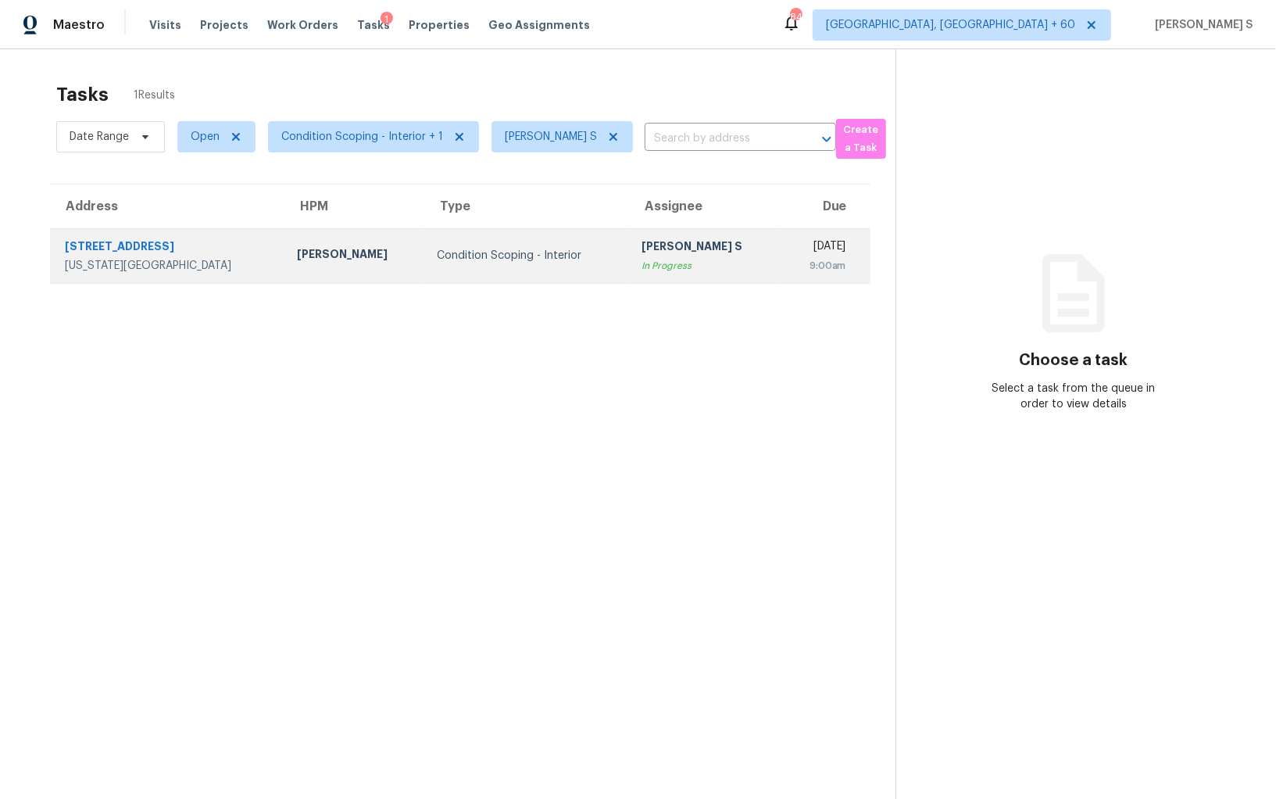
click at [641, 268] on div "In Progress" at bounding box center [704, 266] width 127 height 16
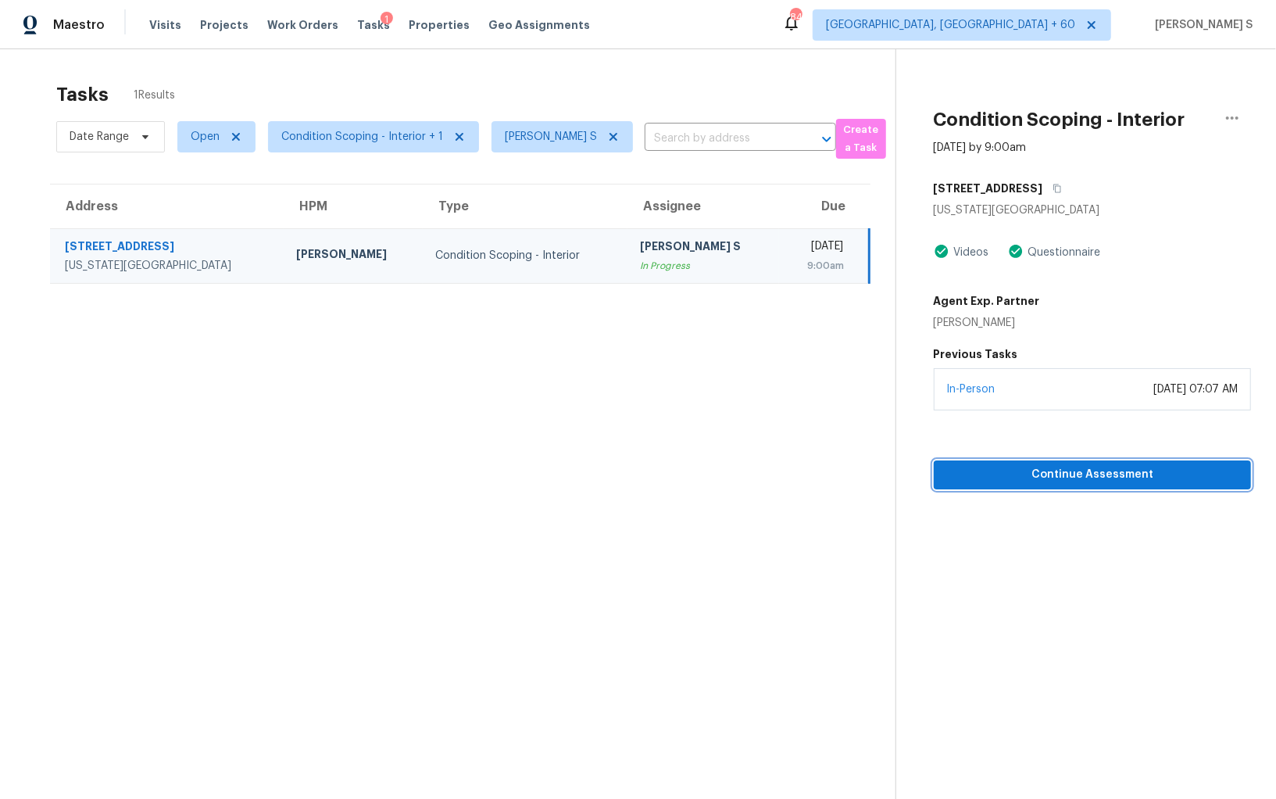
click at [1077, 477] on span "Continue Assessment" at bounding box center [1092, 475] width 292 height 20
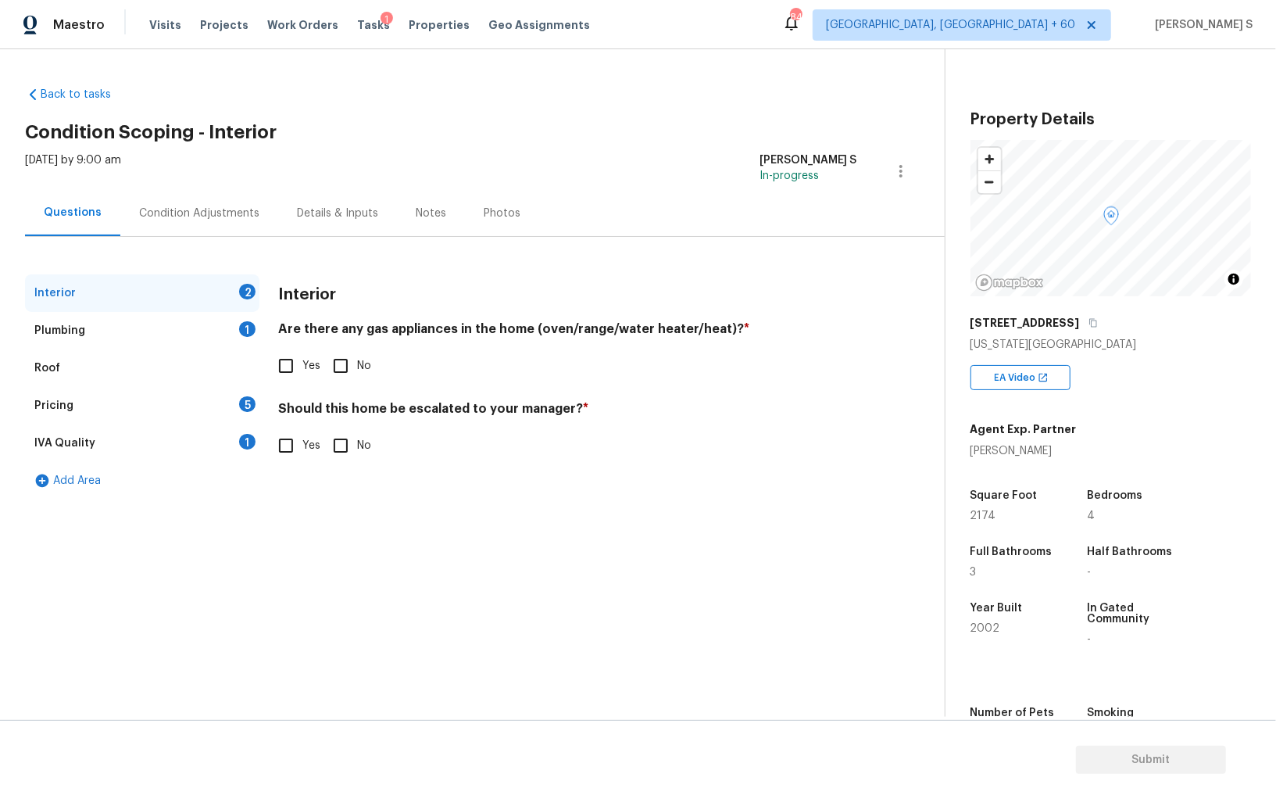
click at [1071, 313] on div "[STREET_ADDRESS]" at bounding box center [1110, 323] width 280 height 28
click at [1088, 323] on icon "button" at bounding box center [1092, 322] width 9 height 9
click at [293, 379] on input "Yes" at bounding box center [286, 365] width 33 height 33
checkbox input "true"
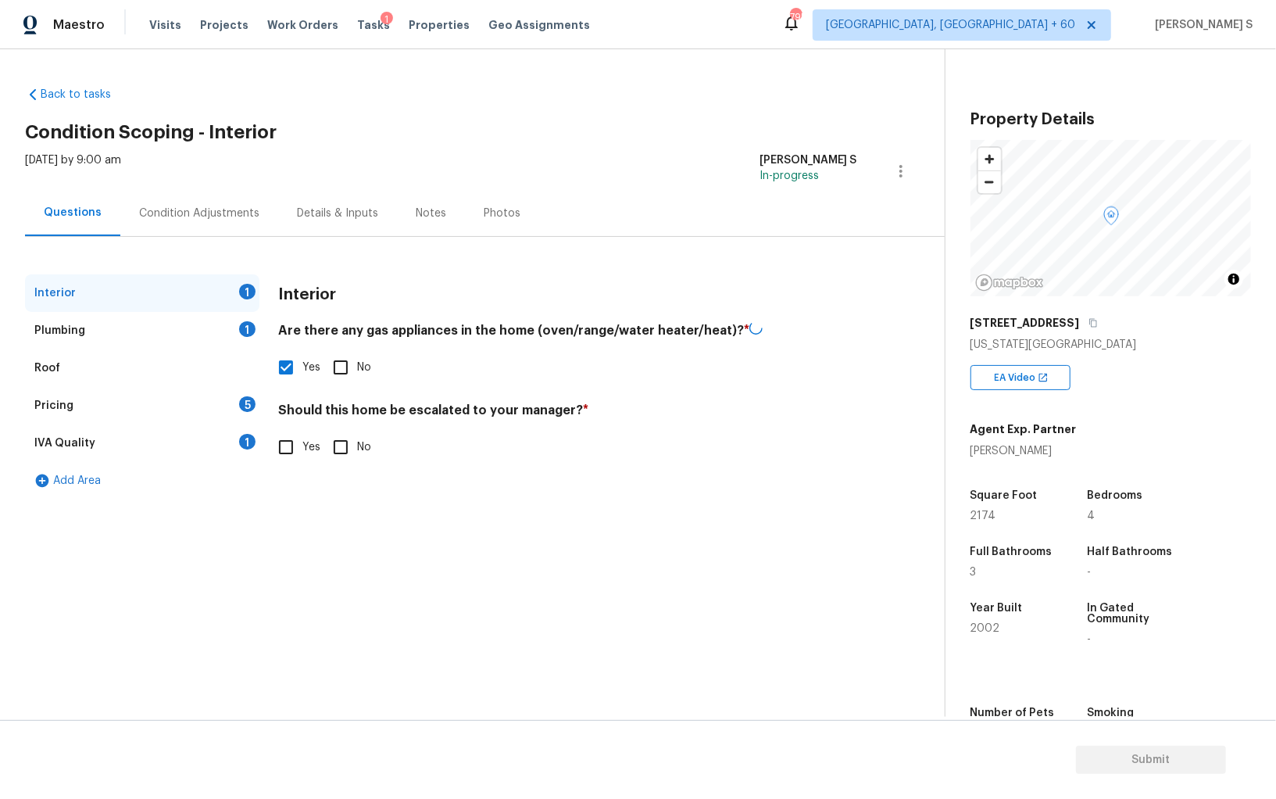
click at [243, 341] on div "Plumbing 1" at bounding box center [142, 331] width 234 height 38
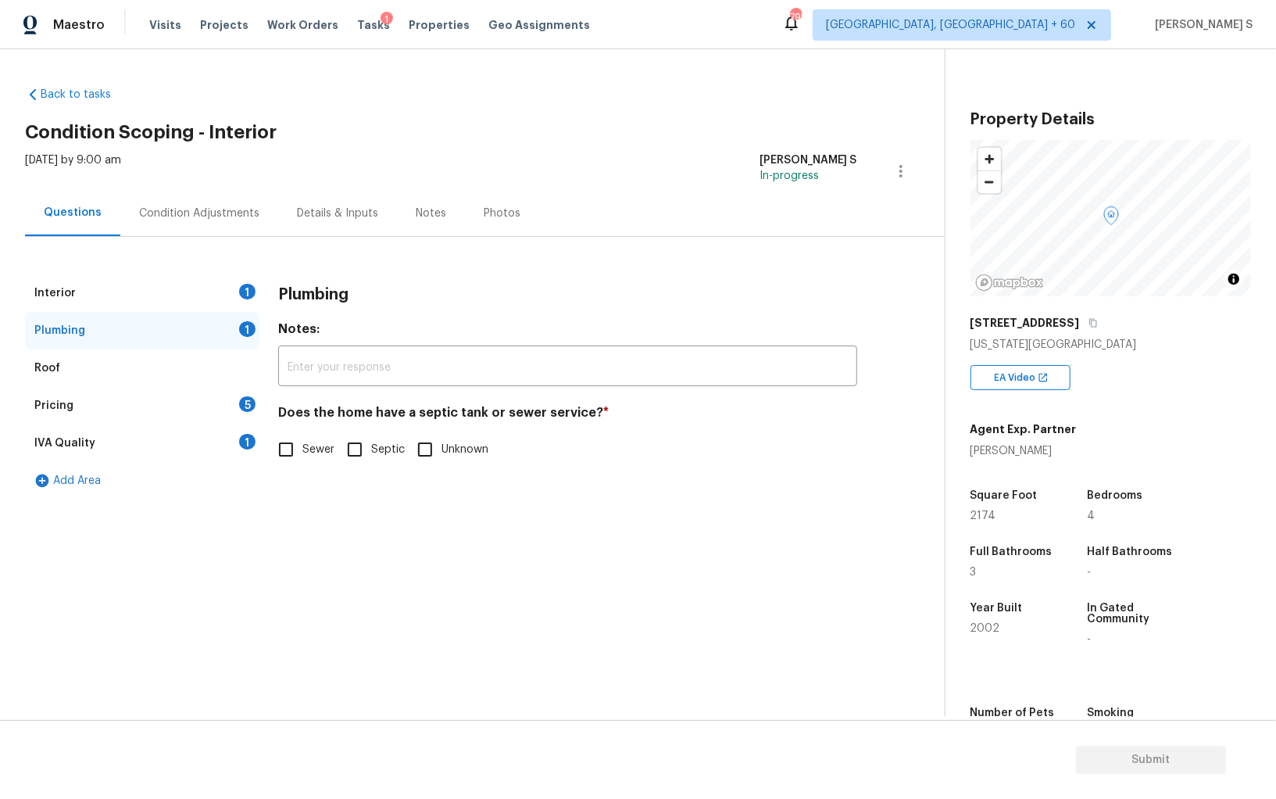
click at [291, 455] on input "Sewer" at bounding box center [286, 449] width 33 height 33
checkbox input "true"
click at [225, 454] on div "IVA Quality 1" at bounding box center [142, 443] width 234 height 38
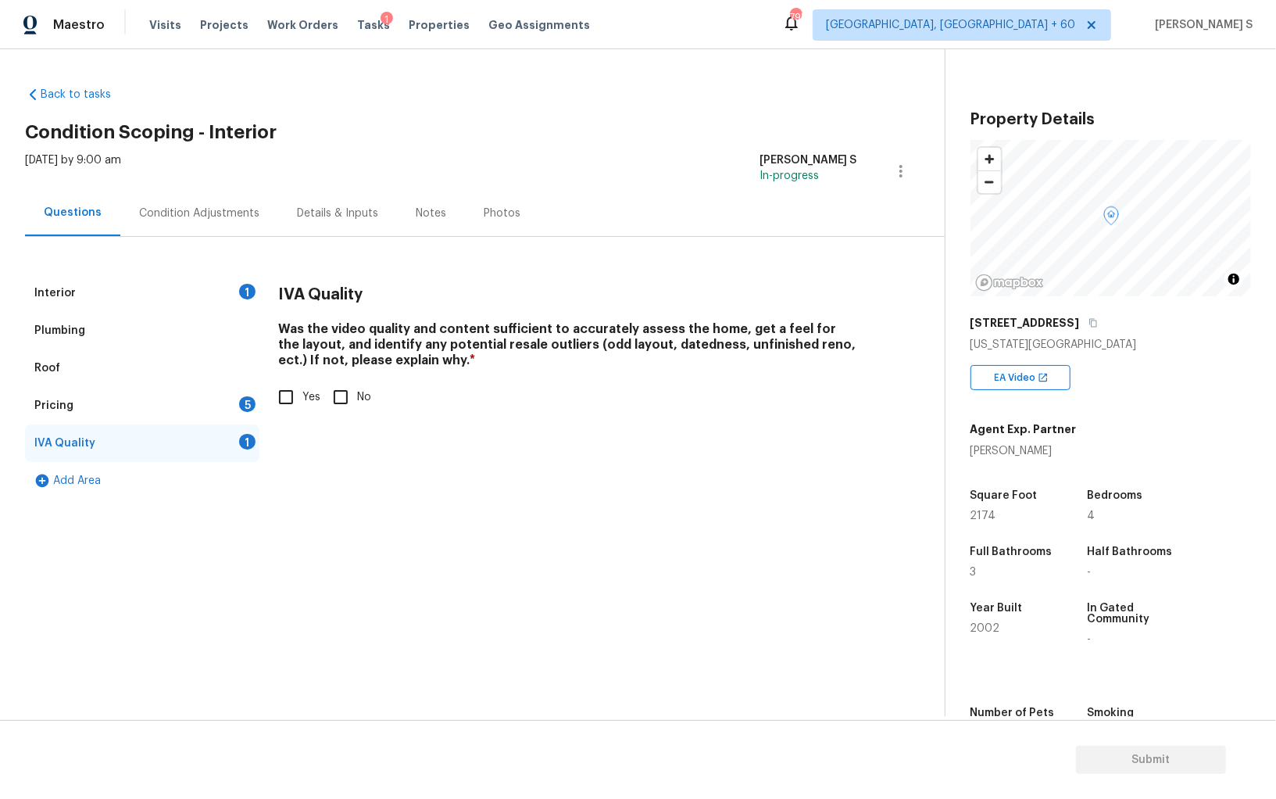
click at [283, 402] on input "Yes" at bounding box center [286, 397] width 33 height 33
checkbox input "true"
click at [236, 400] on div "Pricing 5" at bounding box center [142, 406] width 234 height 38
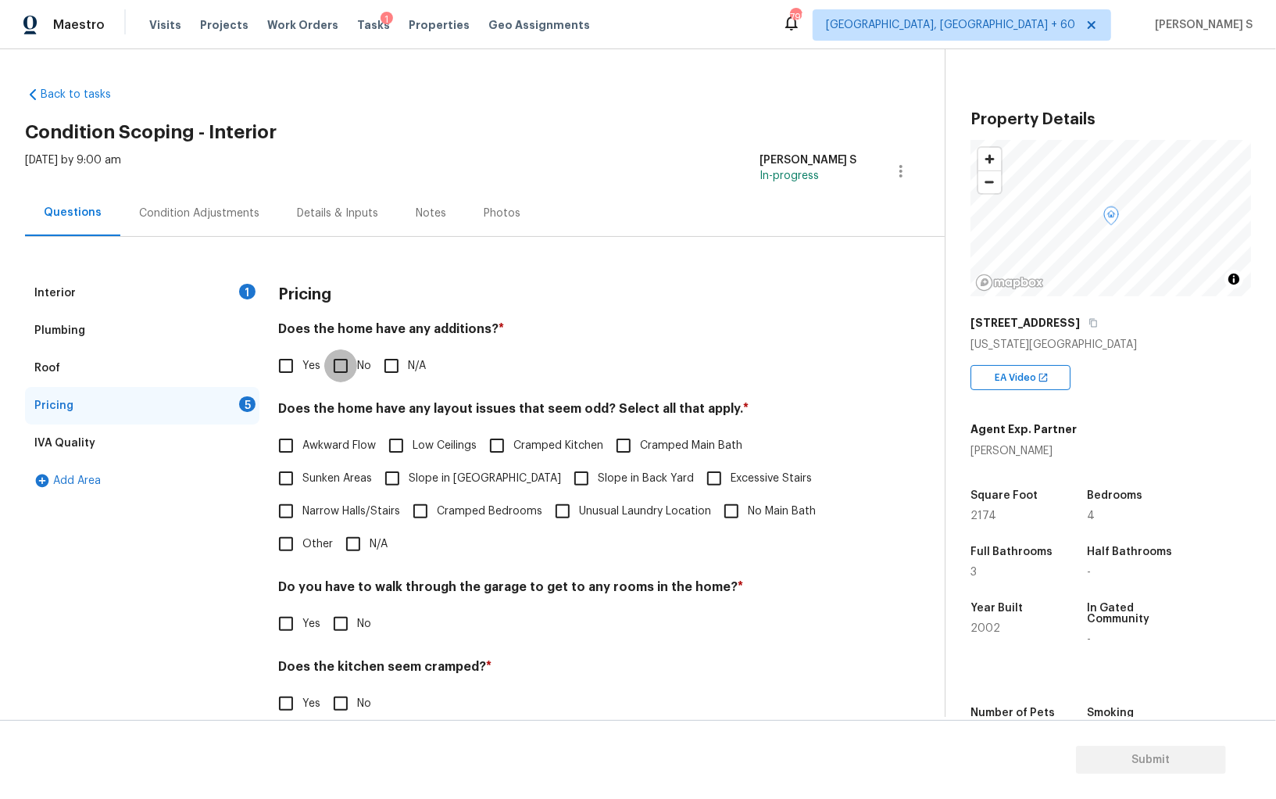
click at [356, 363] on input "No" at bounding box center [340, 365] width 33 height 33
checkbox input "true"
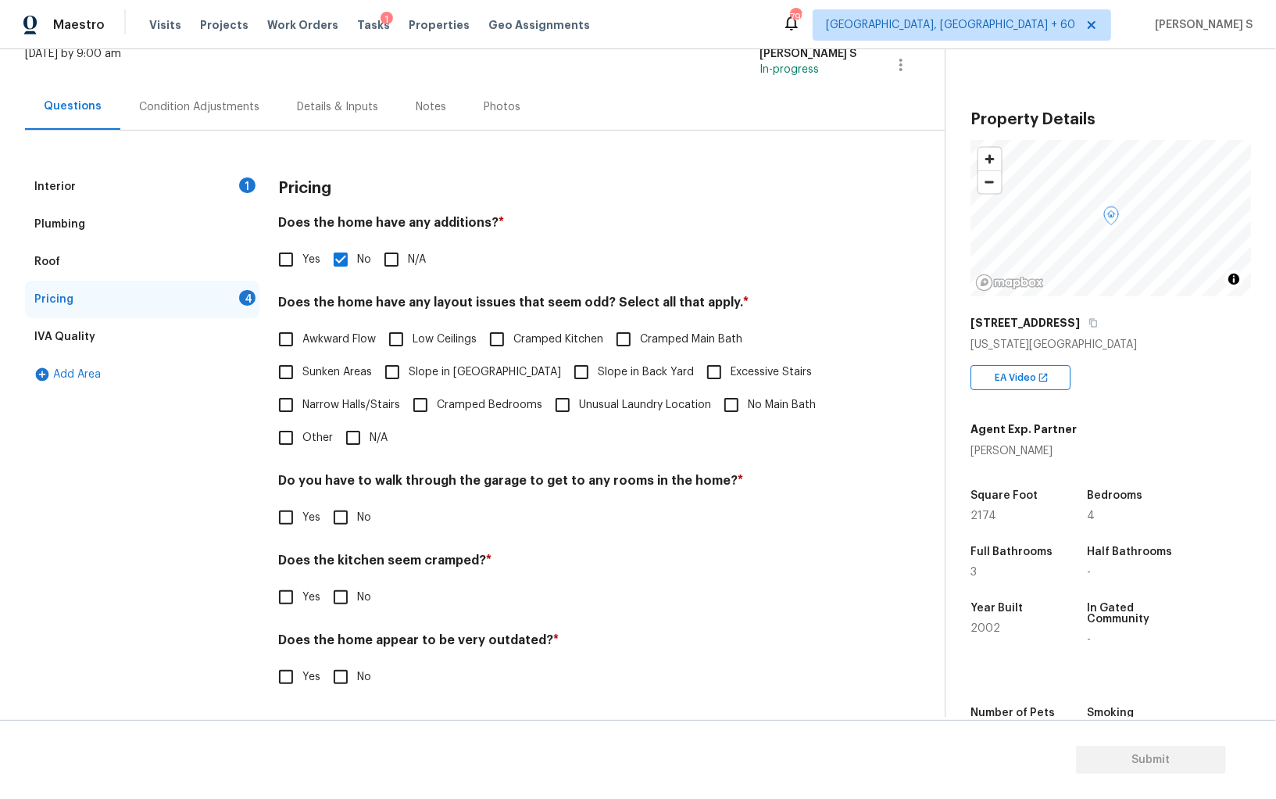
scroll to position [105, 0]
click at [334, 512] on input "No" at bounding box center [340, 518] width 33 height 33
checkbox input "true"
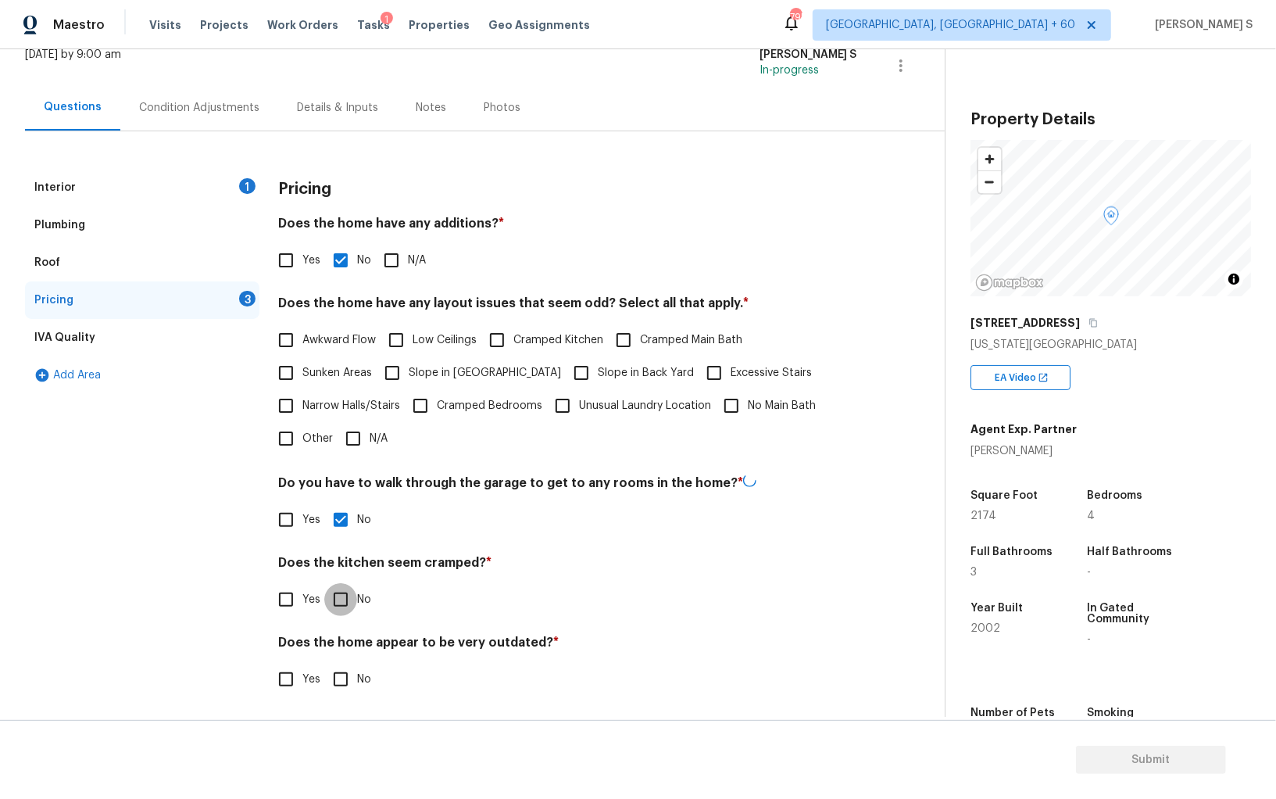
click at [324, 583] on input "No" at bounding box center [340, 599] width 33 height 33
checkbox input "true"
click at [324, 663] on input "No" at bounding box center [340, 679] width 33 height 33
checkbox input "true"
click at [439, 370] on span "Slope in Front Yard" at bounding box center [485, 373] width 152 height 16
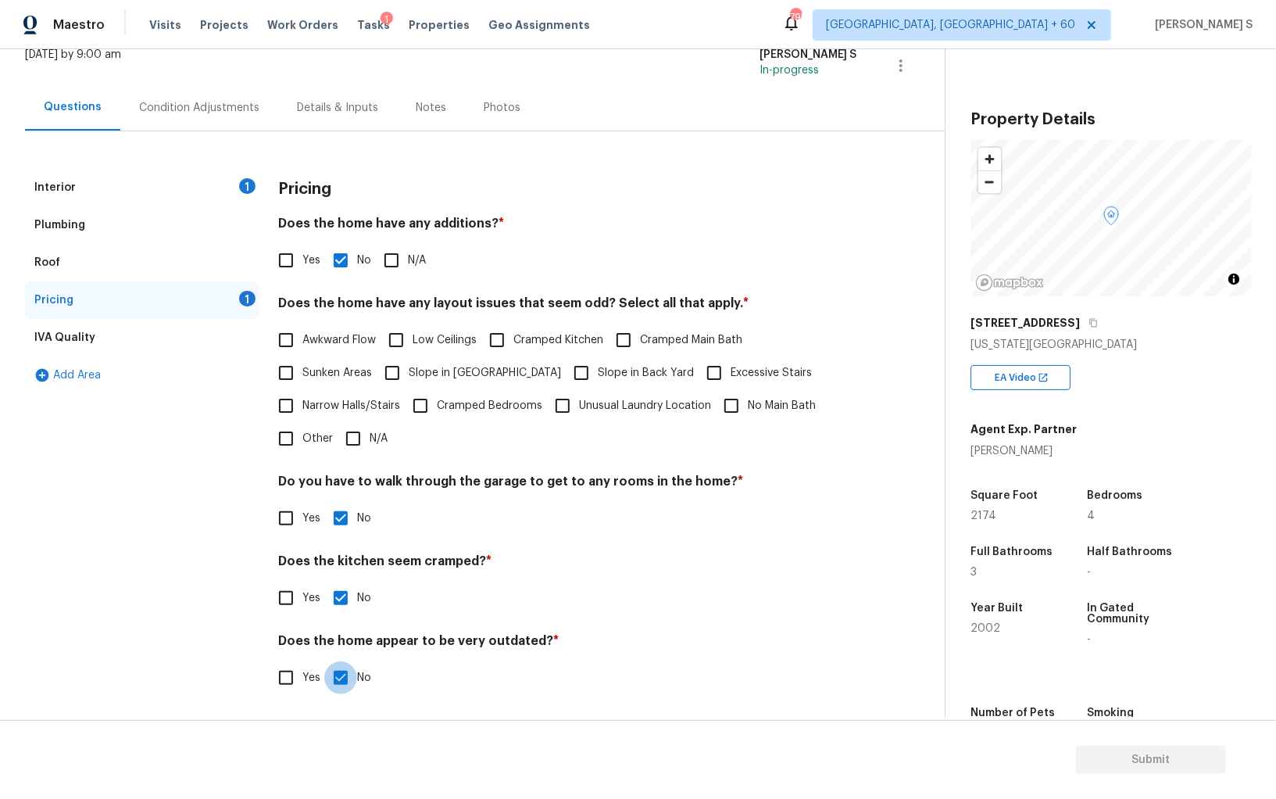
click at [409, 370] on input "Slope in Front Yard" at bounding box center [392, 372] width 33 height 33
checkbox input "true"
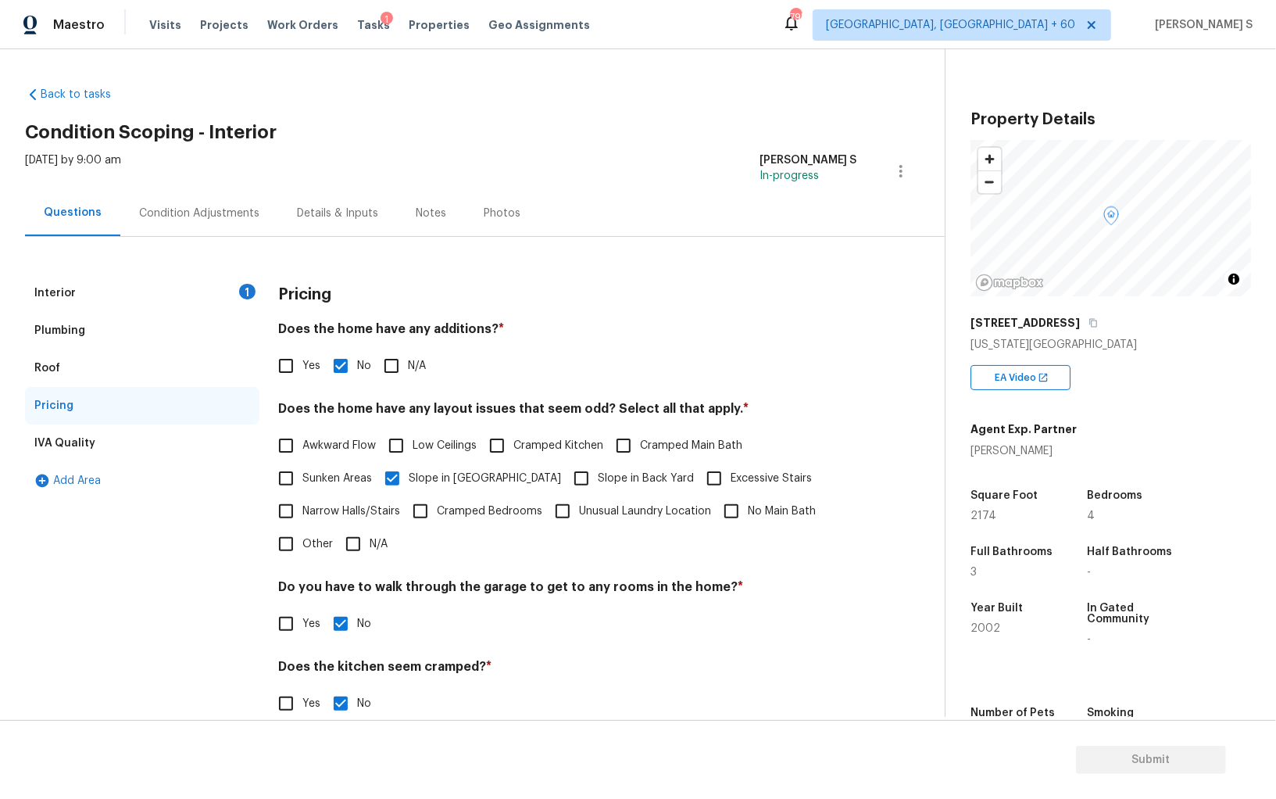
click at [565, 473] on input "Slope in Back Yard" at bounding box center [581, 478] width 33 height 33
checkbox input "true"
click at [225, 206] on div "Condition Adjustments" at bounding box center [199, 213] width 120 height 16
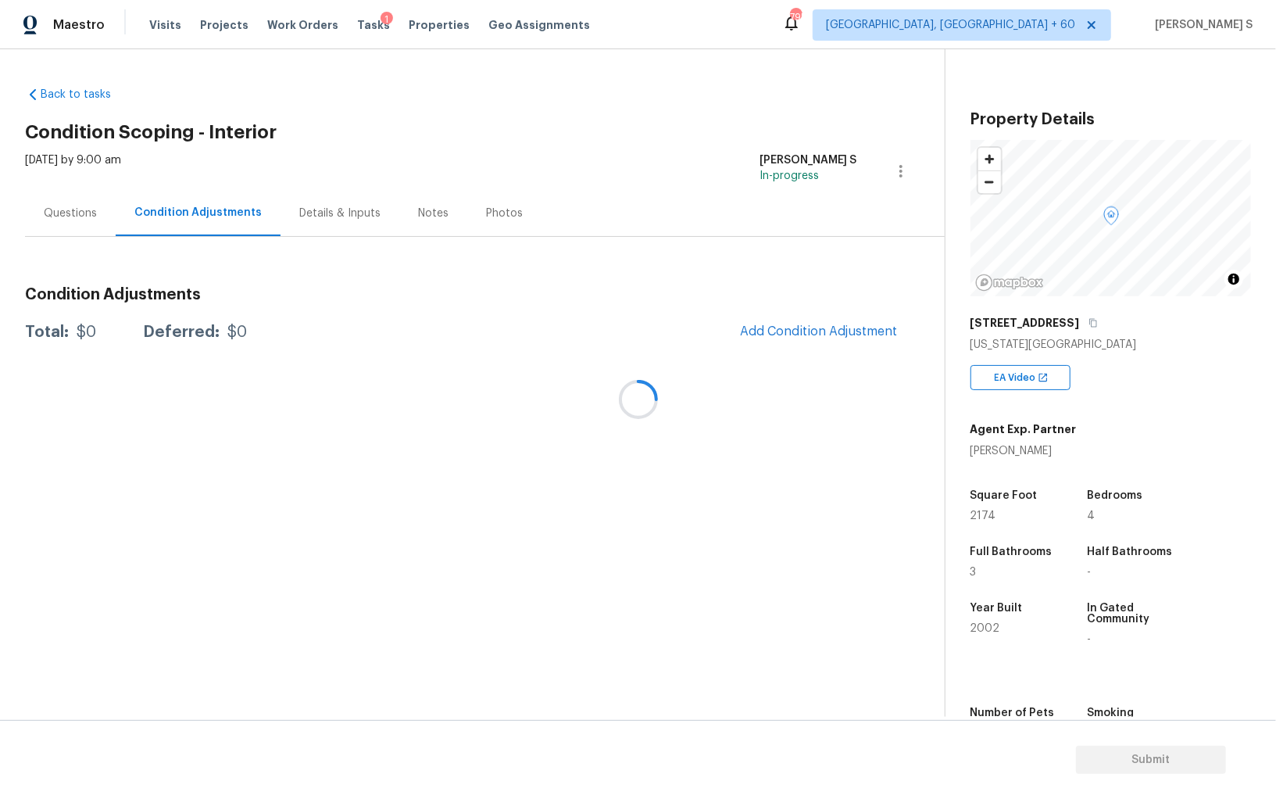
click at [822, 327] on div at bounding box center [638, 399] width 1276 height 799
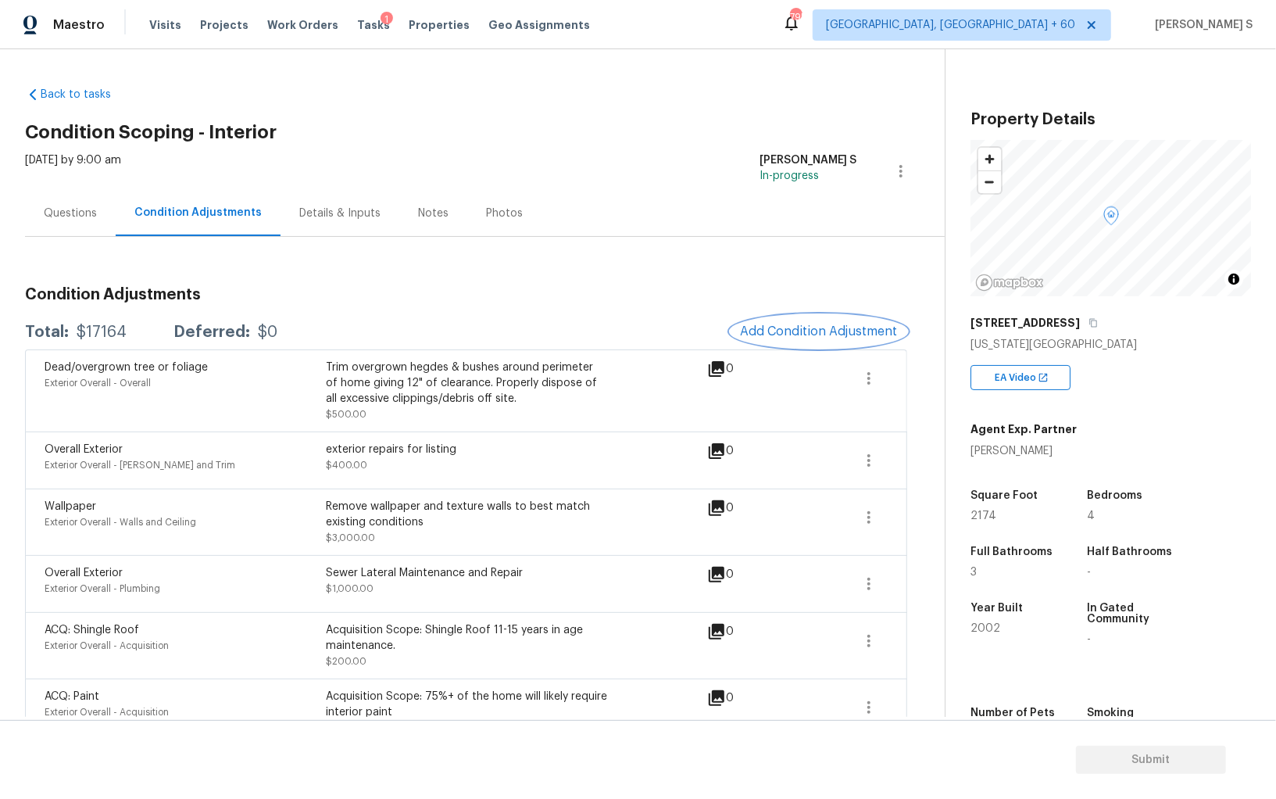
click at [813, 331] on span "Add Condition Adjustment" at bounding box center [819, 331] width 158 height 14
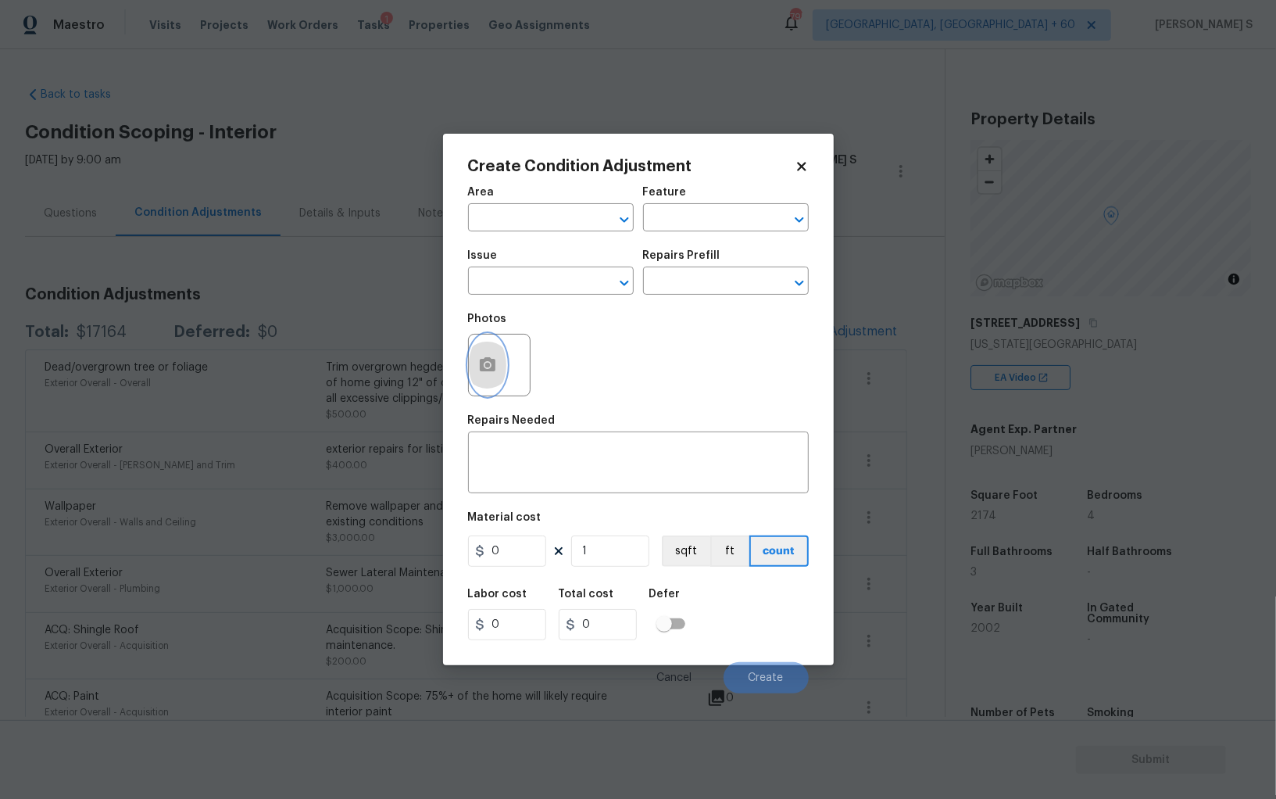
click at [500, 363] on button "button" at bounding box center [488, 364] width 38 height 61
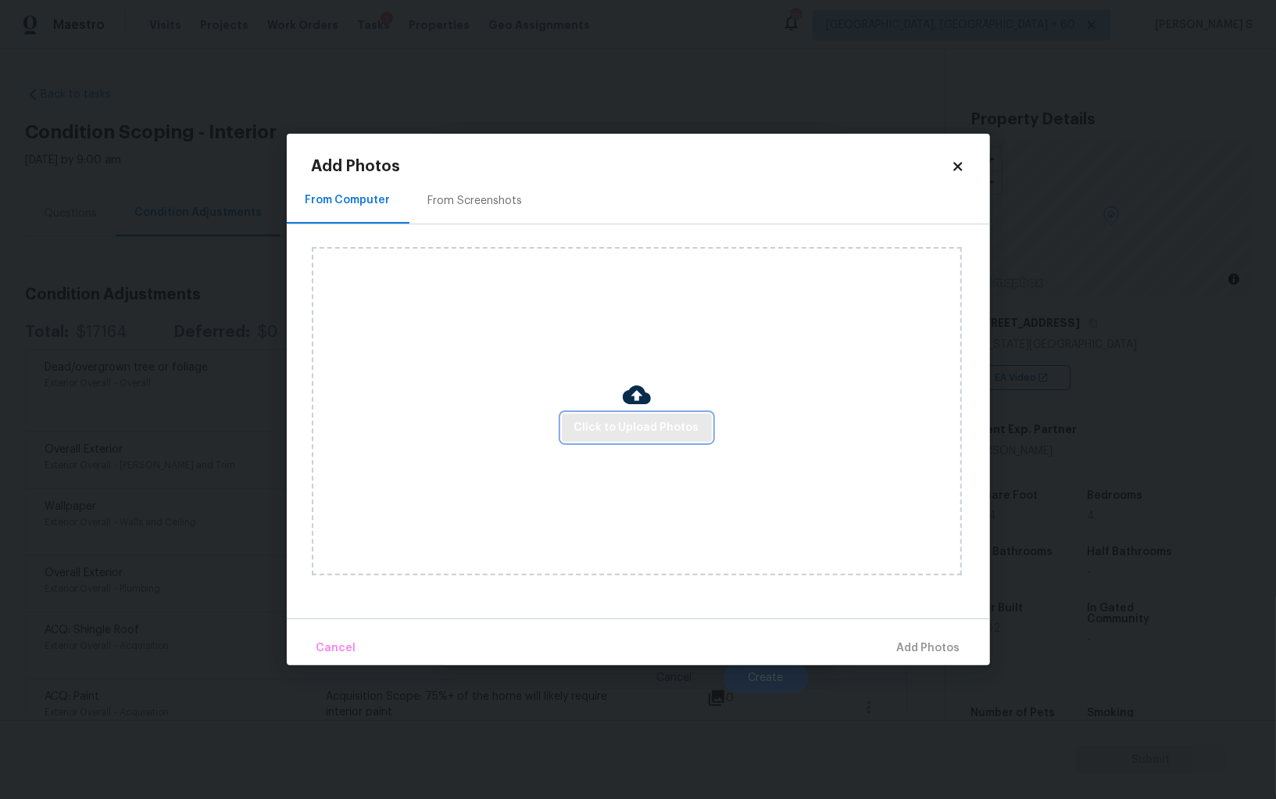
click at [588, 428] on span "Click to Upload Photos" at bounding box center [636, 428] width 125 height 20
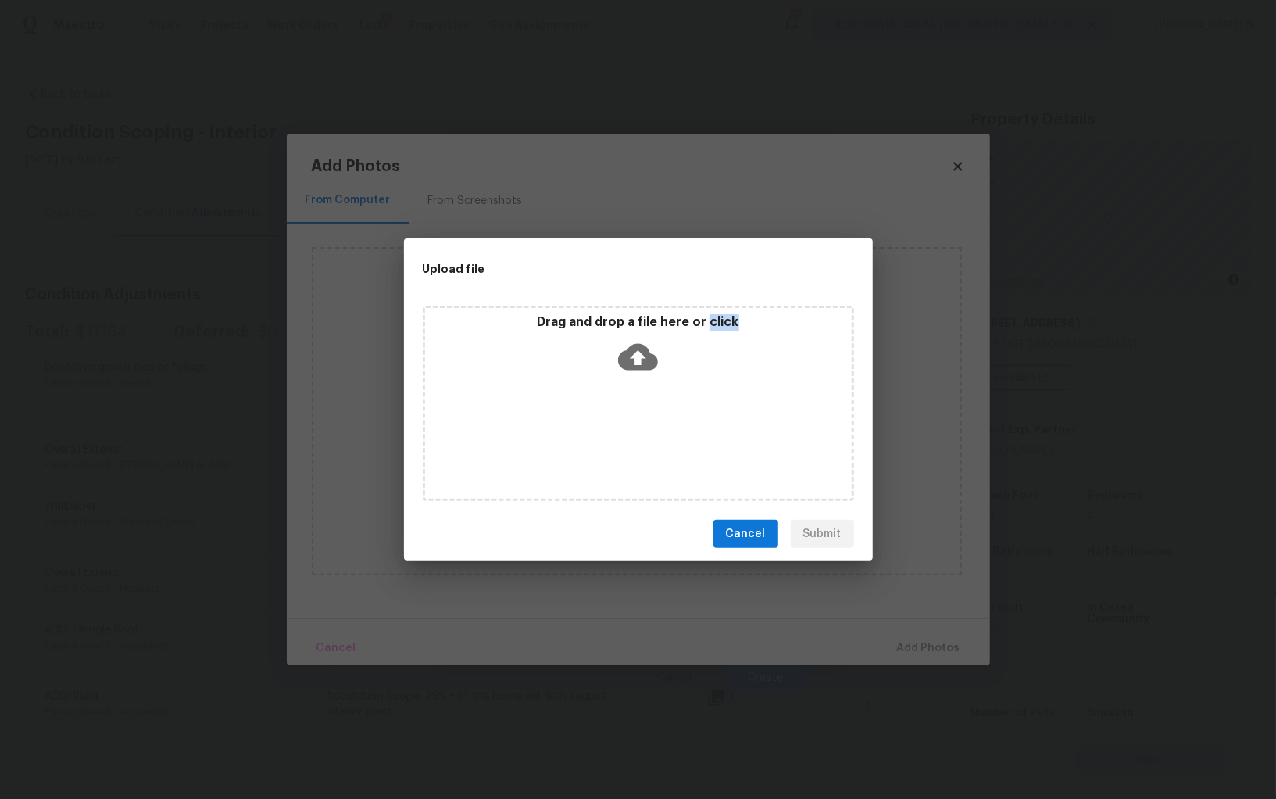
click at [588, 428] on div "Drag and drop a file here or click" at bounding box center [638, 403] width 431 height 195
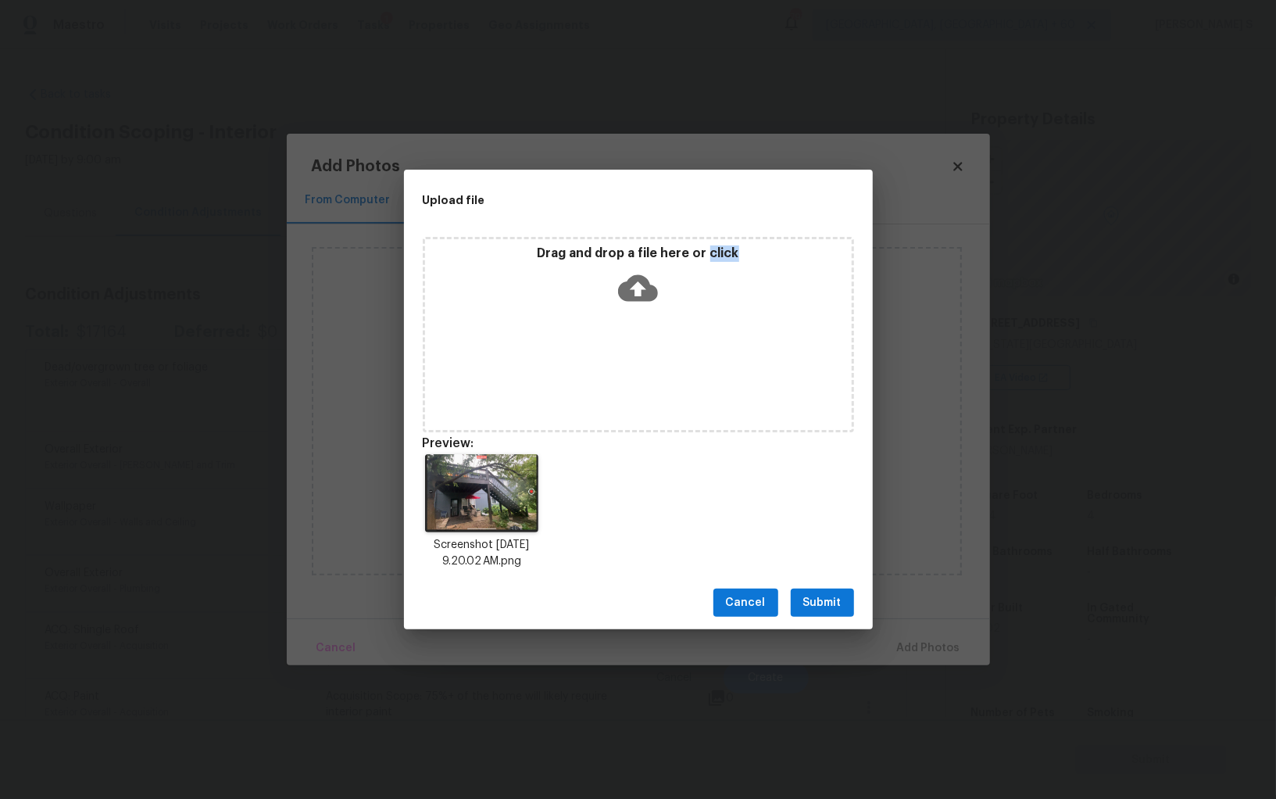
click at [818, 591] on button "Submit" at bounding box center [822, 602] width 63 height 29
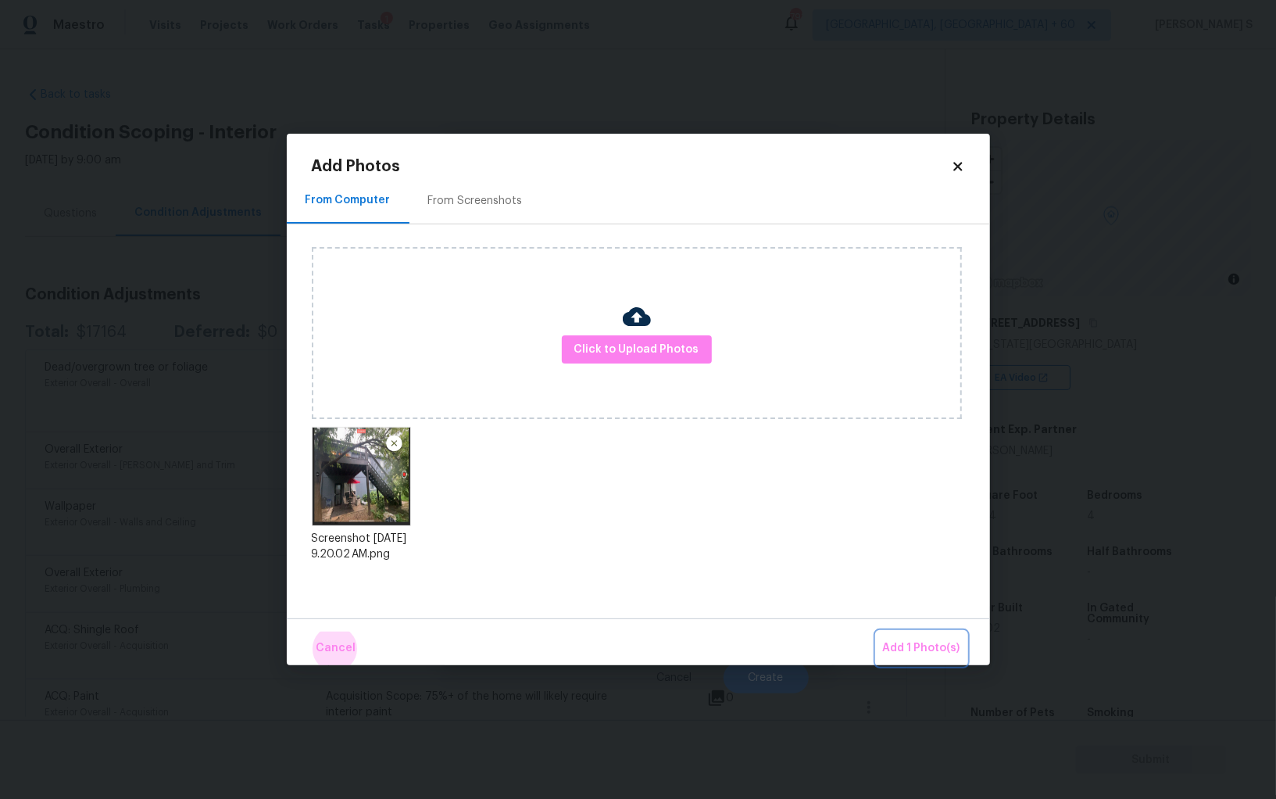
click at [877, 631] on button "Add 1 Photo(s)" at bounding box center [922, 648] width 90 height 34
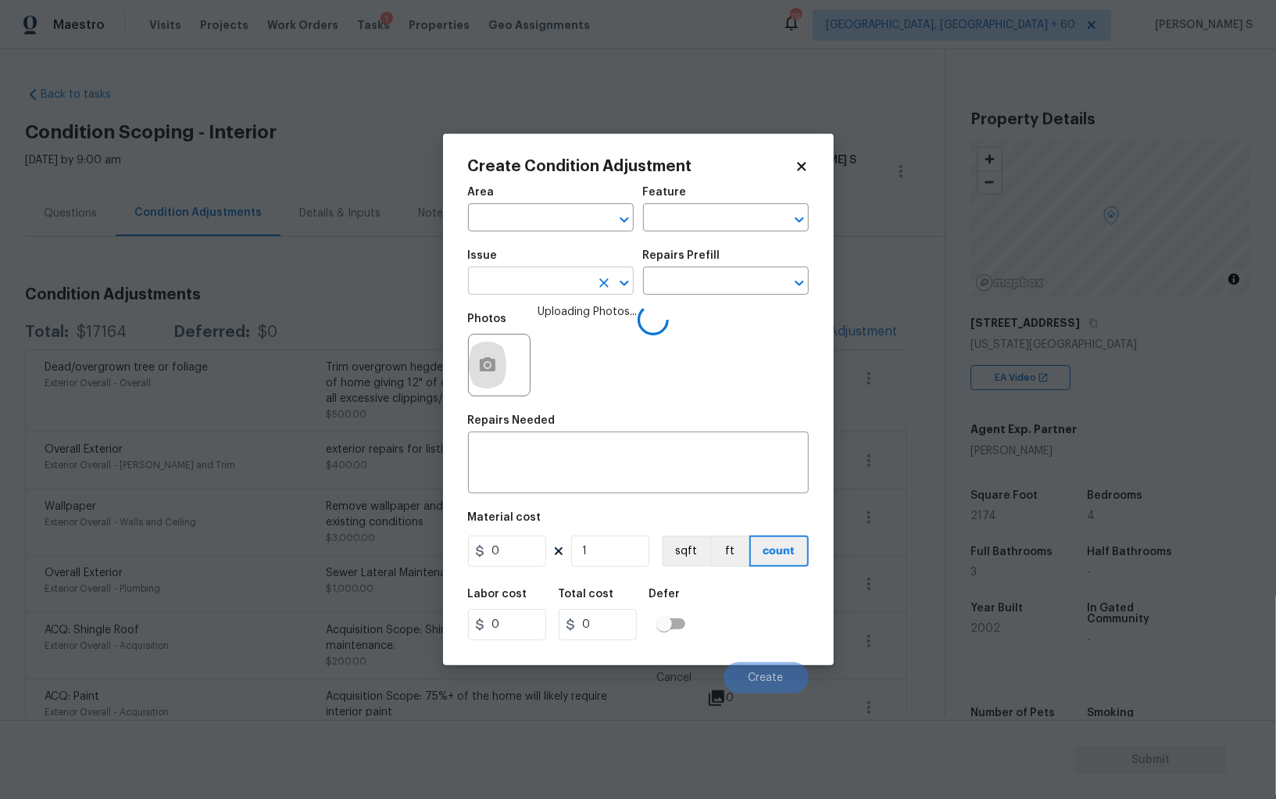
click at [540, 280] on input "text" at bounding box center [529, 282] width 122 height 24
type input "Interior Door"
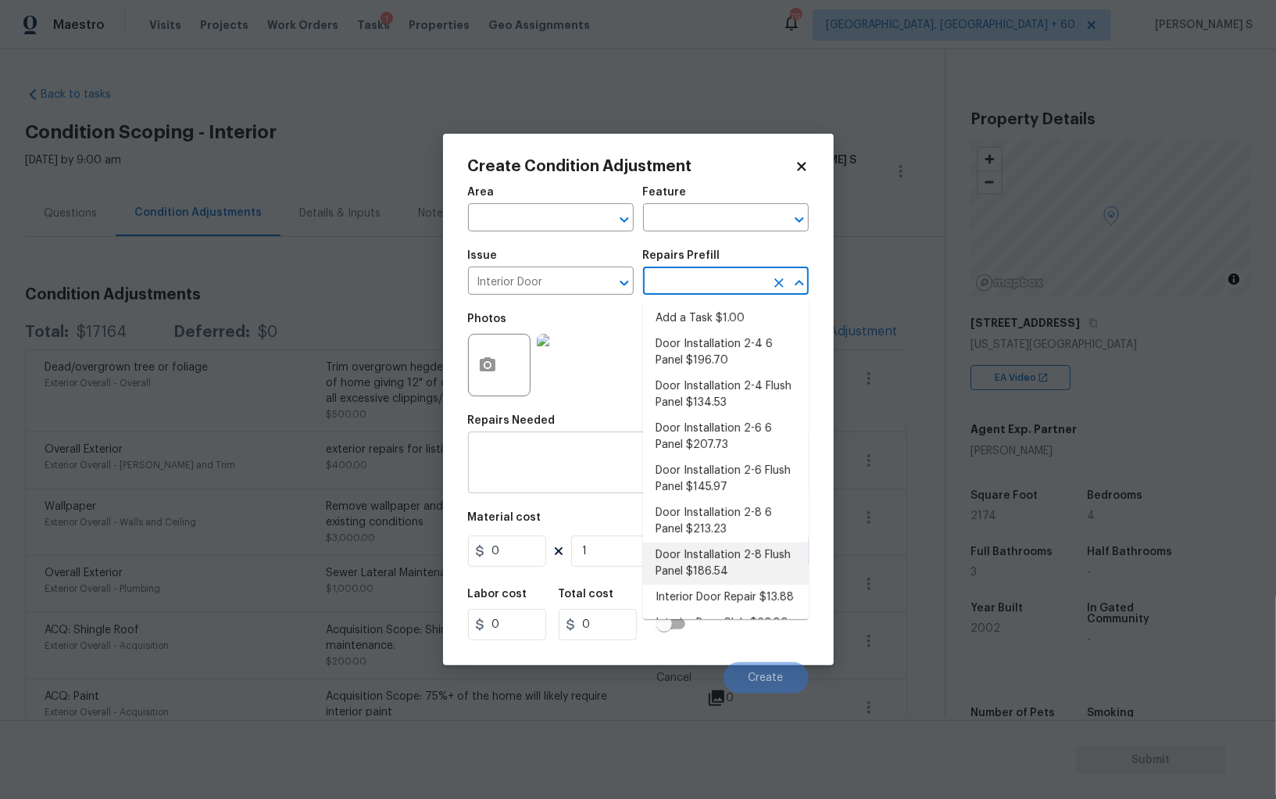
click at [540, 468] on textarea at bounding box center [638, 464] width 322 height 33
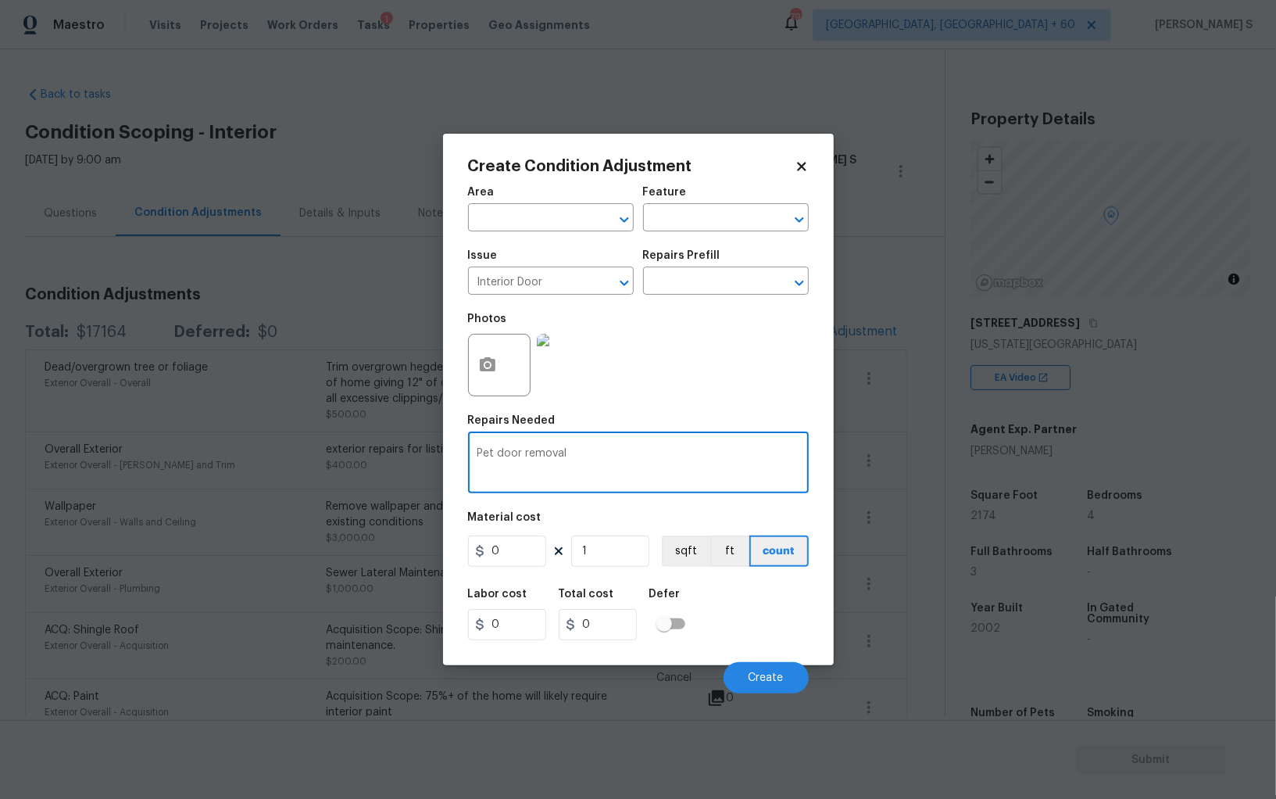
type textarea "Pet door removal"
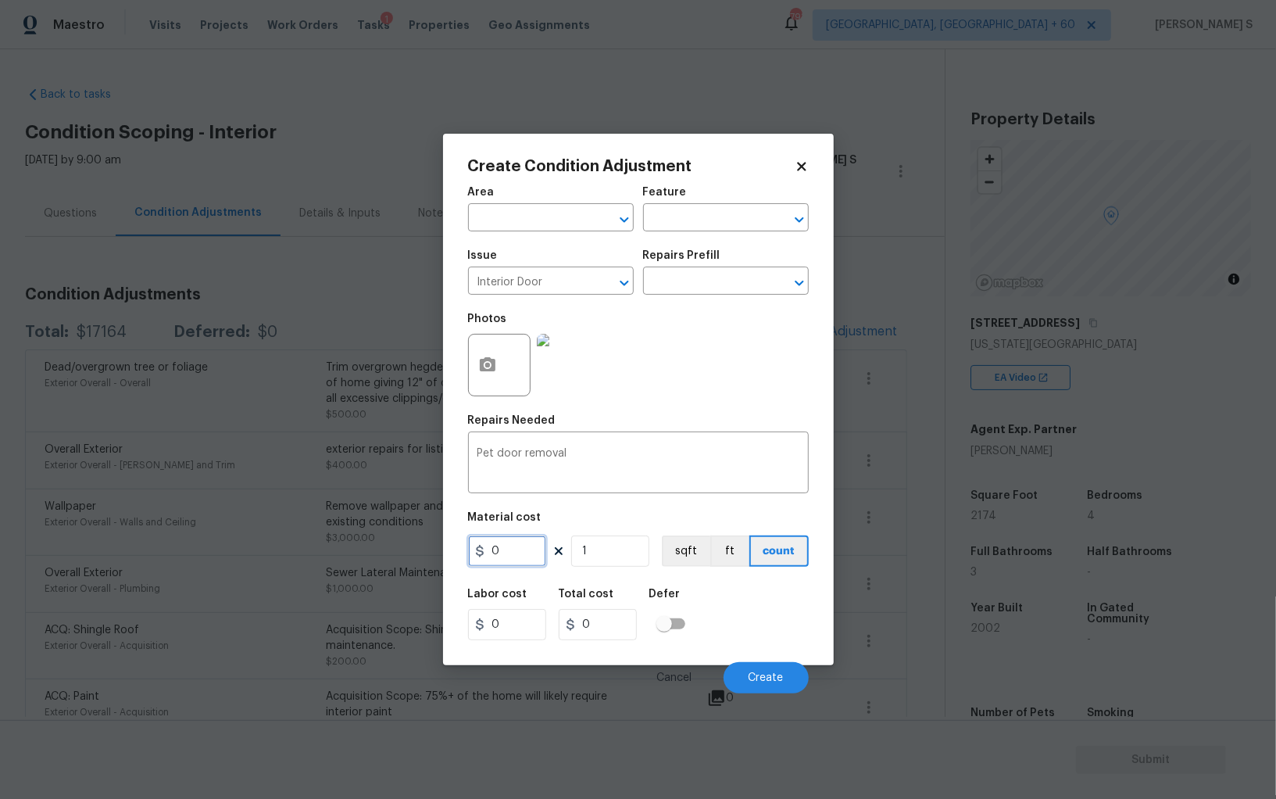
click at [526, 559] on input "0" at bounding box center [507, 550] width 78 height 31
type input "300"
click at [774, 633] on div "Labor cost 0 Total cost 300 Defer" at bounding box center [638, 614] width 341 height 70
click at [774, 664] on button "Create" at bounding box center [766, 677] width 85 height 31
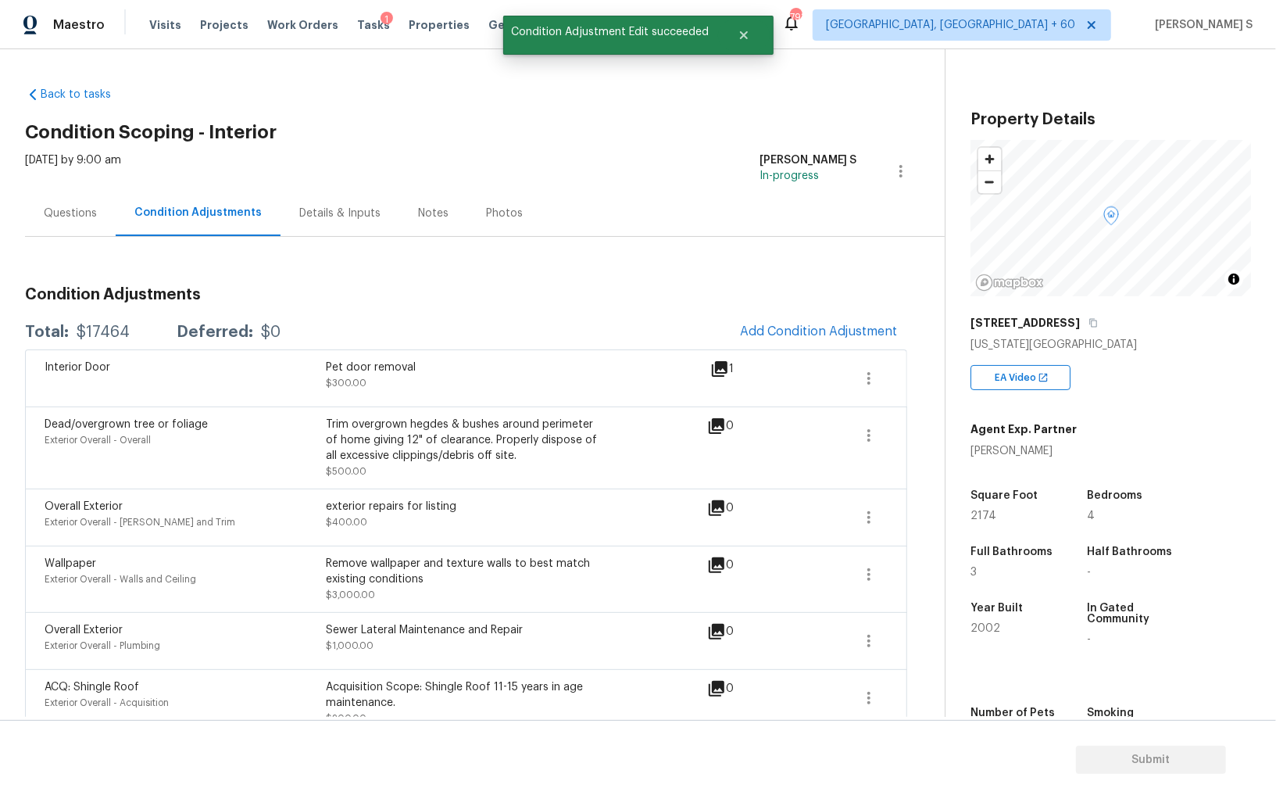
click at [331, 540] on div "Overall Exterior Exterior Overall - Eaves and Trim exterior repairs for listing…" at bounding box center [466, 516] width 882 height 57
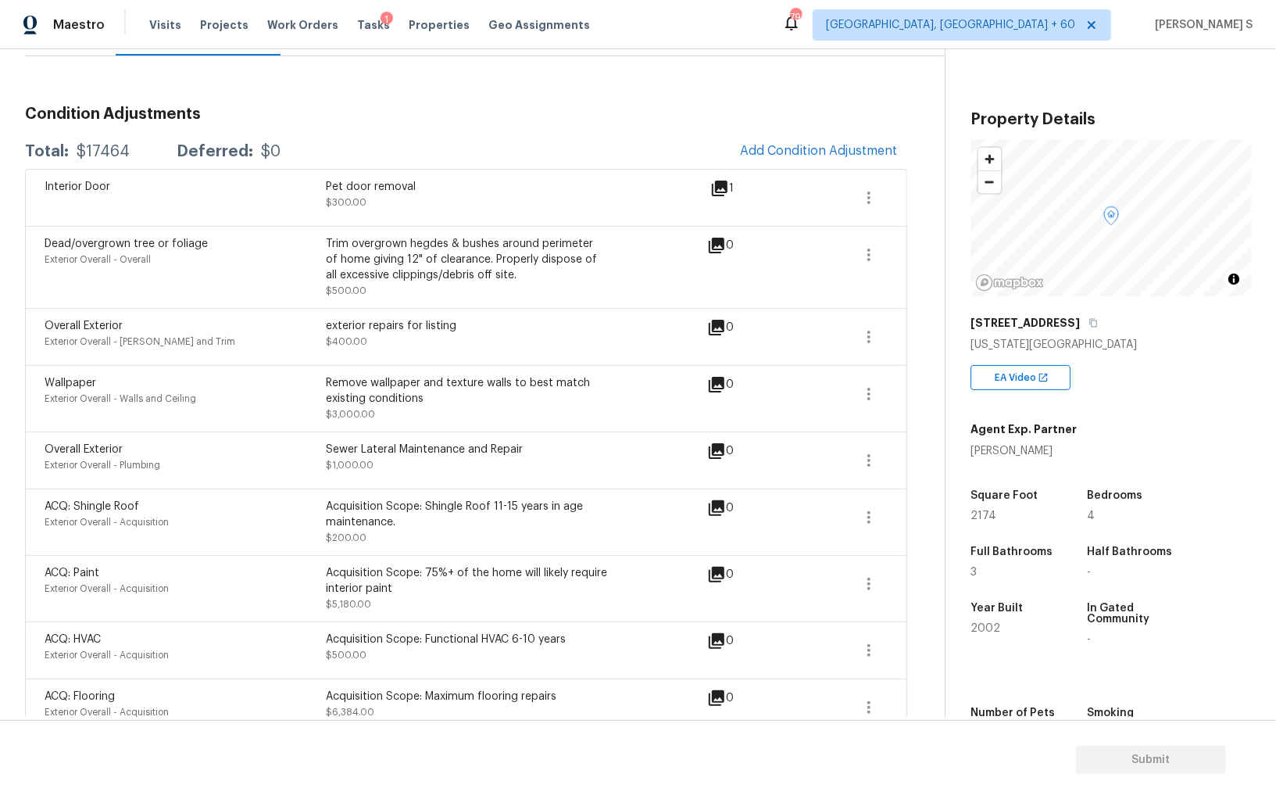
scroll to position [202, 0]
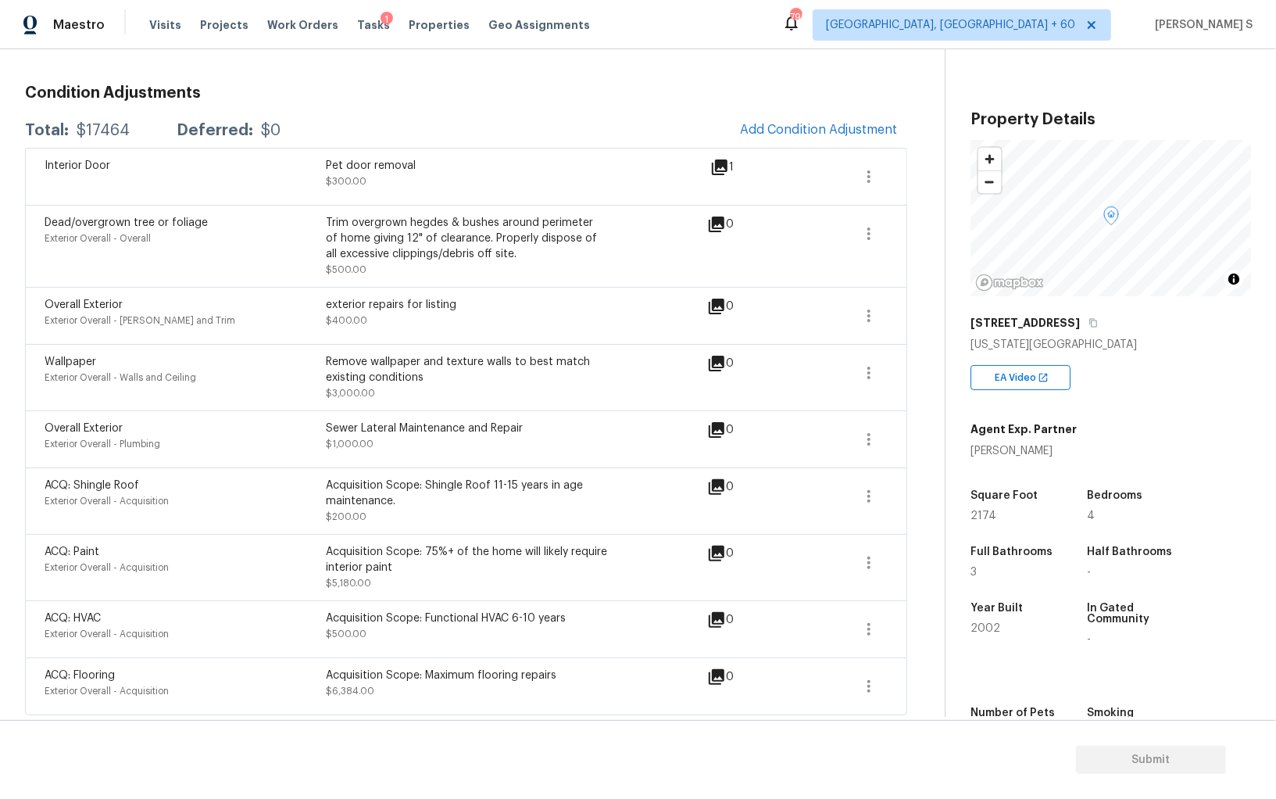
click at [293, 556] on div "ACQ: Paint" at bounding box center [185, 552] width 281 height 16
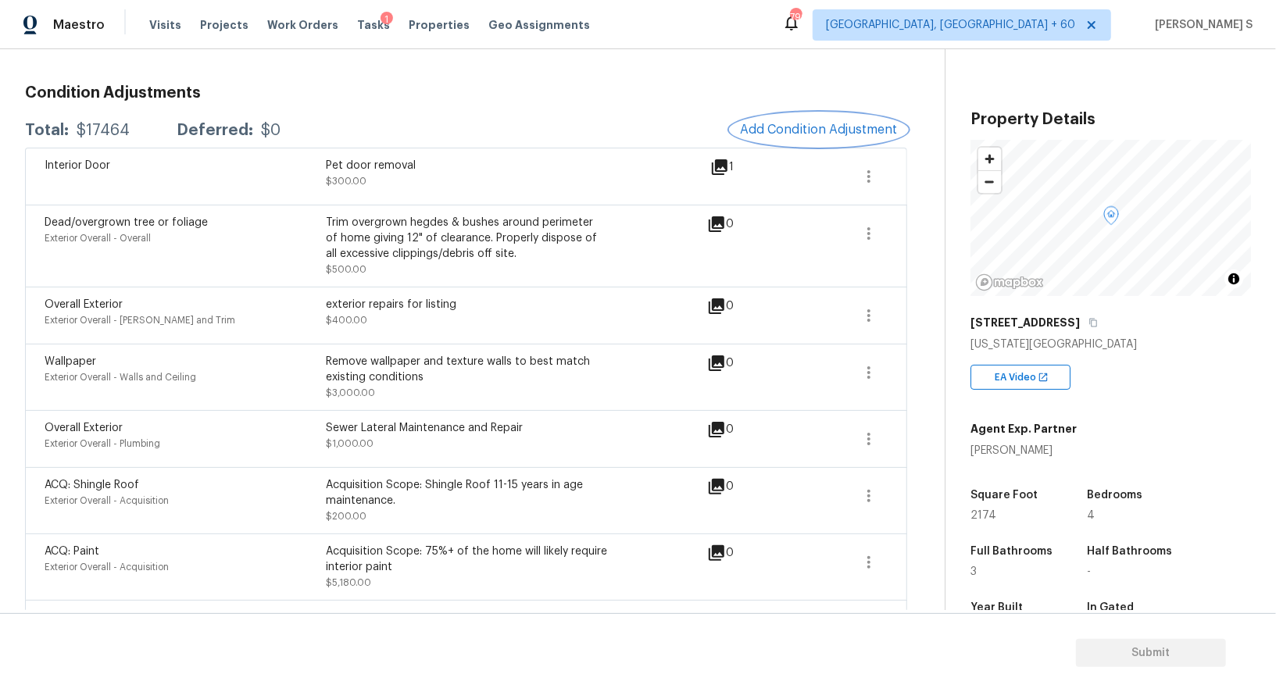
click at [764, 136] on button "Add Condition Adjustment" at bounding box center [819, 129] width 177 height 33
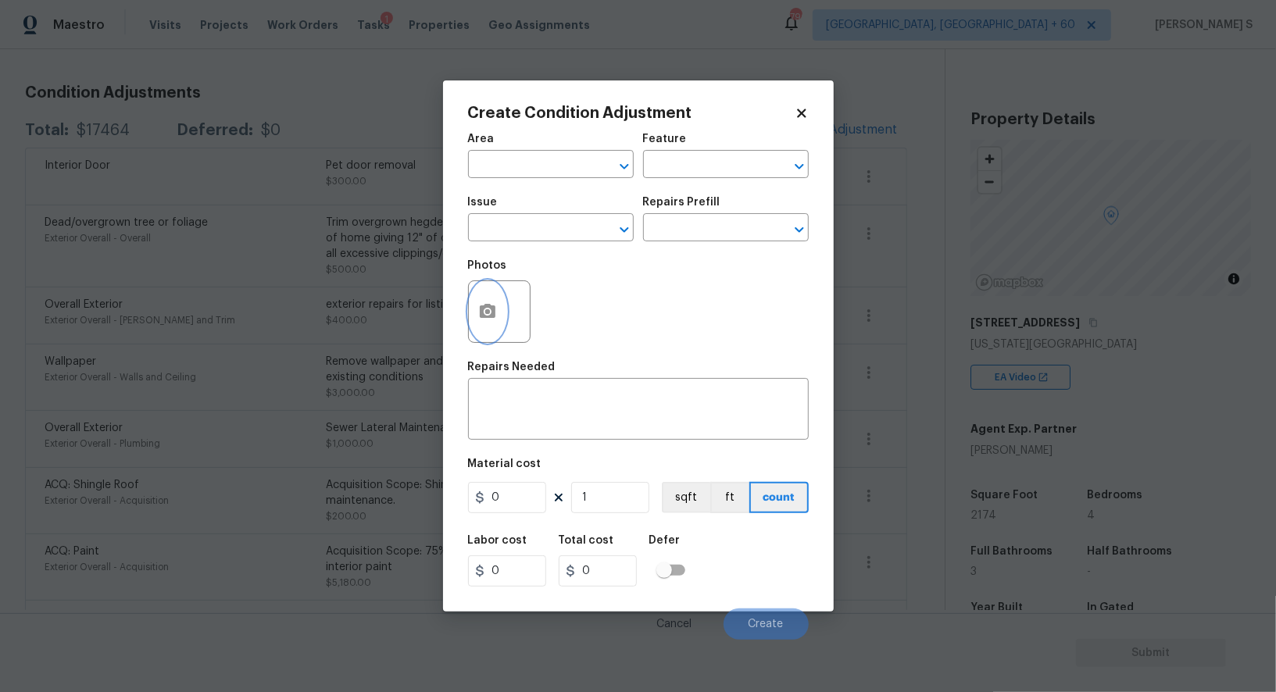
click at [487, 318] on icon "button" at bounding box center [488, 311] width 16 height 14
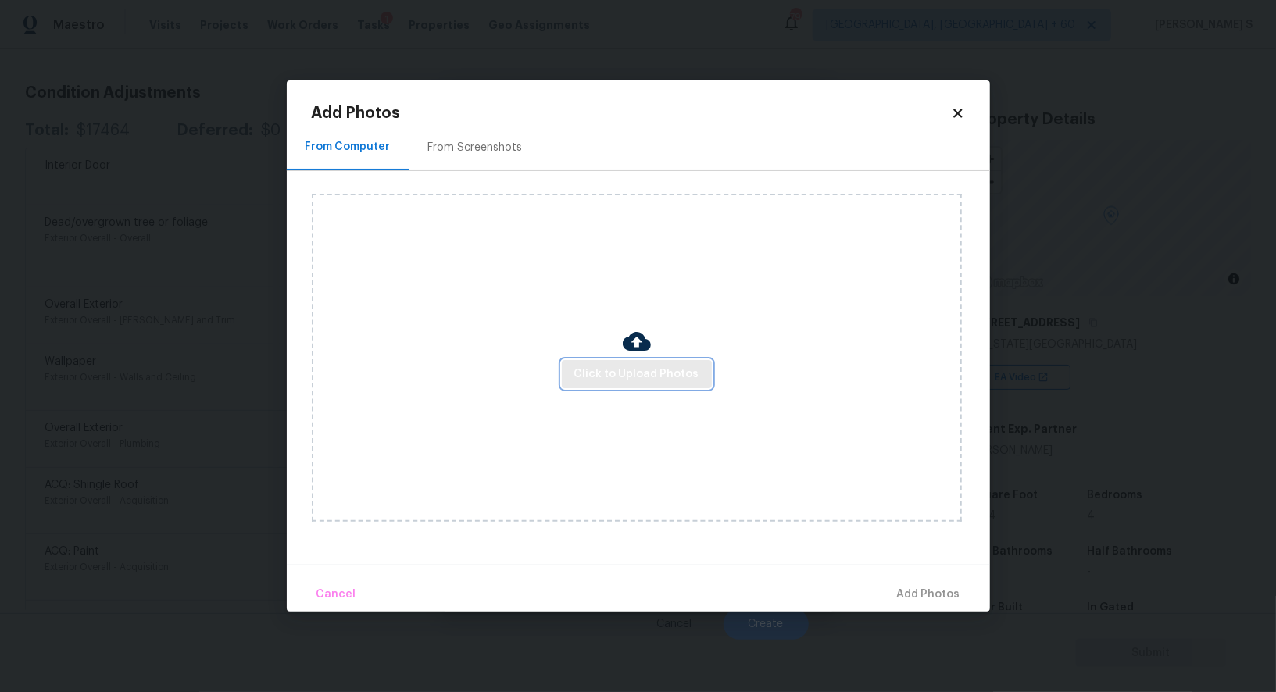
click at [638, 378] on span "Click to Upload Photos" at bounding box center [636, 375] width 125 height 20
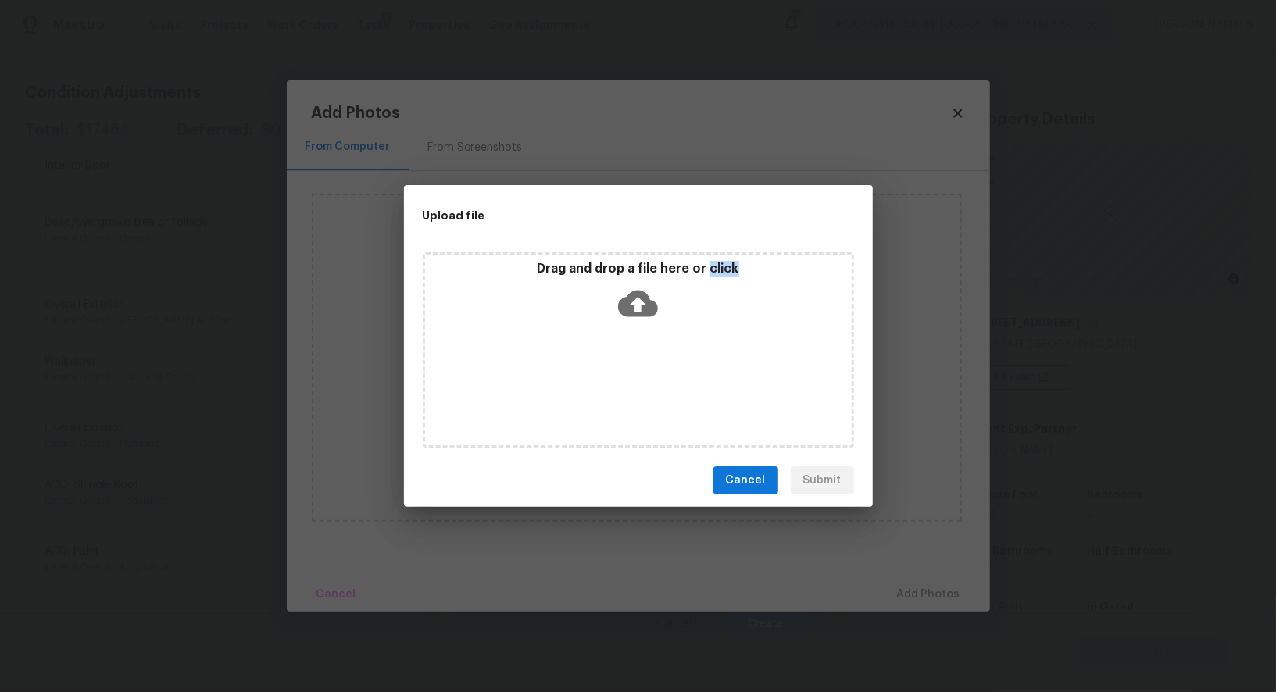
click at [638, 378] on div "Drag and drop a file here or click" at bounding box center [638, 349] width 431 height 195
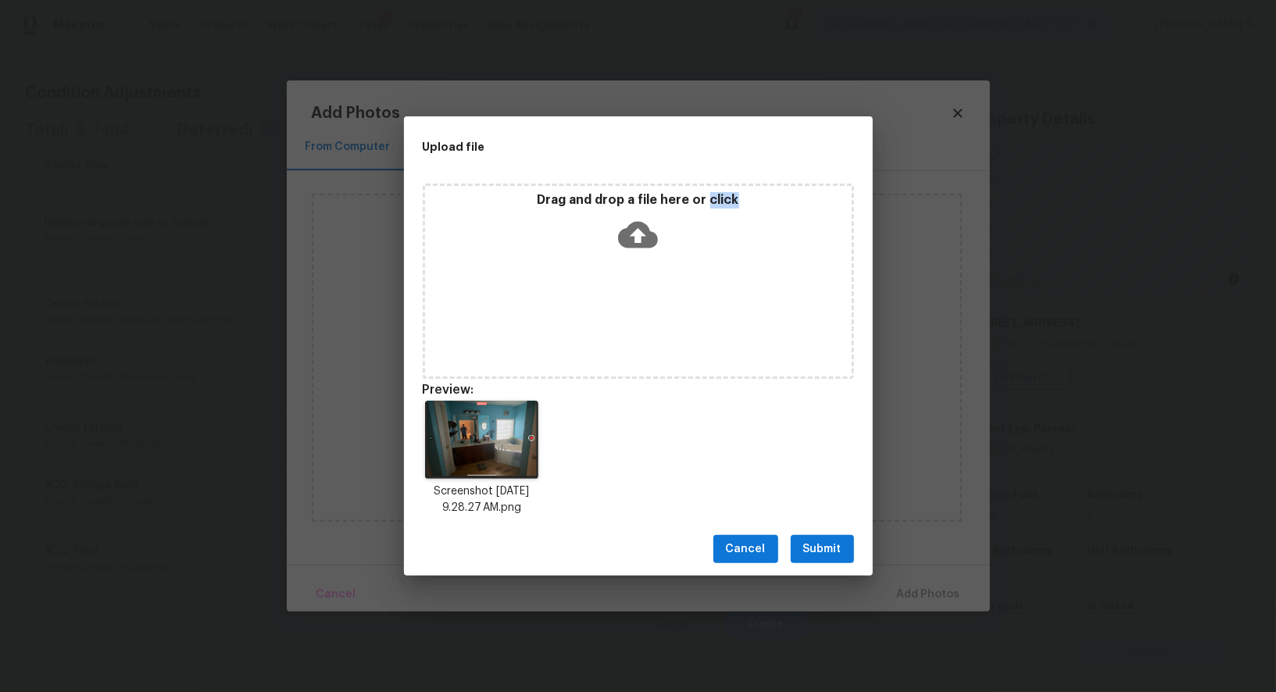
click at [831, 542] on span "Submit" at bounding box center [822, 550] width 38 height 20
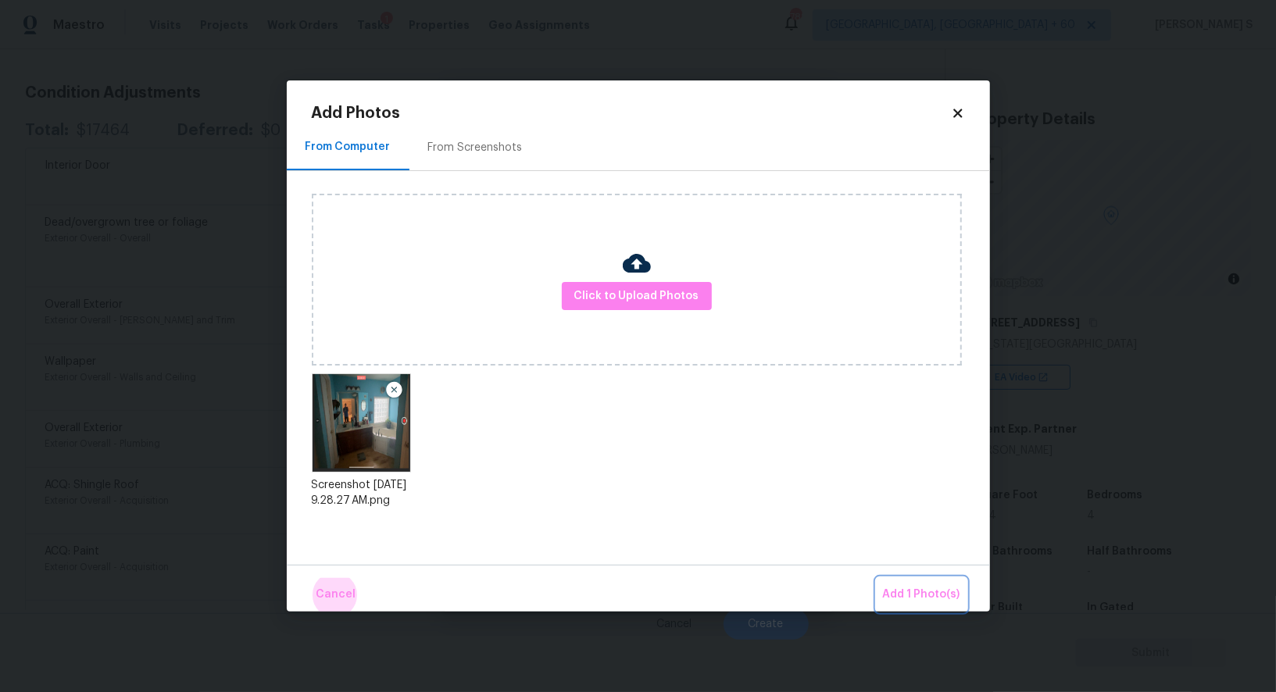
click at [877, 578] on button "Add 1 Photo(s)" at bounding box center [922, 595] width 90 height 34
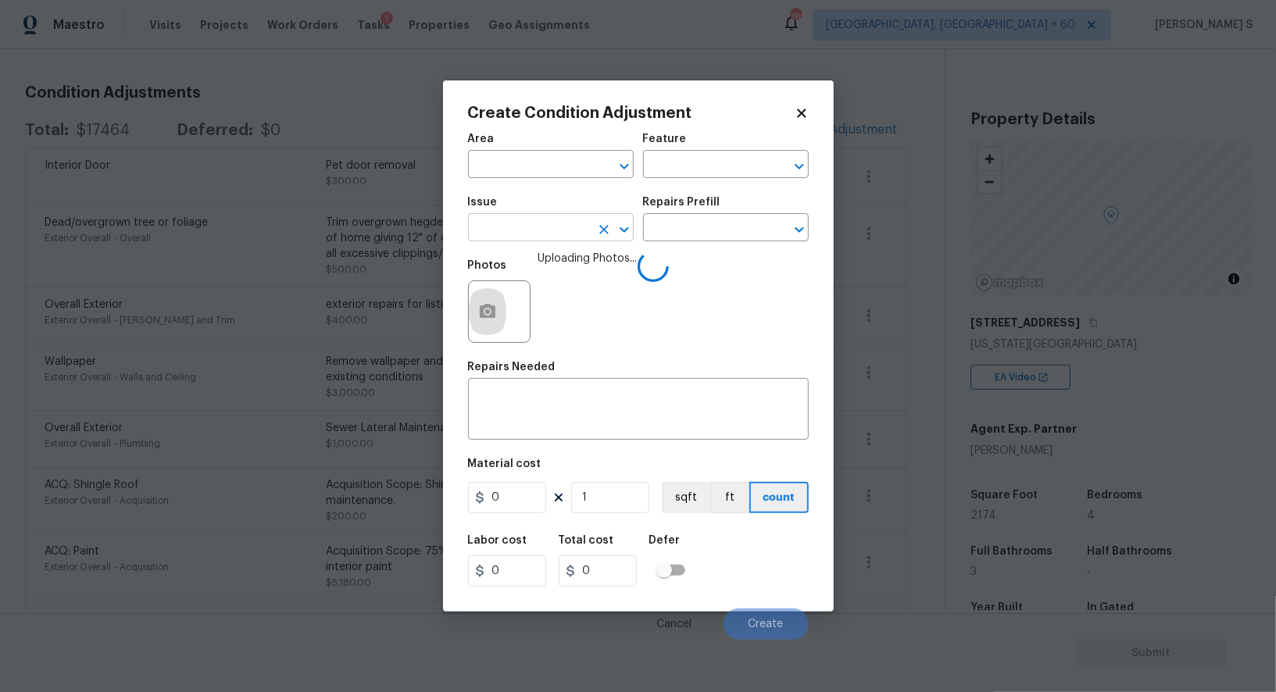
click at [567, 240] on input "text" at bounding box center [529, 229] width 122 height 24
type input "Interior Paint"
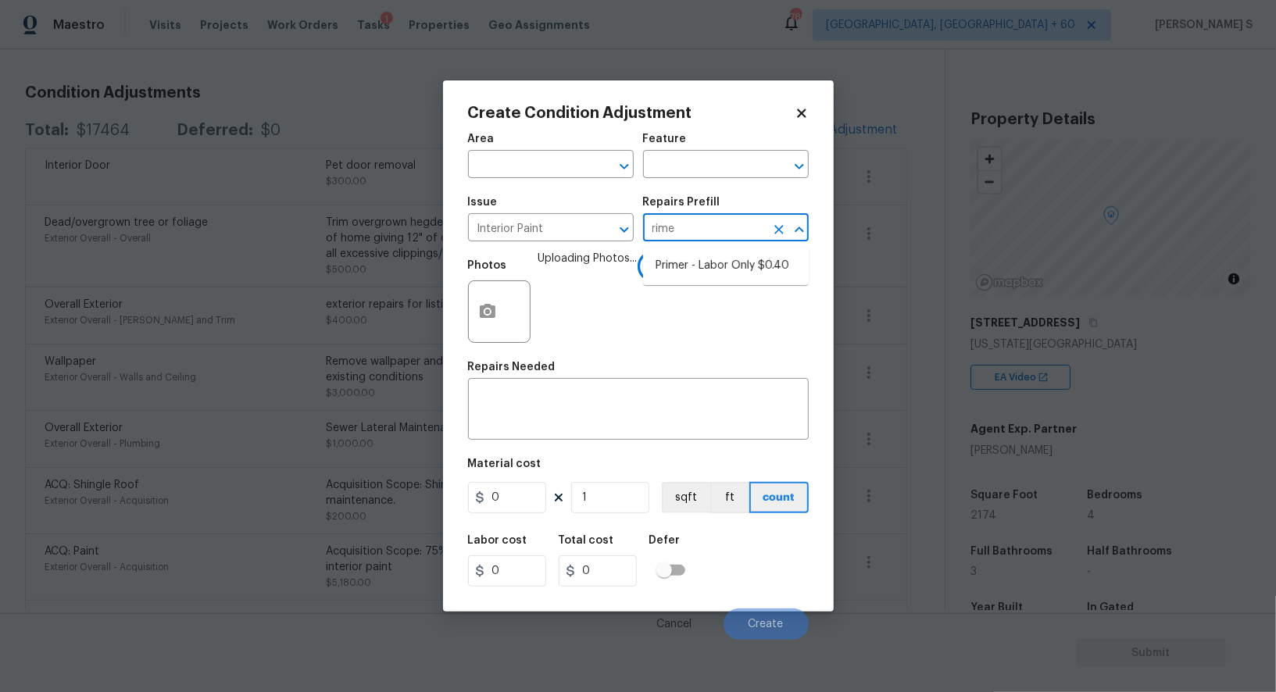
type input "rimer"
type input "Overall Paint"
type textarea "Interior primer - PRIMER PROVIDED BY OPENDOOR - All nails, screws, drywall anch…"
type input "0.4"
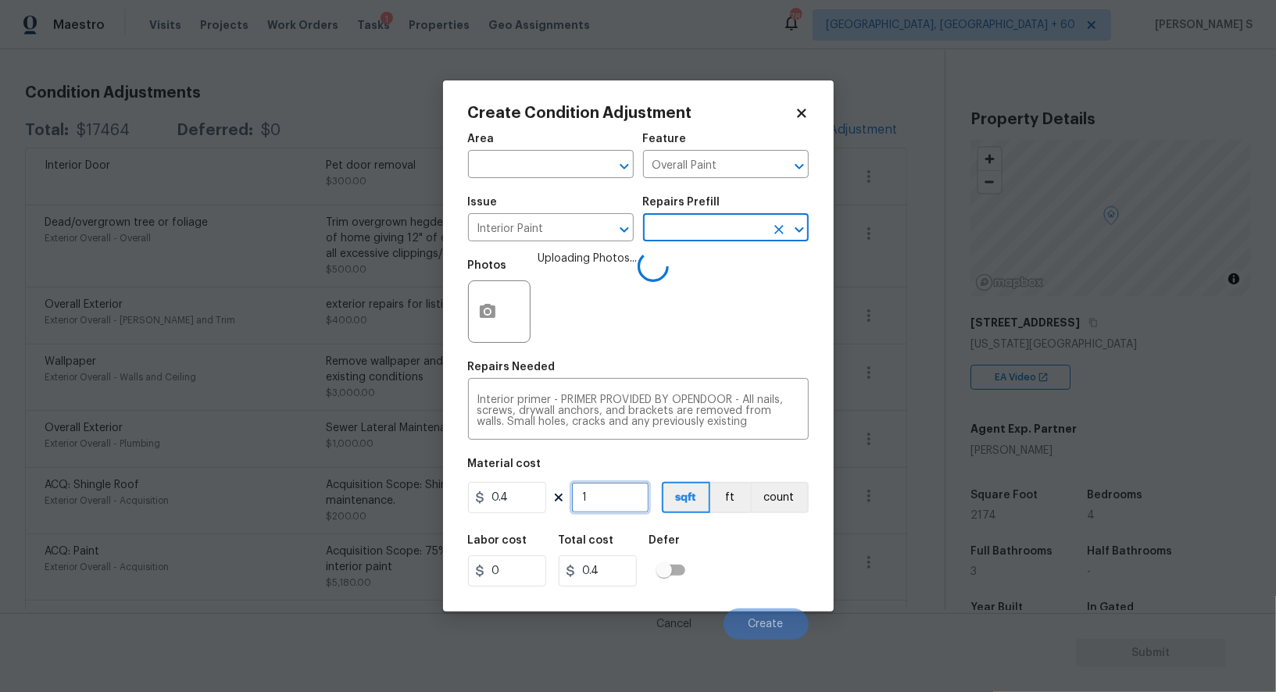
click at [597, 492] on input "1" at bounding box center [610, 497] width 78 height 31
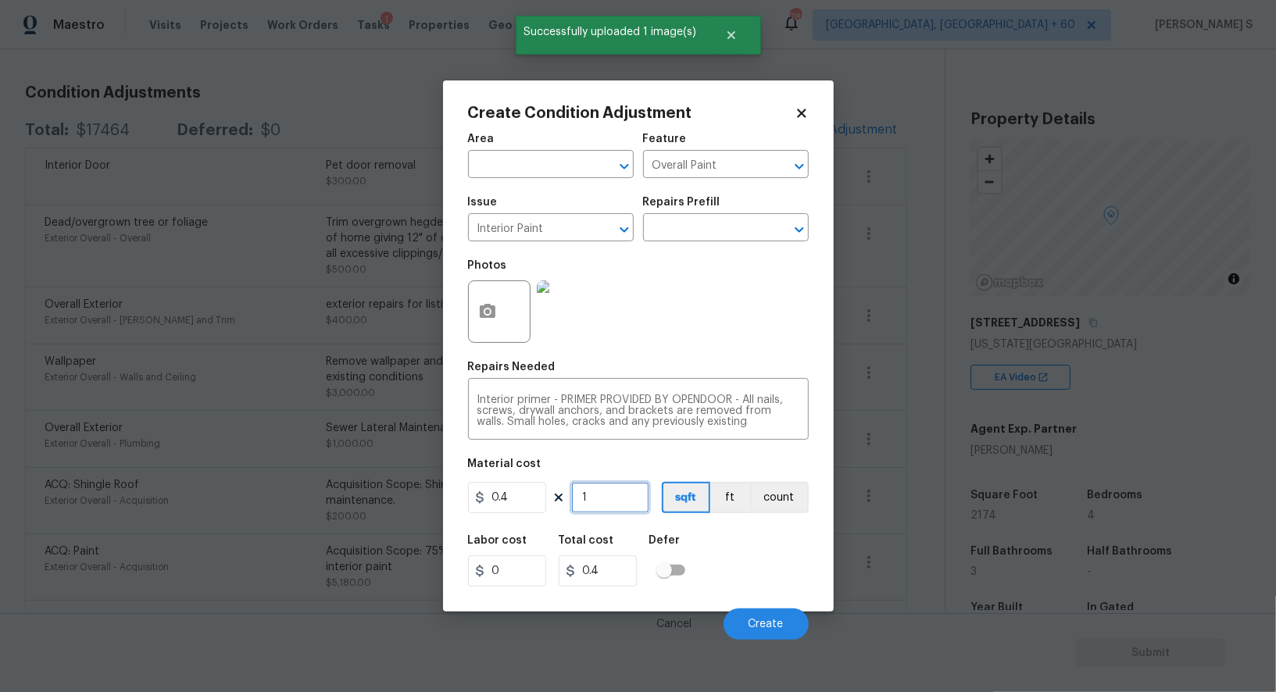
type input "3"
type input "1.2"
type input "30"
type input "12"
type input "300"
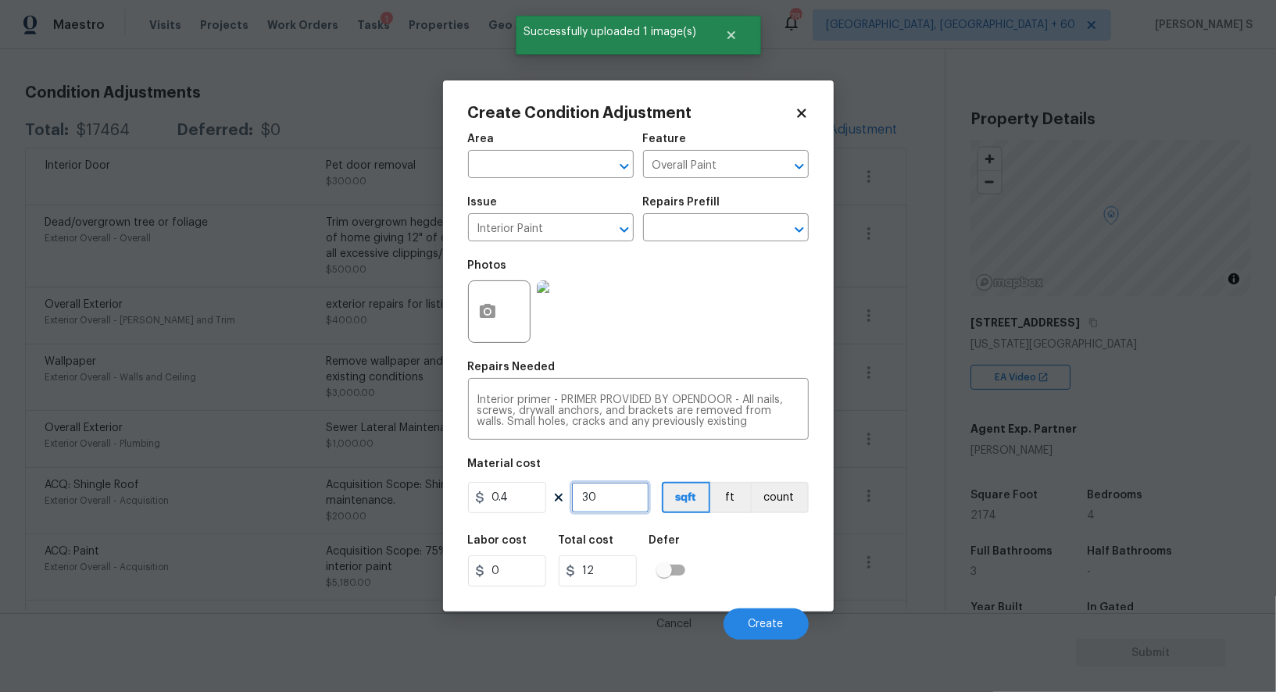
type input "120"
type input "300"
click at [768, 580] on div "Labor cost 0 Total cost 120 Defer" at bounding box center [638, 561] width 341 height 70
click at [770, 627] on span "Create" at bounding box center [766, 625] width 35 height 12
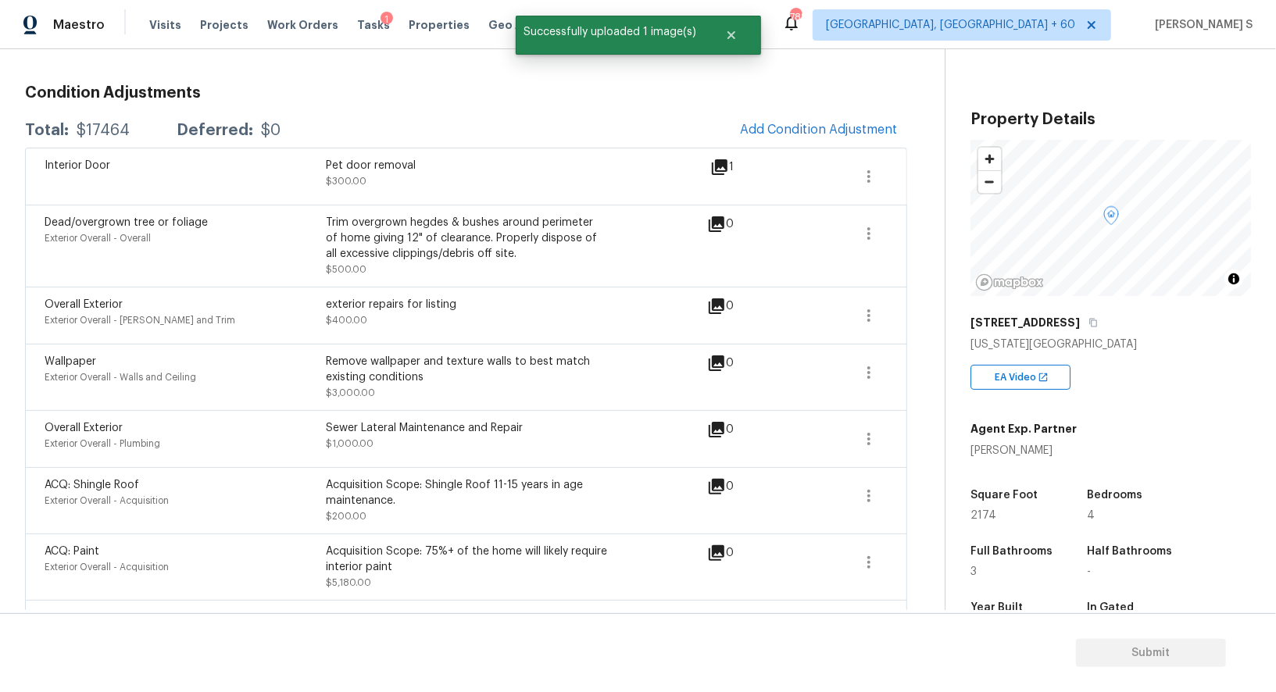
drag, startPoint x: 199, startPoint y: 520, endPoint x: 523, endPoint y: 455, distance: 330.1
click at [199, 520] on body "Maestro Visits Projects Work Orders Tasks 1 Properties Geo Assignments 788 Albu…" at bounding box center [638, 346] width 1276 height 692
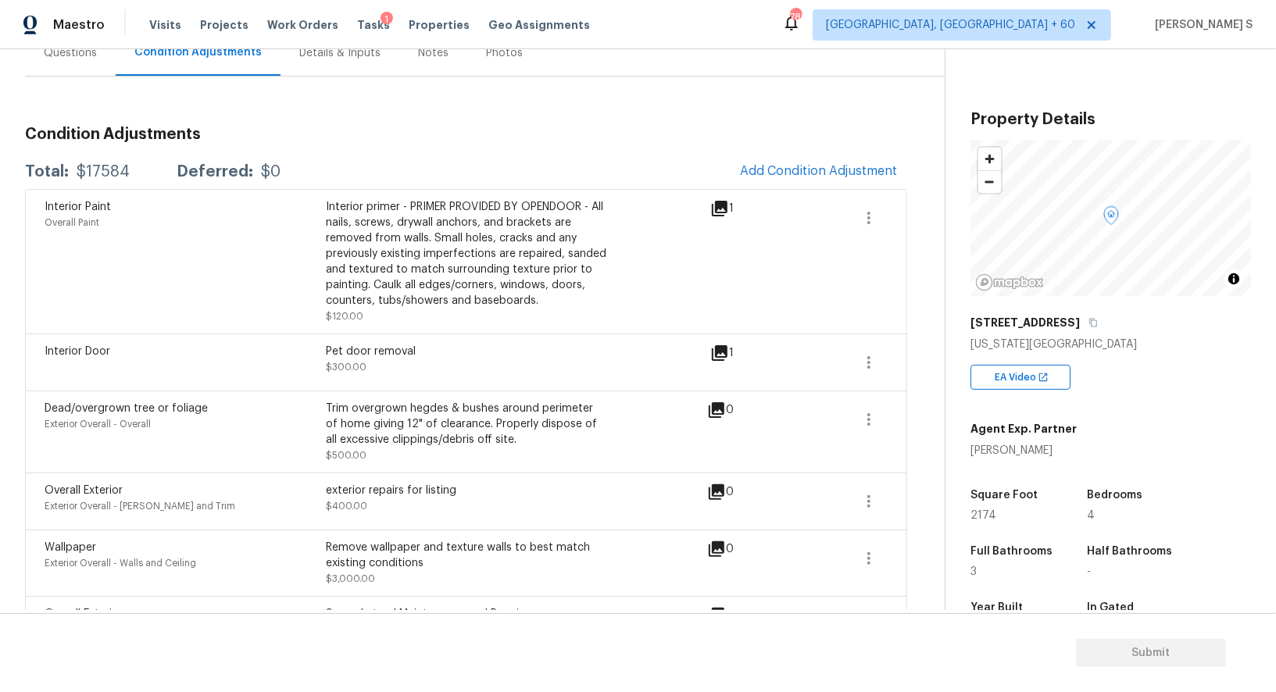
scroll to position [0, 0]
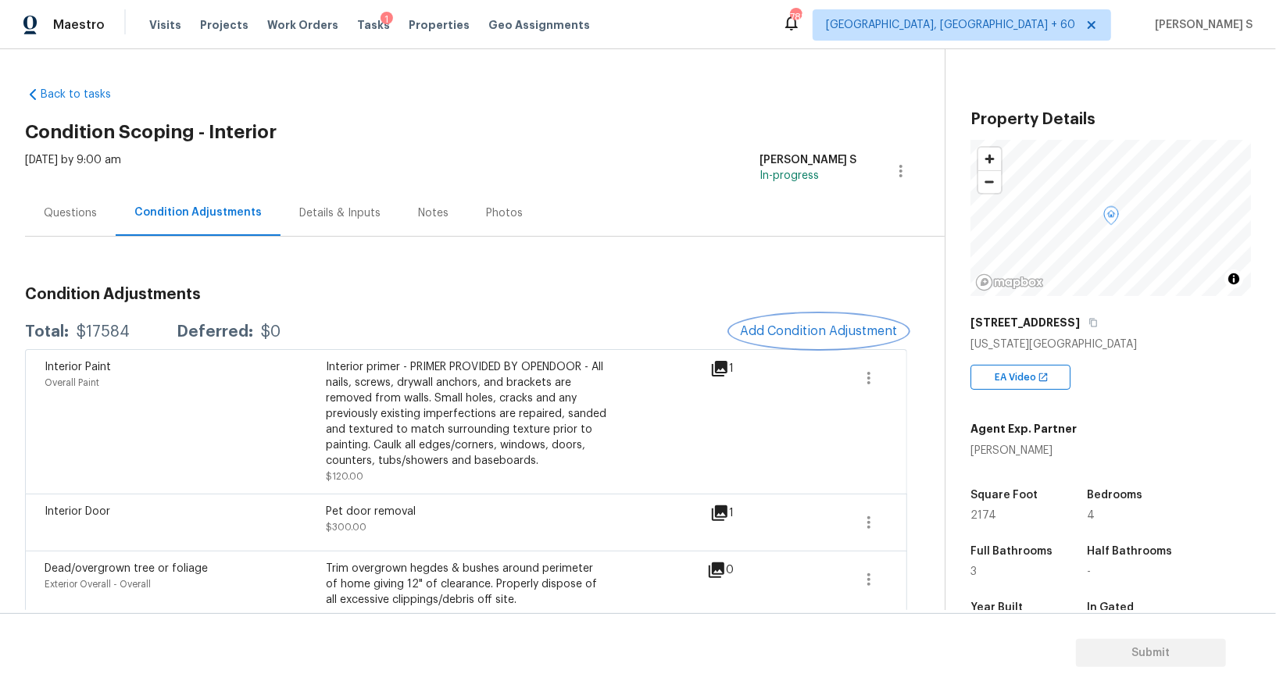
click at [822, 329] on span "Add Condition Adjustment" at bounding box center [819, 331] width 158 height 14
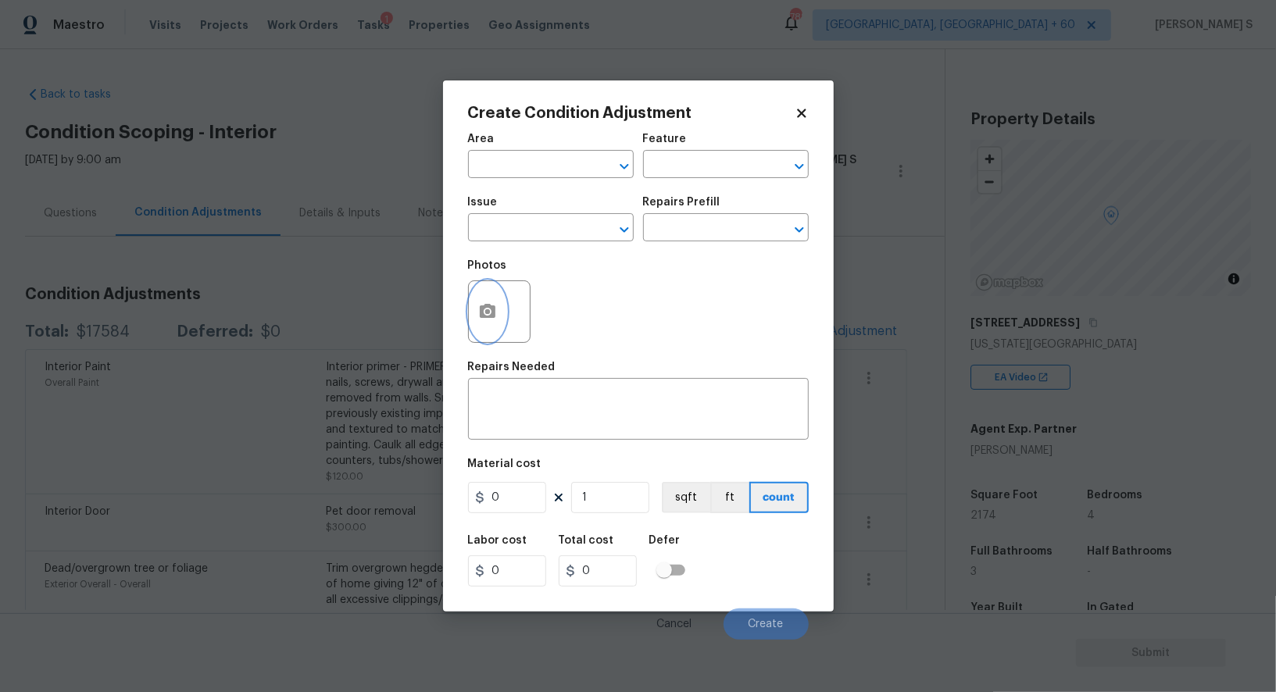
click at [481, 316] on icon "button" at bounding box center [488, 311] width 16 height 14
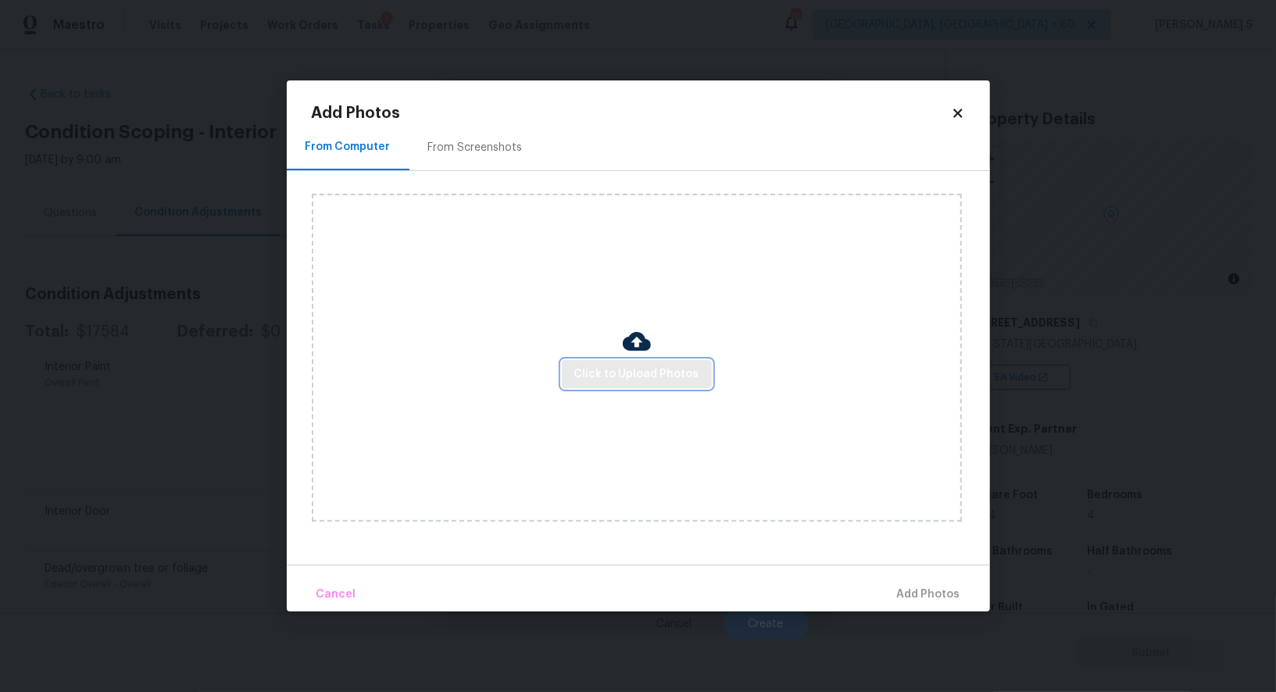
click at [631, 368] on span "Click to Upload Photos" at bounding box center [636, 375] width 125 height 20
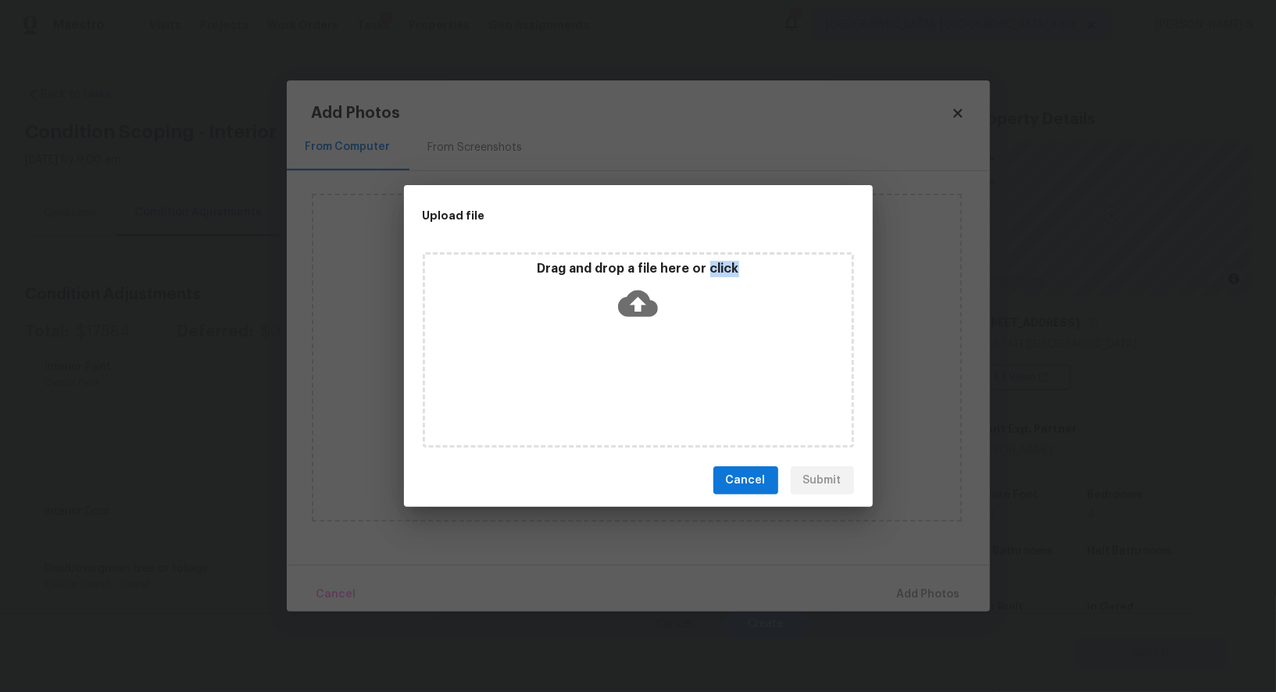
click at [631, 368] on div "Drag and drop a file here or click" at bounding box center [638, 349] width 431 height 195
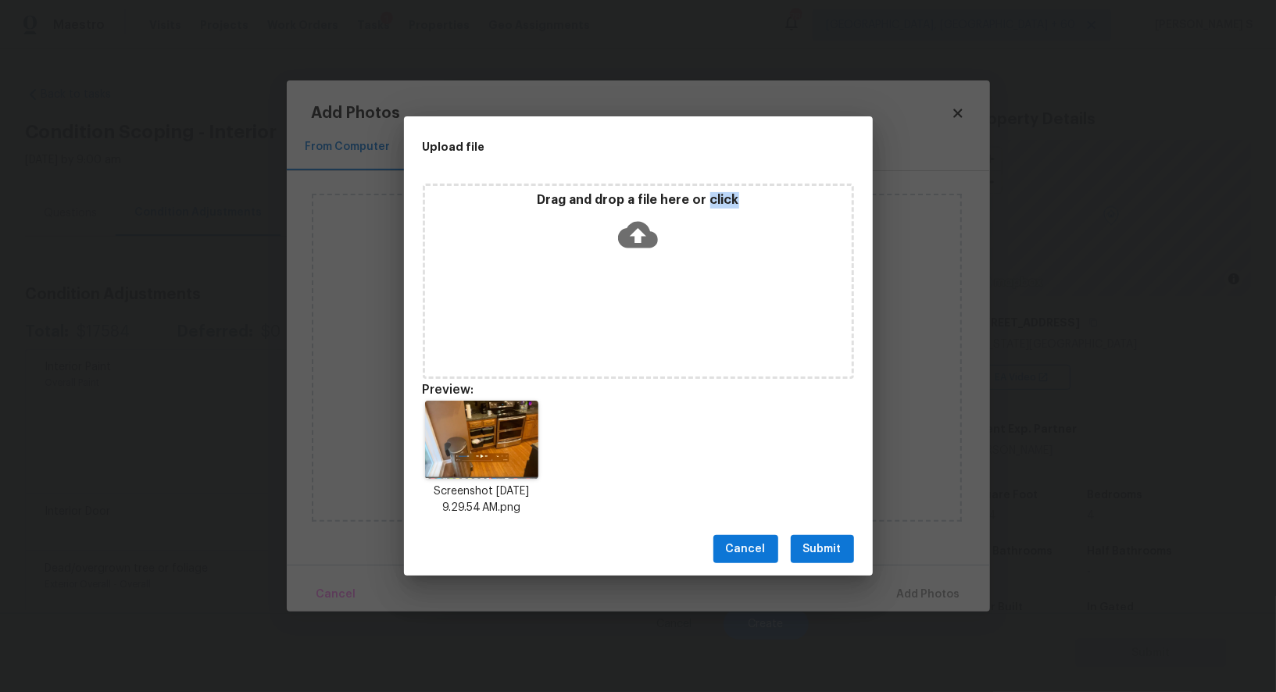
click at [810, 552] on span "Submit" at bounding box center [822, 550] width 38 height 20
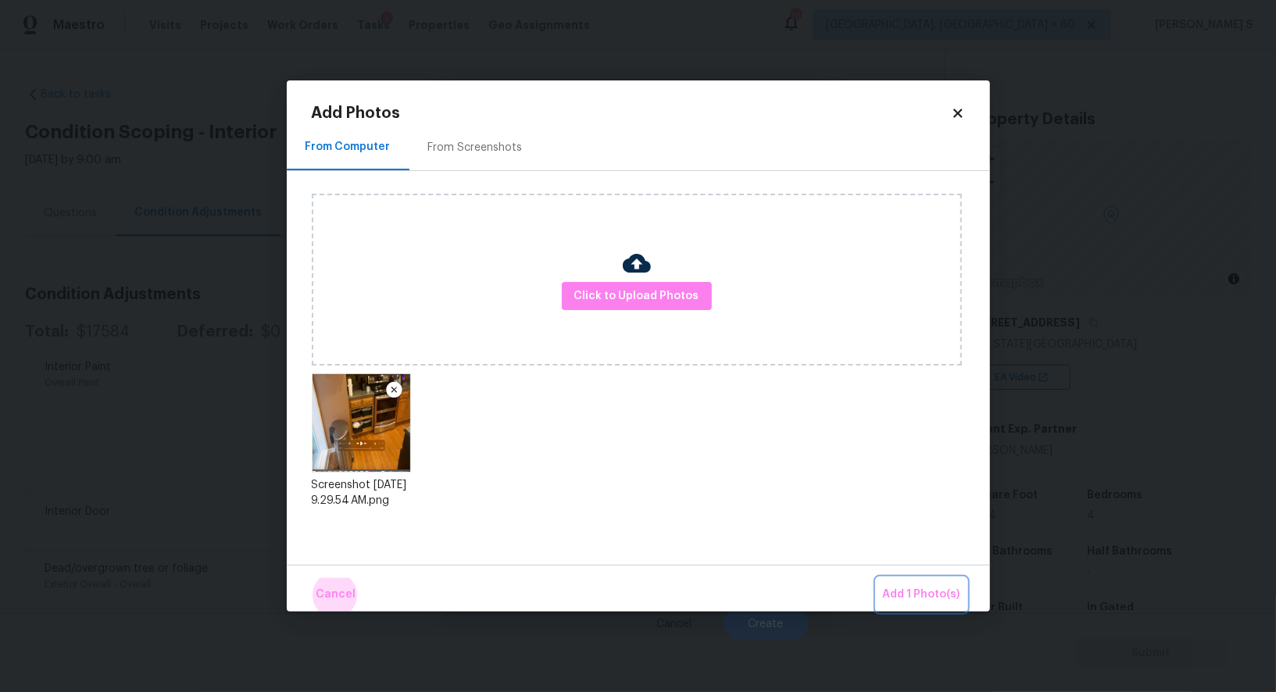
click at [877, 578] on button "Add 1 Photo(s)" at bounding box center [922, 595] width 90 height 34
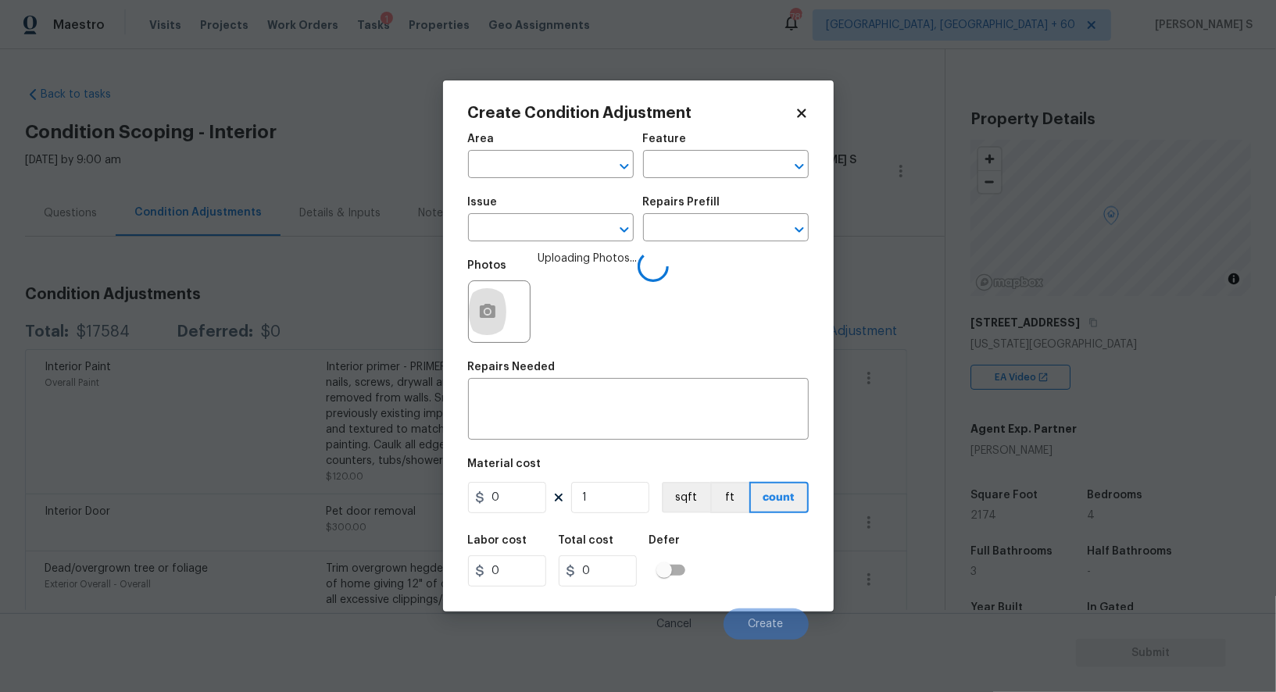
click at [559, 245] on span "Issue ​" at bounding box center [551, 219] width 166 height 63
click at [556, 241] on input "text" at bounding box center [529, 229] width 122 height 24
type input "Kitchen Cabinets"
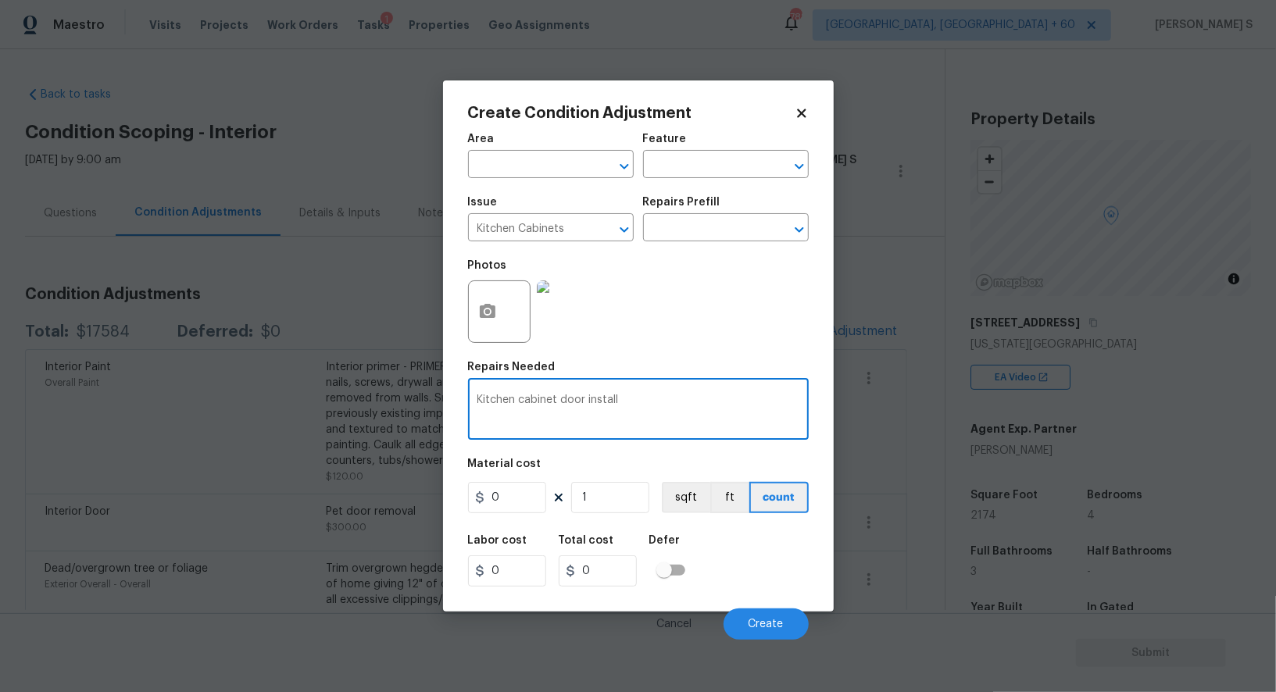
type textarea "Kitchen cabinet door install"
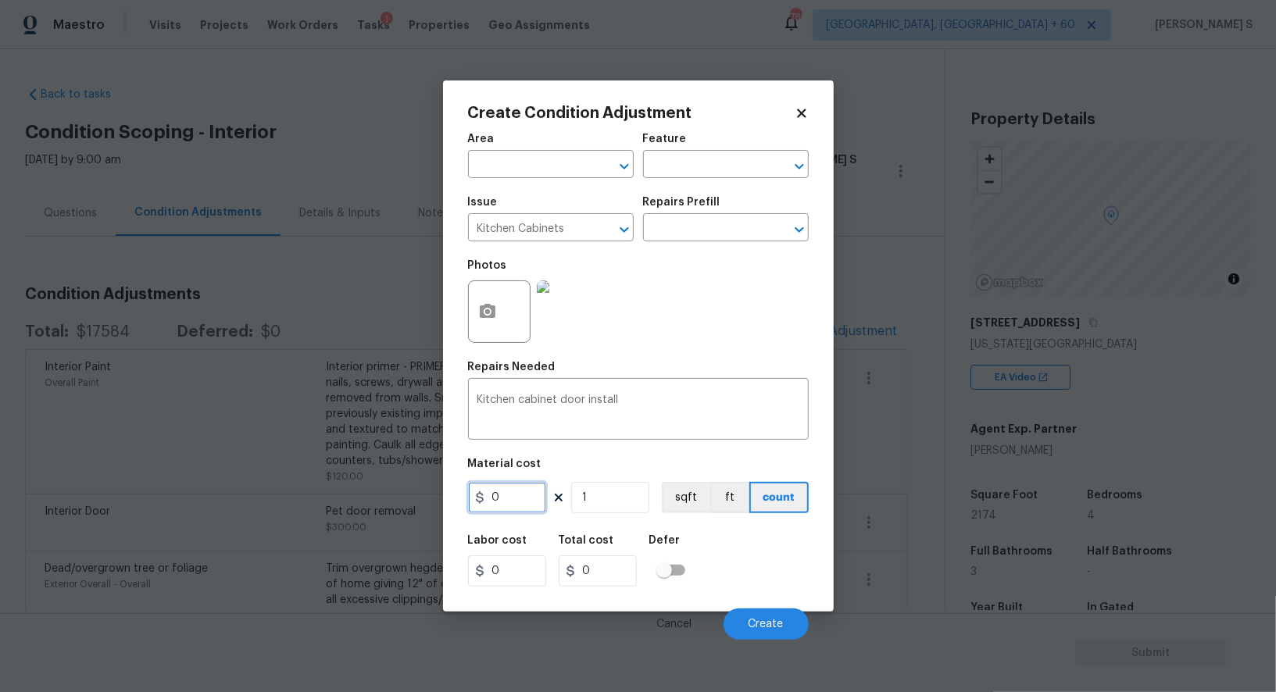
click at [505, 503] on input "0" at bounding box center [507, 497] width 78 height 31
type input "300"
click at [746, 559] on div "Labor cost 0 Total cost 300 Defer" at bounding box center [638, 561] width 341 height 70
click at [746, 612] on button "Create" at bounding box center [766, 624] width 85 height 31
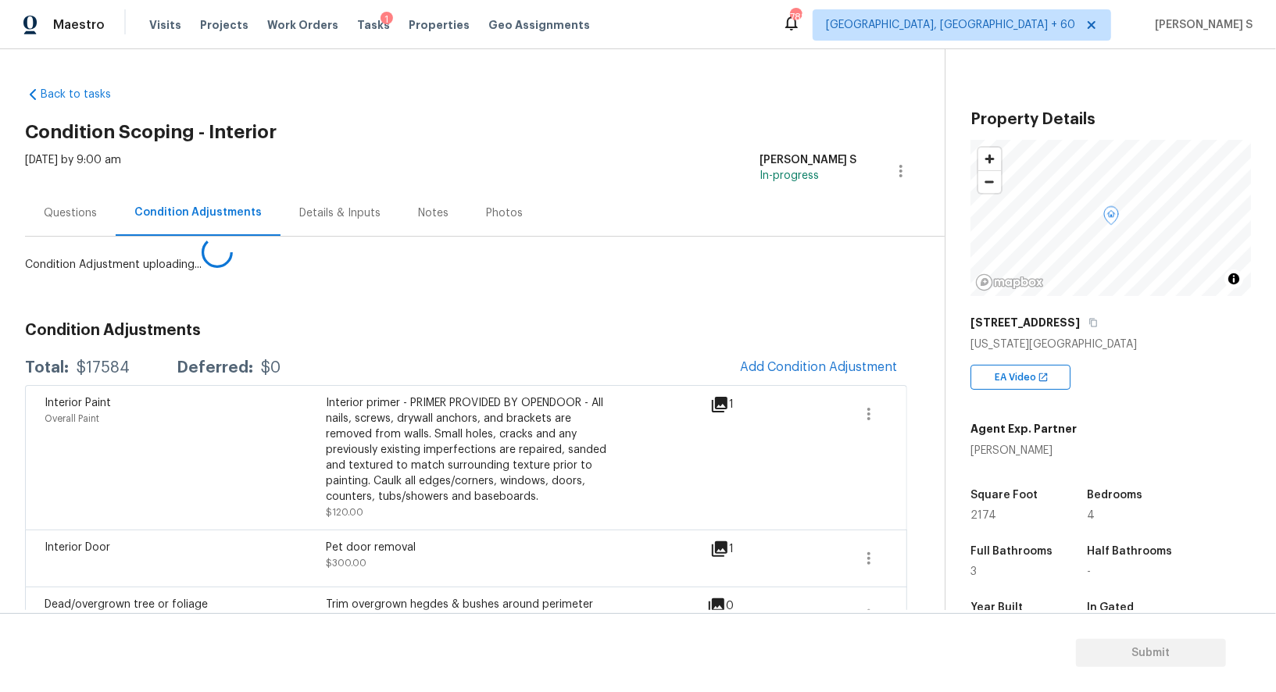
drag, startPoint x: 59, startPoint y: 607, endPoint x: 59, endPoint y: 573, distance: 34.4
click at [59, 607] on body "Maestro Visits Projects Work Orders Tasks 1 Properties Geo Assignments 788 Albu…" at bounding box center [638, 346] width 1276 height 692
click at [799, 356] on button "Add Condition Adjustment" at bounding box center [819, 367] width 177 height 33
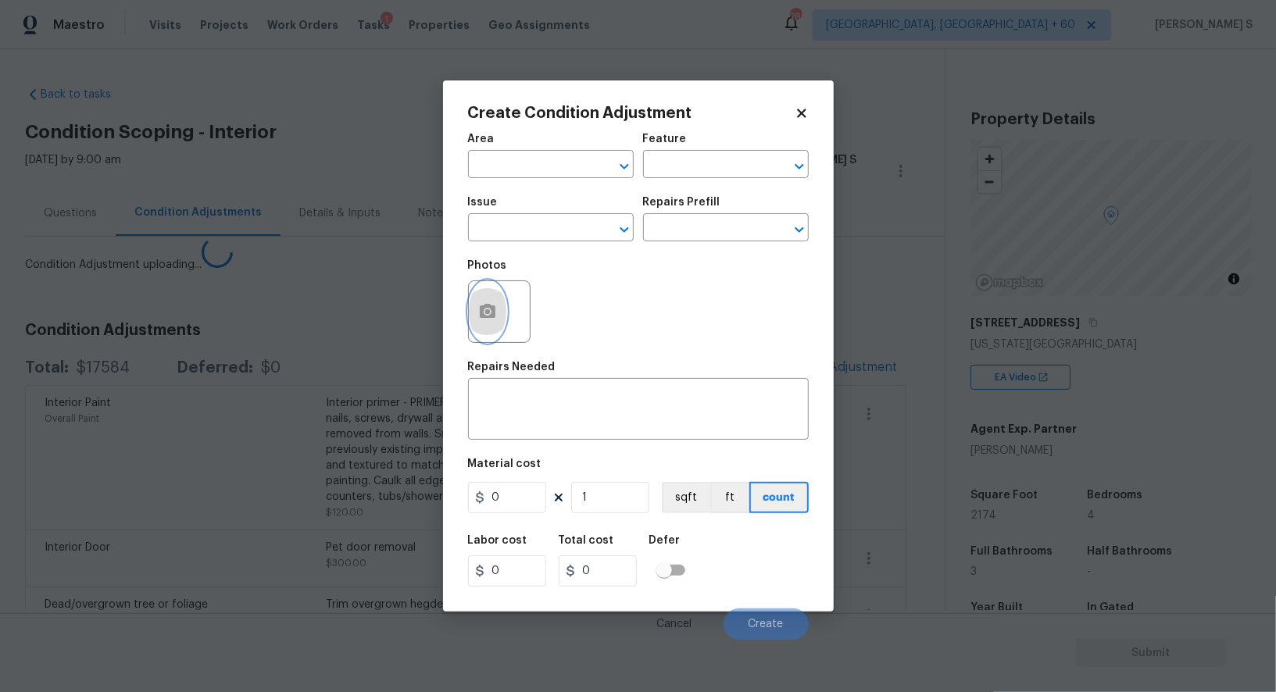
click at [473, 302] on button "button" at bounding box center [488, 311] width 38 height 61
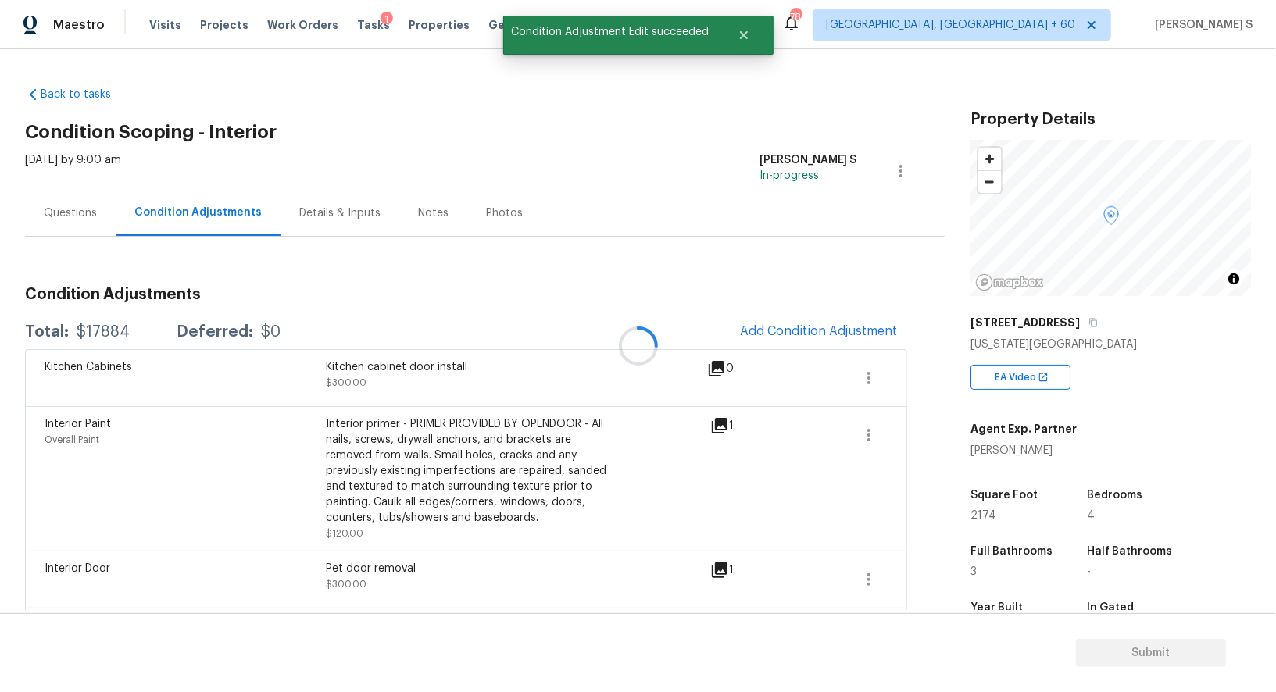
click at [184, 438] on body "Maestro Visits Projects Work Orders Tasks 1 Properties Geo Assignments 788 Albu…" at bounding box center [638, 346] width 1276 height 692
click at [184, 438] on div at bounding box center [638, 346] width 1276 height 692
click at [868, 432] on div at bounding box center [638, 346] width 1276 height 692
click at [906, 432] on div at bounding box center [638, 346] width 1276 height 692
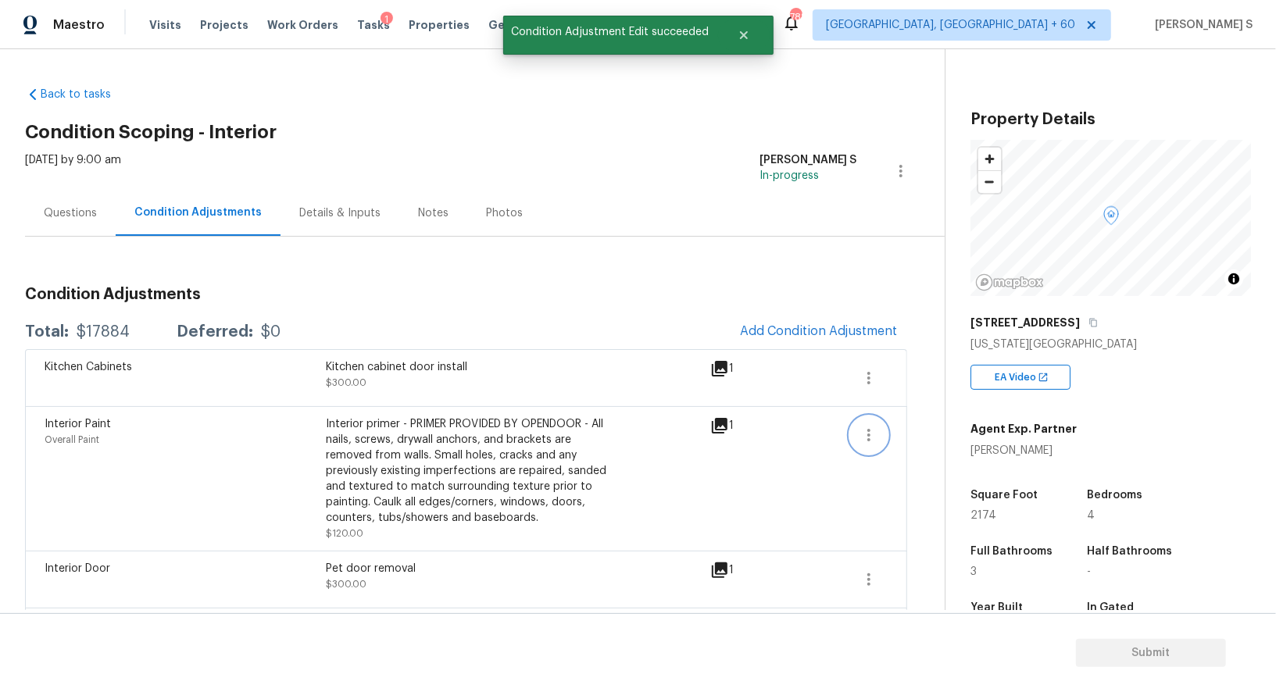
click at [867, 436] on icon "button" at bounding box center [868, 435] width 19 height 19
click at [964, 429] on div "Edit" at bounding box center [958, 431] width 122 height 16
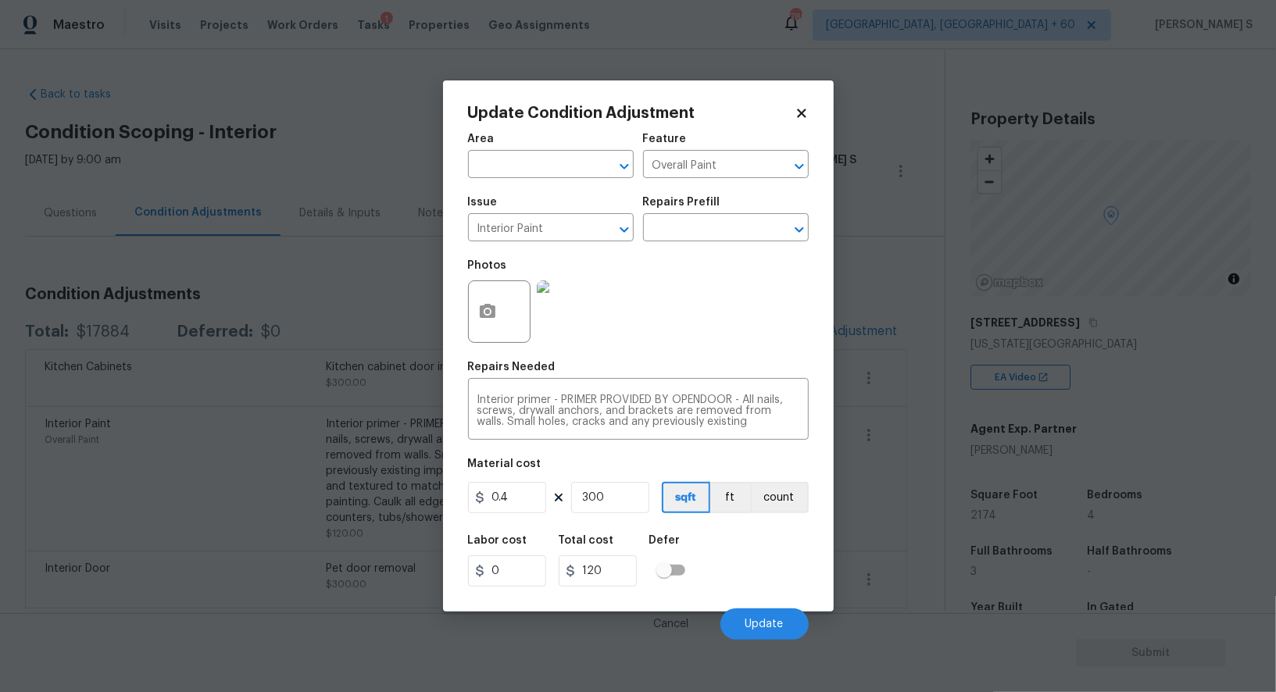
click at [463, 314] on div "Update Condition Adjustment Area ​ Feature Overall Paint ​ Issue Interior Paint…" at bounding box center [638, 345] width 391 height 531
click at [493, 314] on icon "button" at bounding box center [488, 311] width 16 height 14
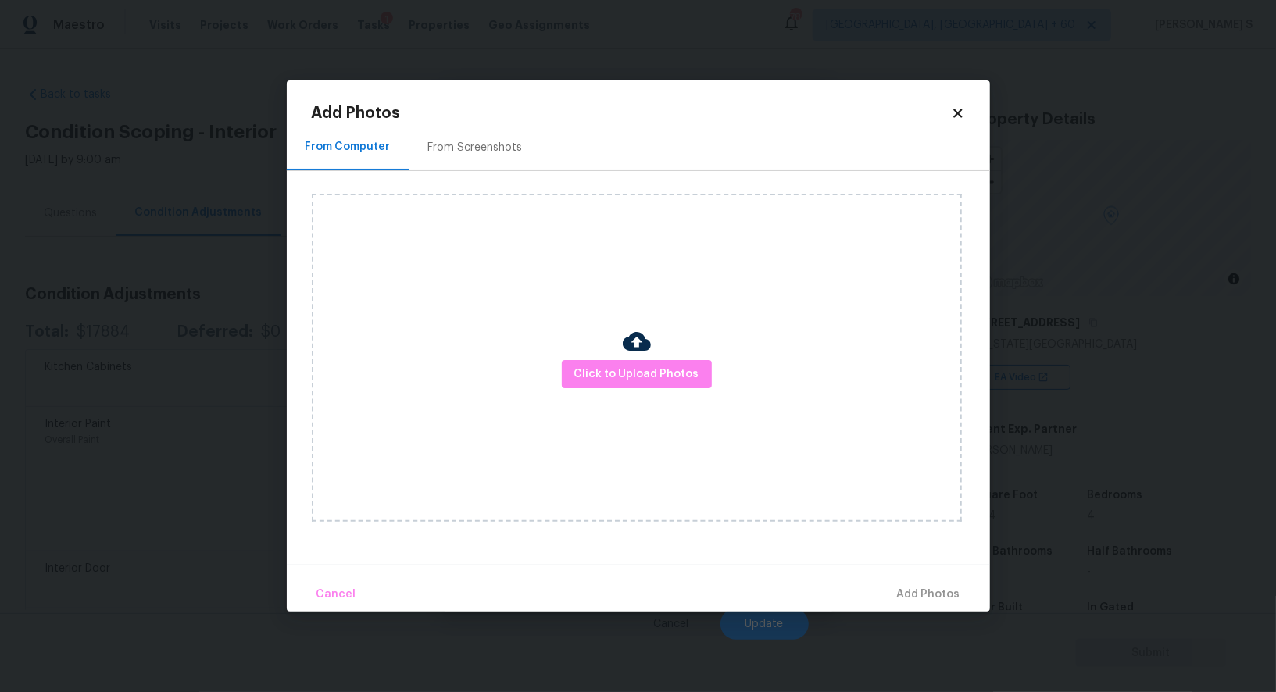
click at [669, 350] on div "Click to Upload Photos" at bounding box center [637, 358] width 650 height 328
click at [666, 373] on span "Click to Upload Photos" at bounding box center [636, 375] width 125 height 20
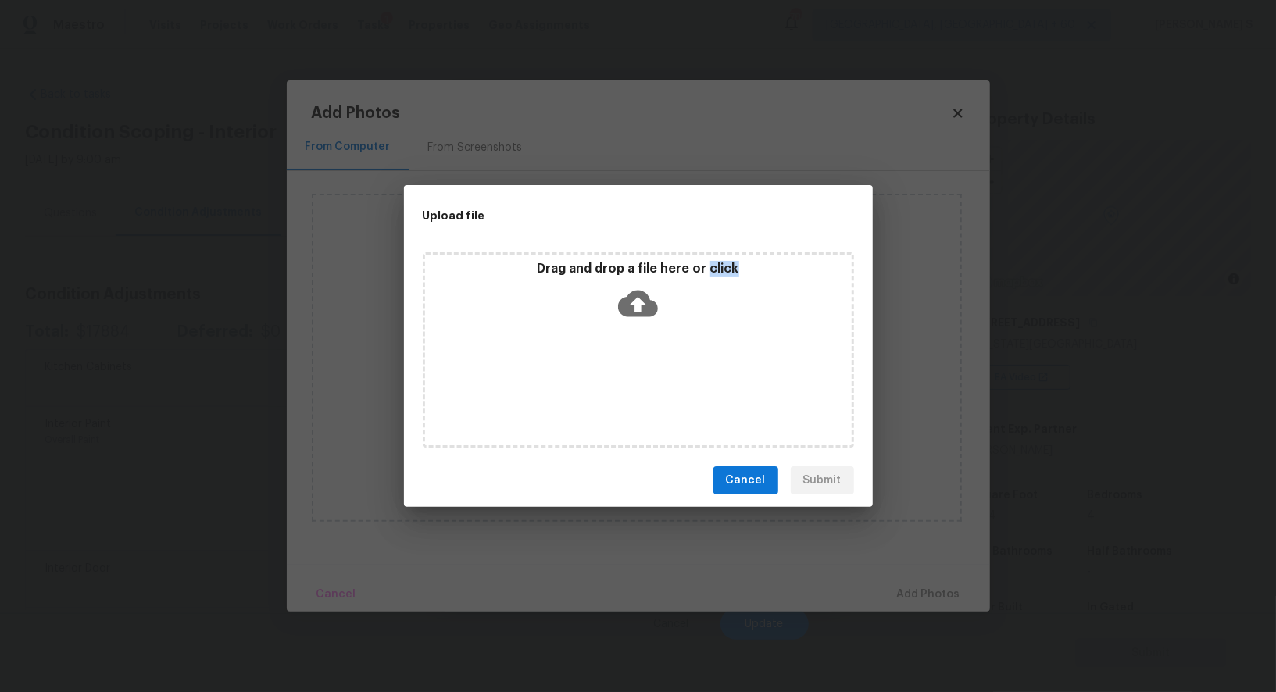
click at [666, 373] on div "Drag and drop a file here or click" at bounding box center [638, 349] width 431 height 195
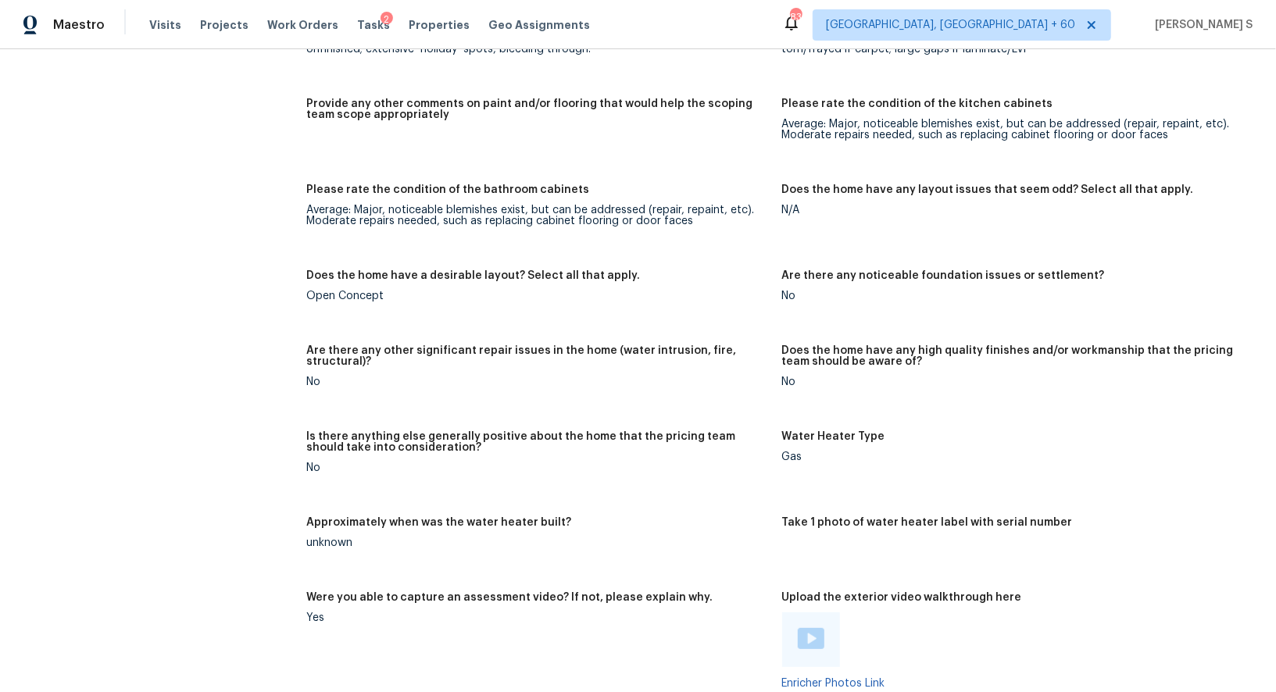
scroll to position [2629, 0]
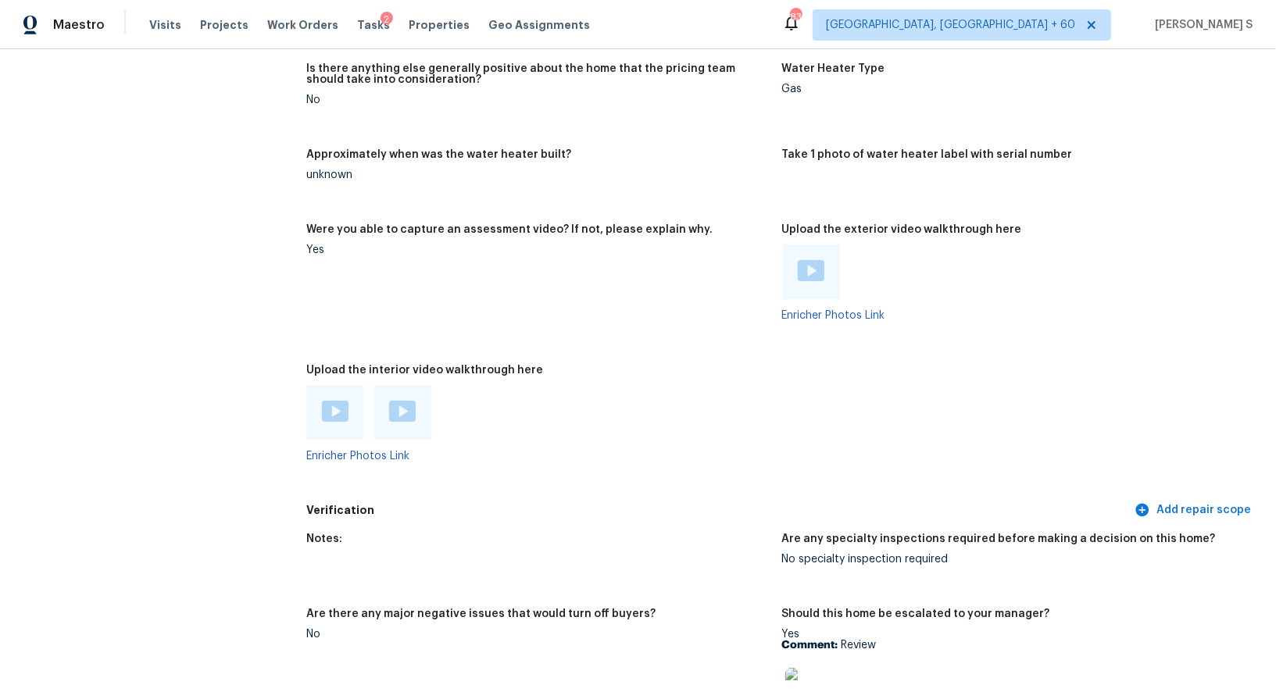
click at [447, 509] on h5 "Verification" at bounding box center [718, 510] width 825 height 16
click at [334, 415] on img at bounding box center [335, 411] width 27 height 21
click at [400, 409] on img at bounding box center [402, 411] width 27 height 21
click at [804, 266] on img at bounding box center [811, 270] width 27 height 21
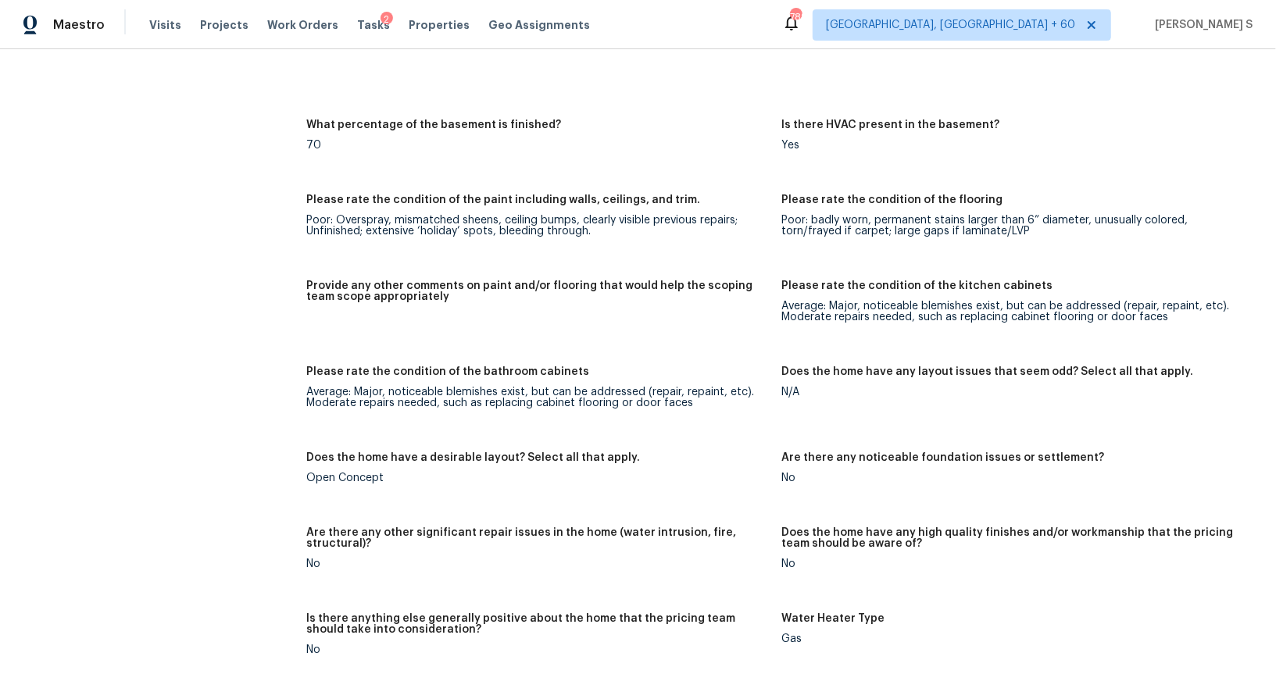
scroll to position [0, 0]
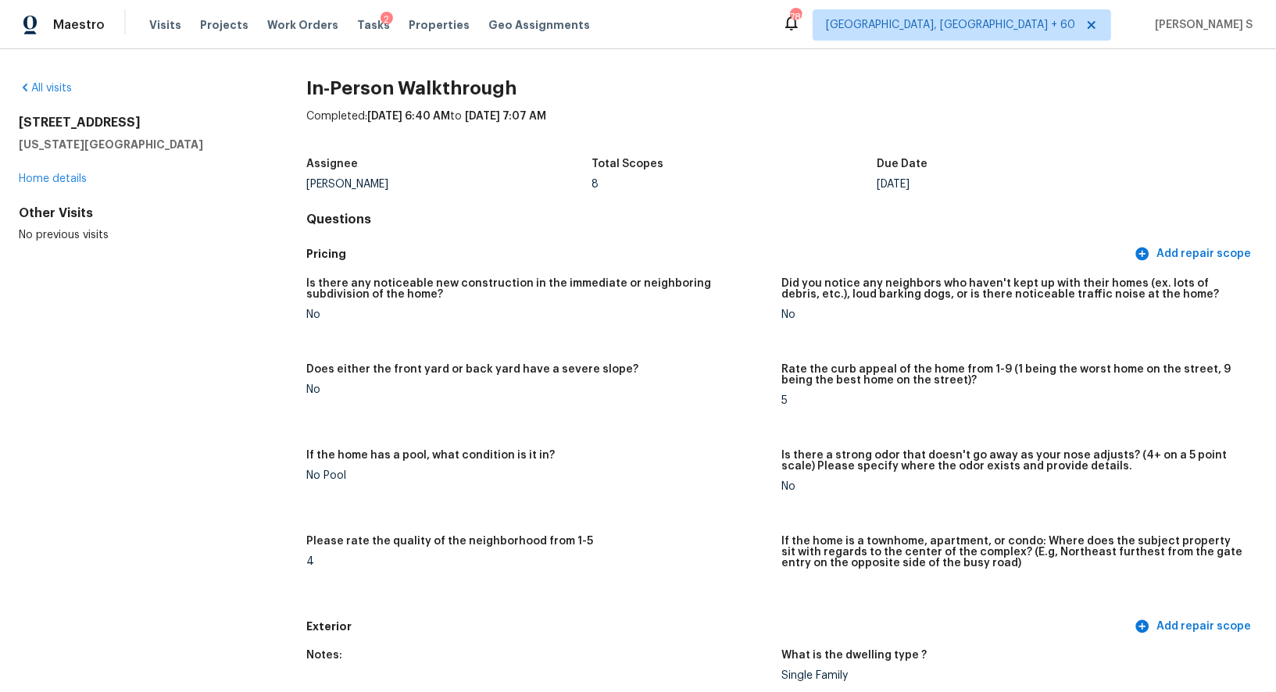
click at [413, 292] on h5 "Is there any noticeable new construction in the immediate or neighboring subdiv…" at bounding box center [537, 289] width 463 height 22
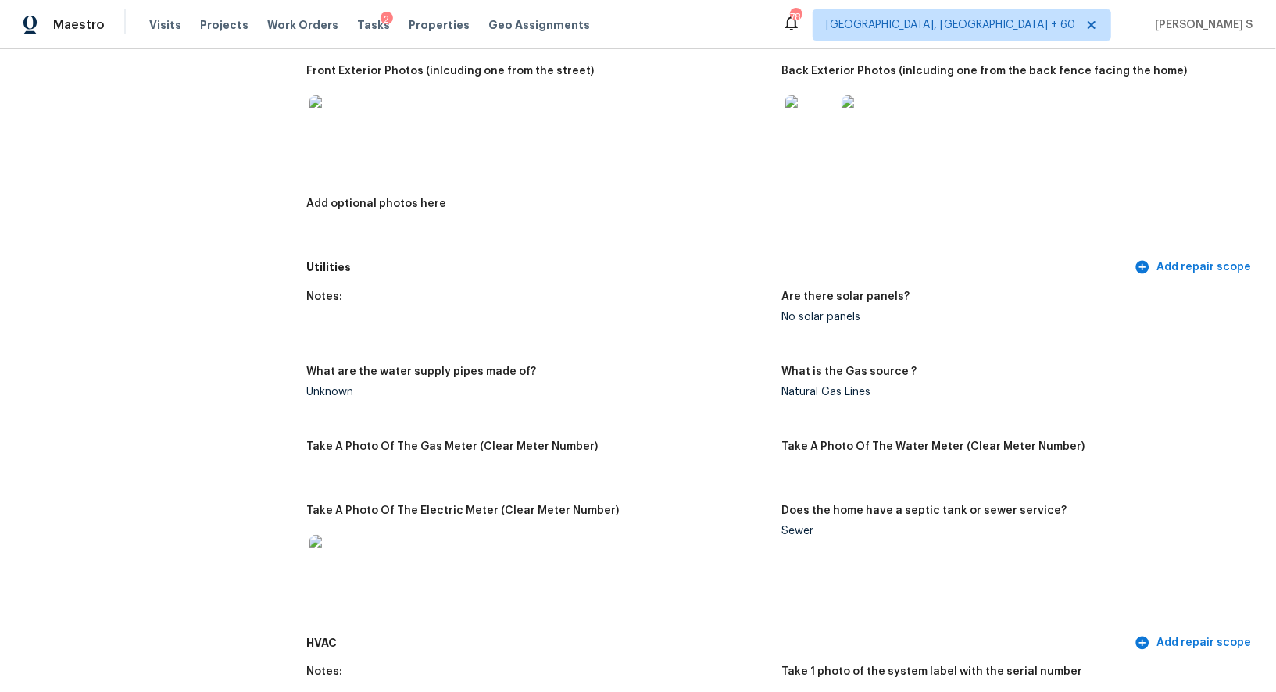
scroll to position [306, 0]
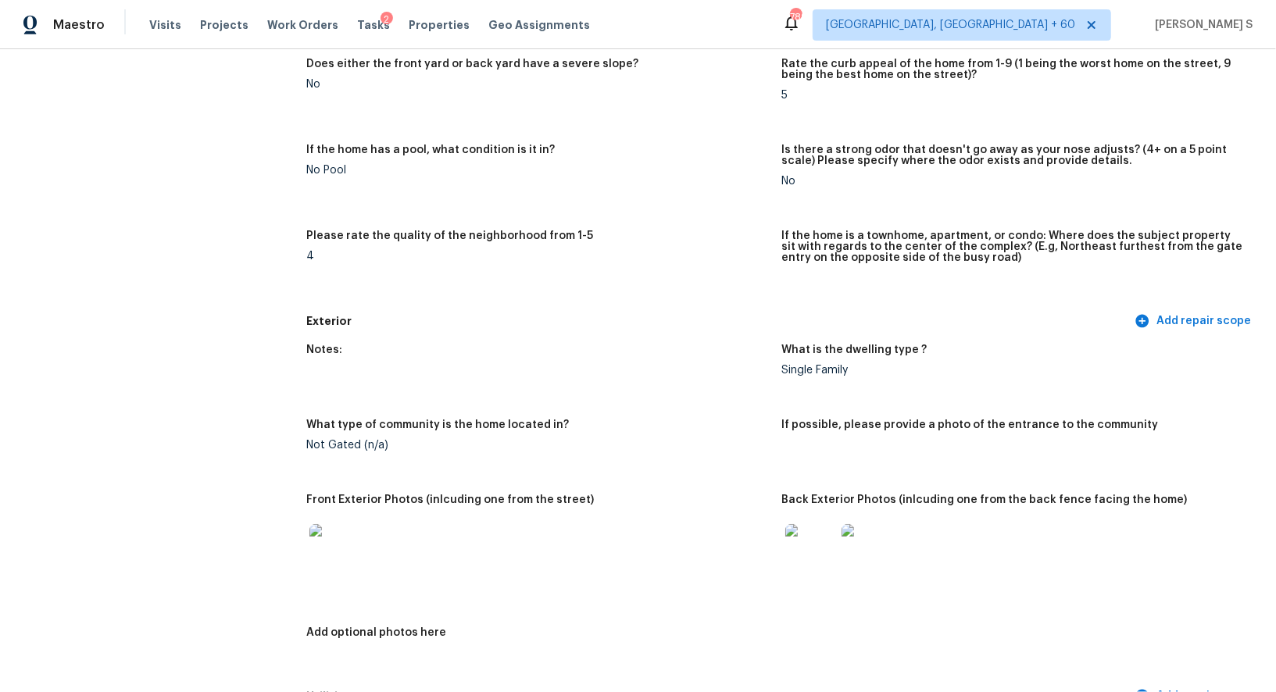
click at [348, 556] on img at bounding box center [334, 549] width 50 height 50
click at [823, 542] on img at bounding box center [810, 549] width 50 height 50
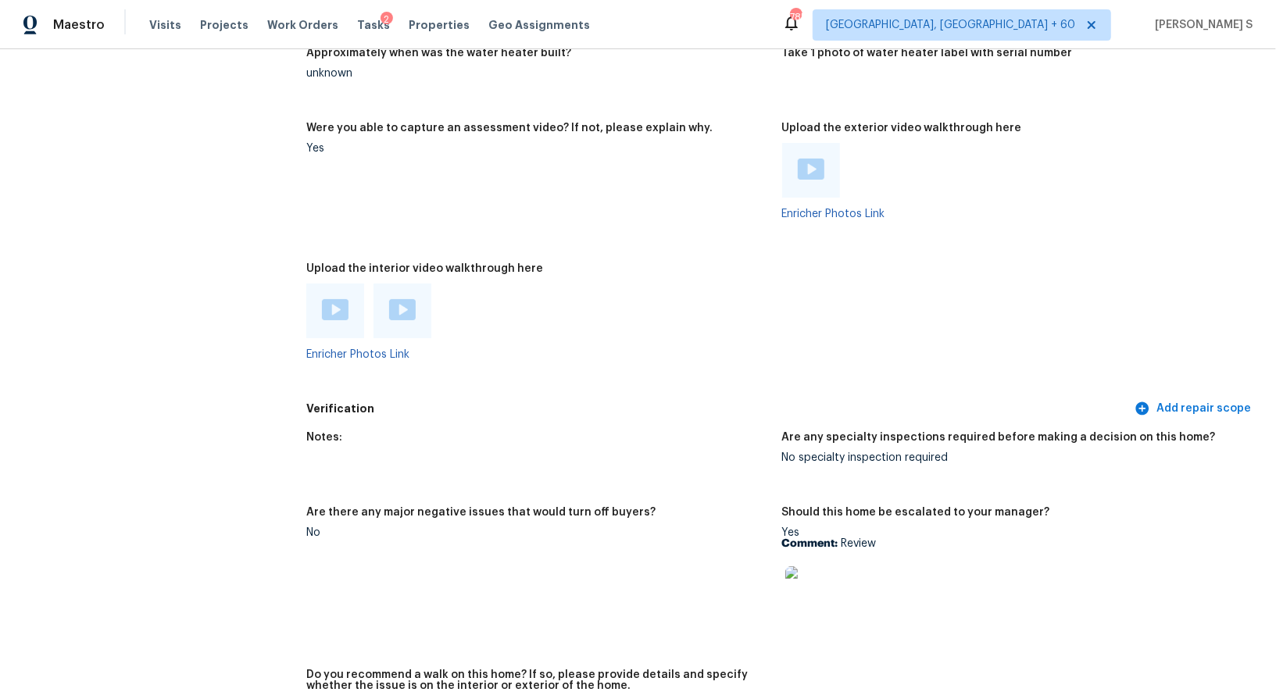
scroll to position [2727, 0]
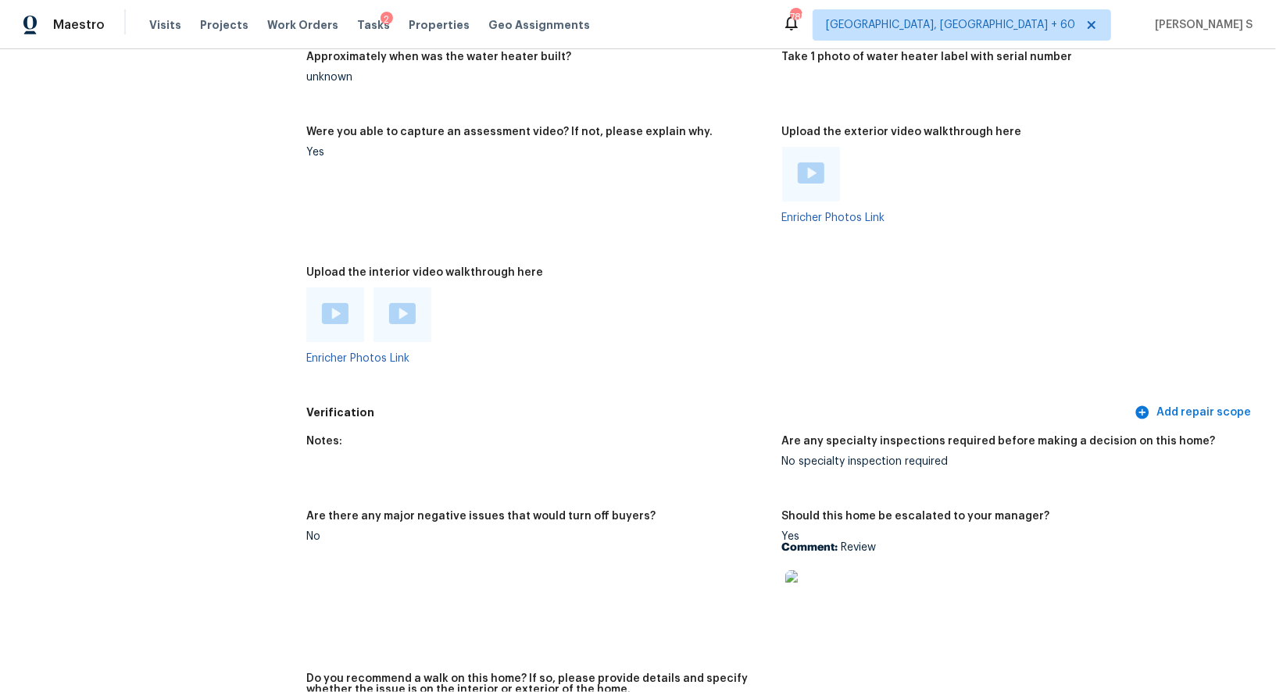
click at [721, 303] on div at bounding box center [537, 315] width 463 height 55
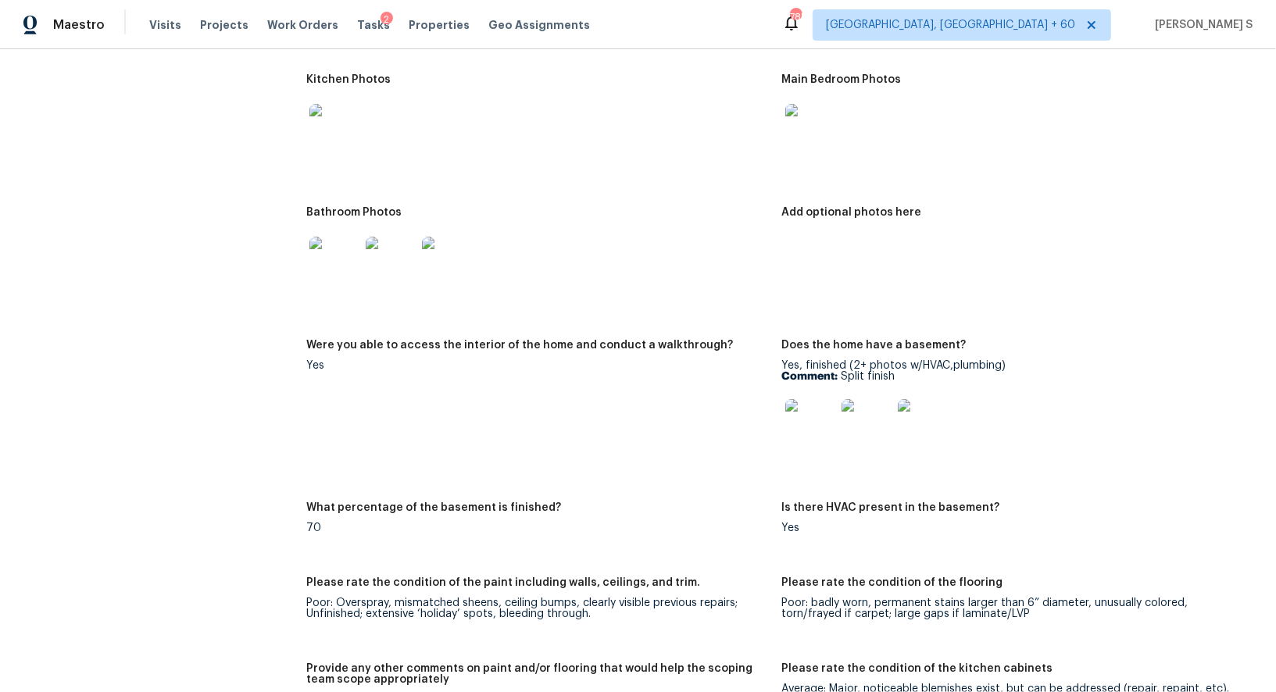
scroll to position [1528, 0]
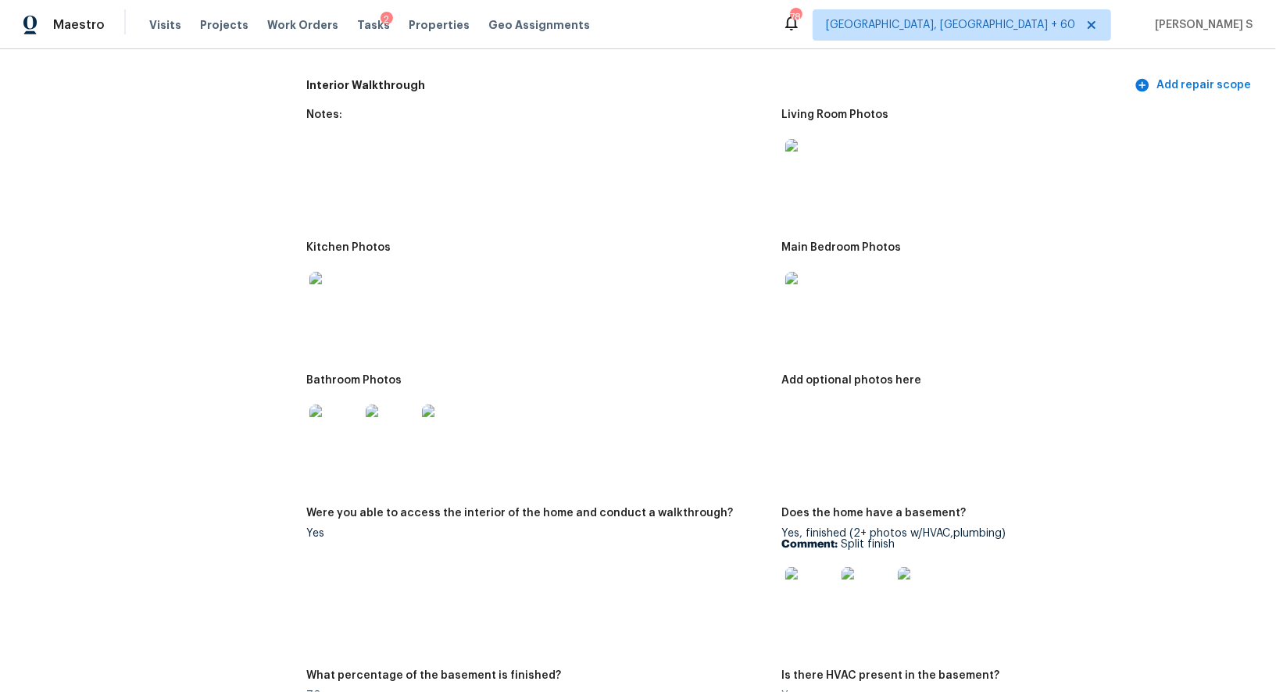
click at [449, 416] on img at bounding box center [447, 430] width 50 height 50
click at [809, 282] on img at bounding box center [810, 297] width 50 height 50
click at [807, 161] on img at bounding box center [810, 164] width 50 height 50
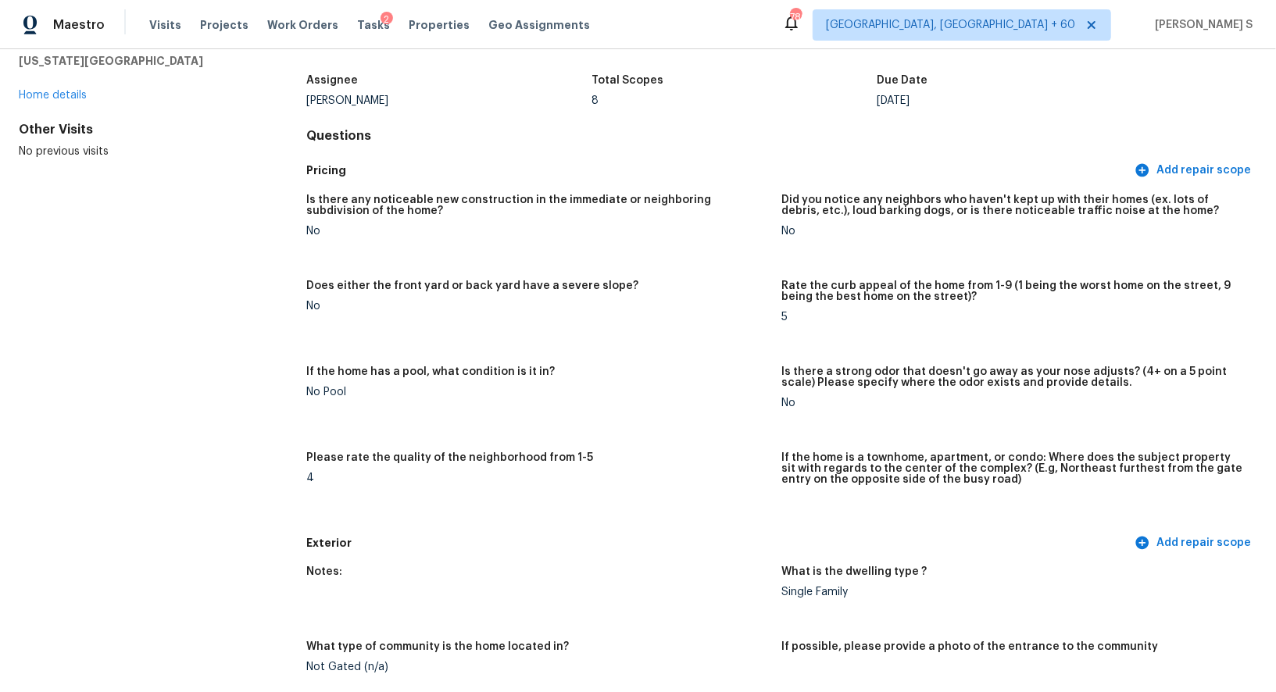
click at [585, 280] on h5 "Does either the front yard or back yard have a severe slope?" at bounding box center [472, 285] width 332 height 11
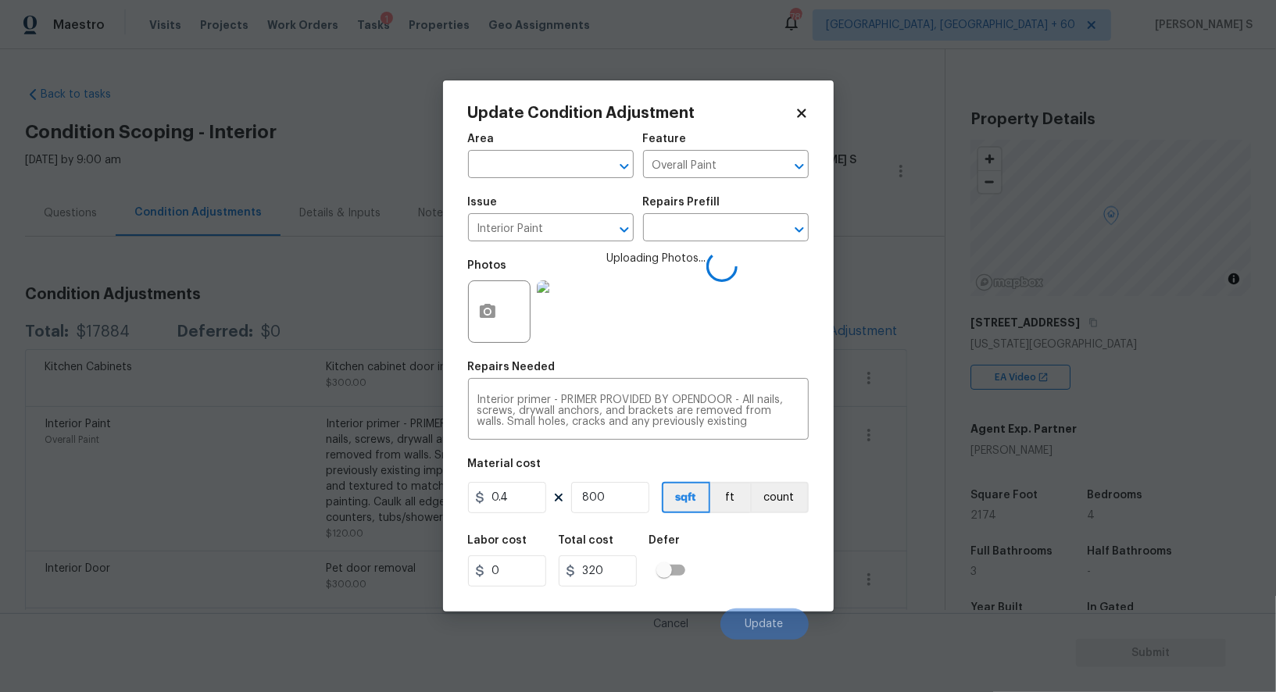
click at [725, 573] on div "Labor cost 0 Total cost 320 Defer" at bounding box center [638, 561] width 341 height 70
click at [718, 570] on div "Labor cost 0 Total cost 320 Defer" at bounding box center [638, 561] width 341 height 70
click at [626, 504] on input "800" at bounding box center [610, 497] width 78 height 31
type input "1"
type input "0.4"
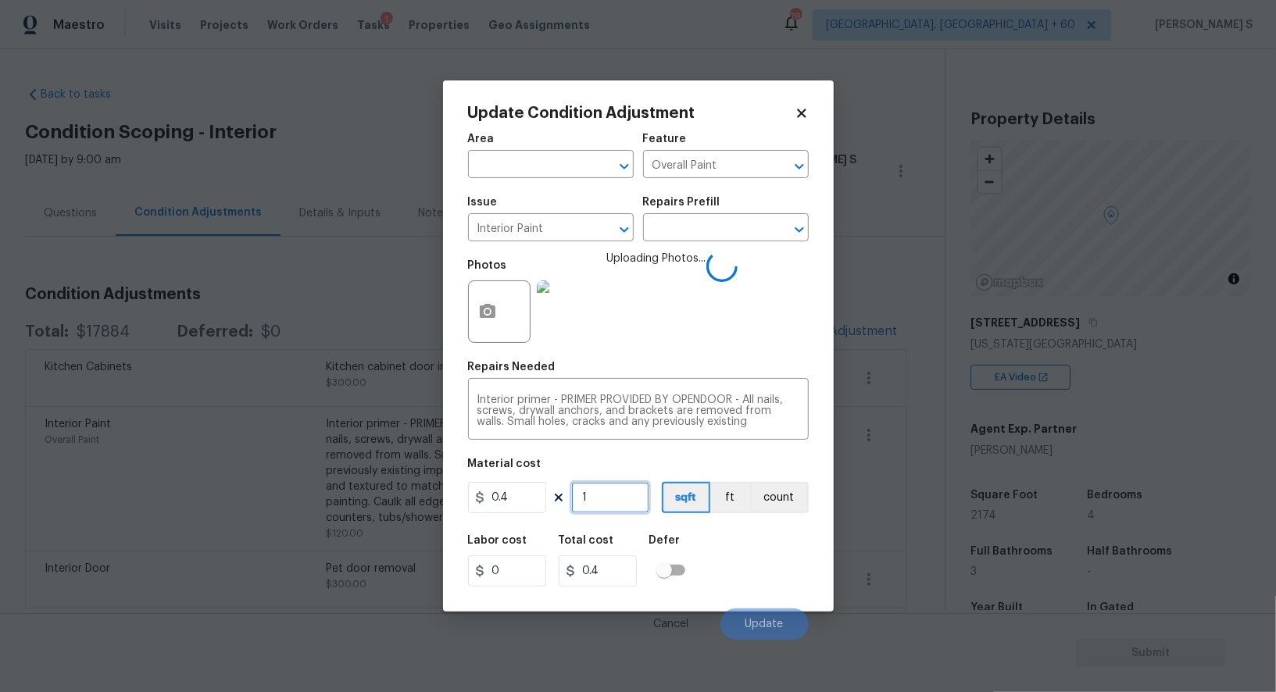
type input "10"
type input "4"
type input "100"
type input "40"
type input "1000"
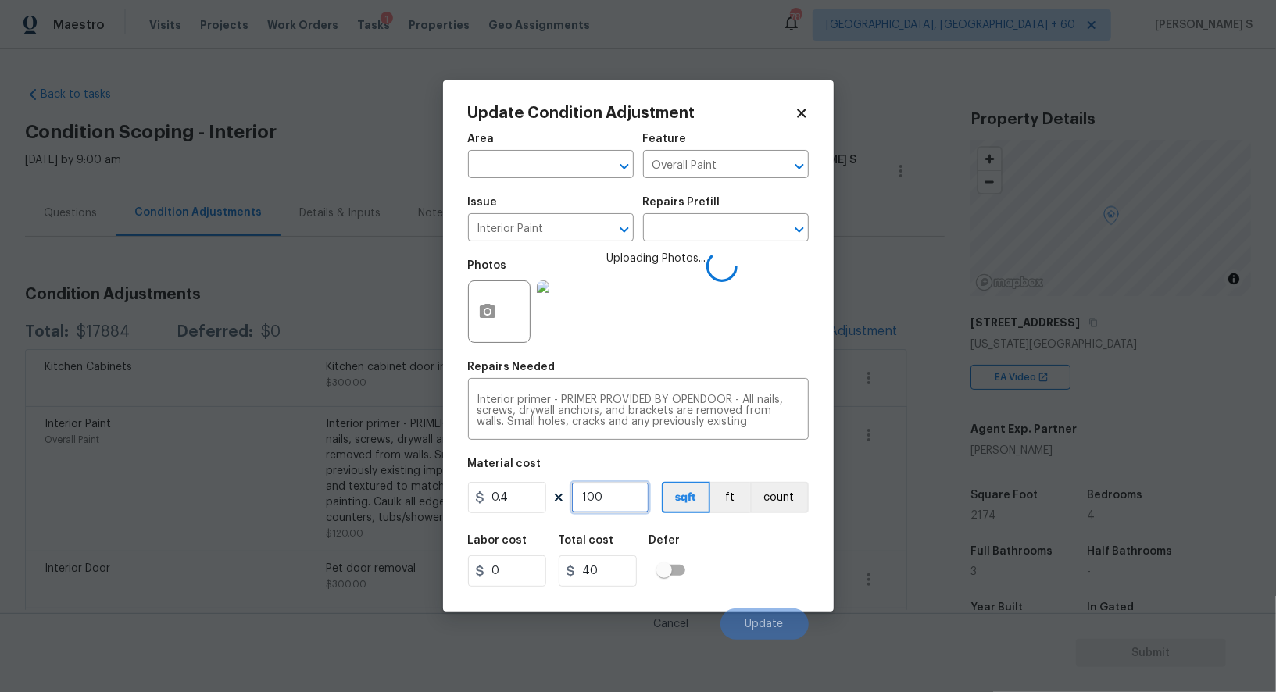
type input "400"
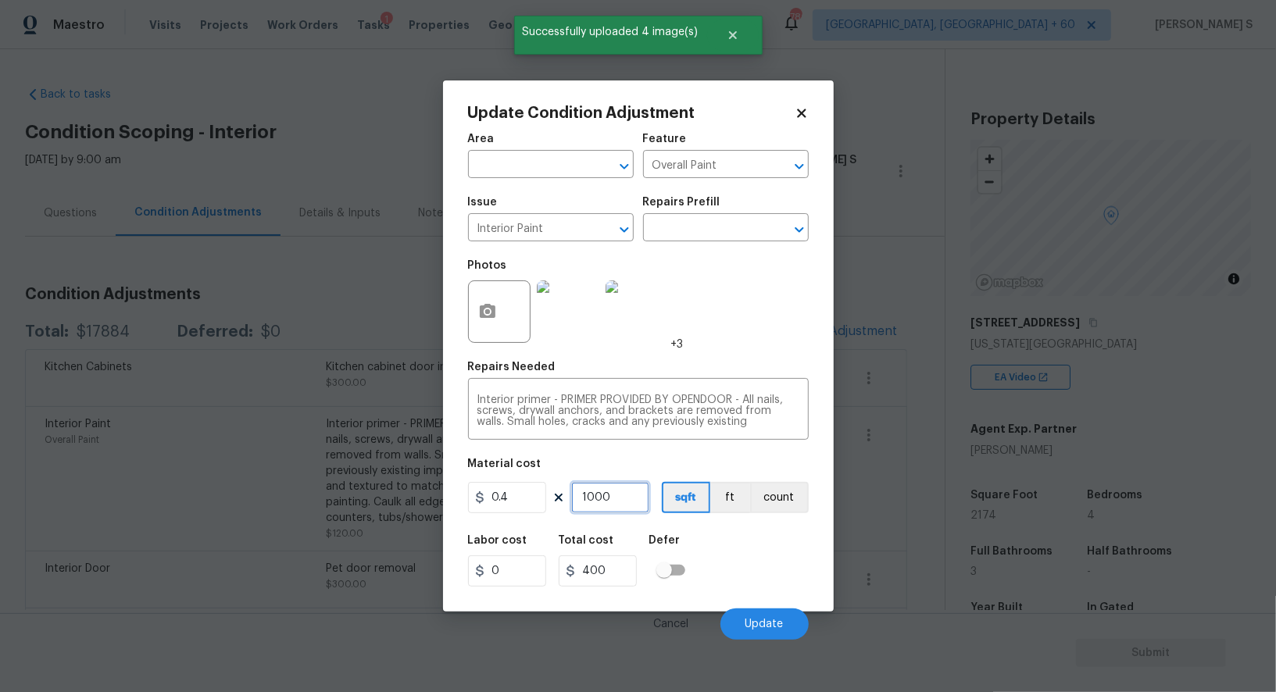
type input "1000"
click at [756, 566] on div "Labor cost 0 Total cost 400 Defer" at bounding box center [638, 561] width 341 height 70
click at [775, 623] on span "Update" at bounding box center [764, 625] width 38 height 12
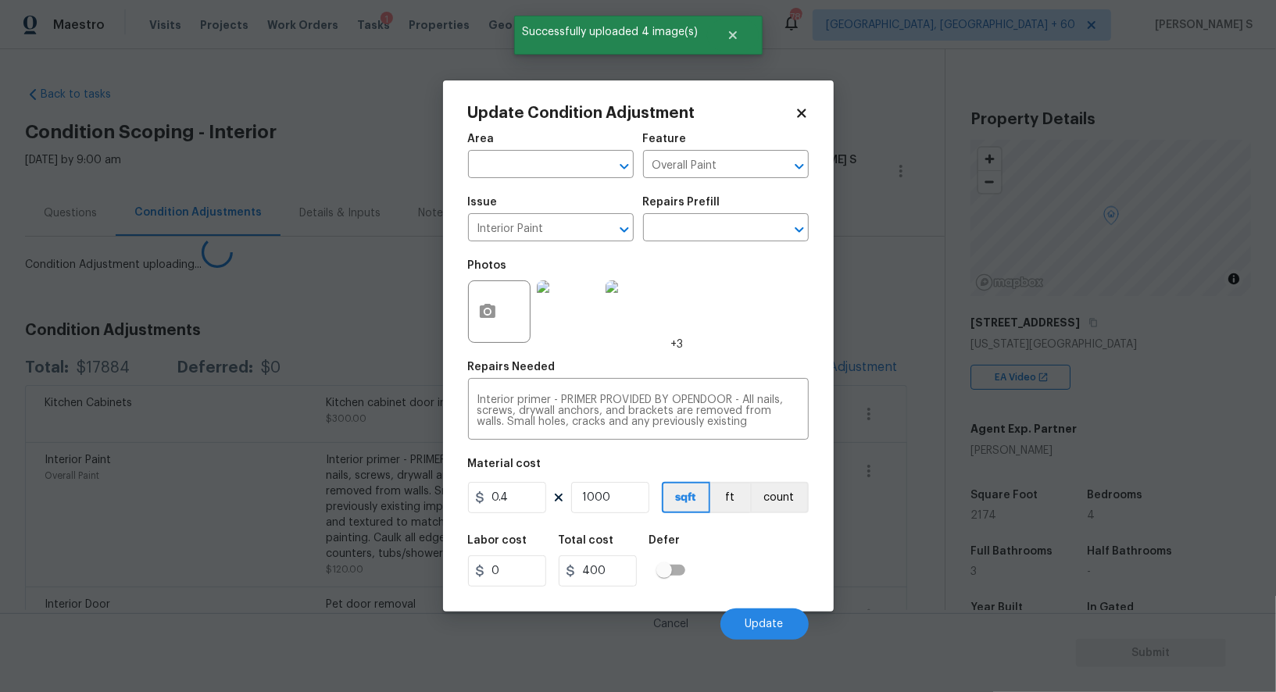
click at [122, 600] on body "Maestro Visits Projects Work Orders Tasks 1 Properties Geo Assignments 786 Albu…" at bounding box center [638, 346] width 1276 height 692
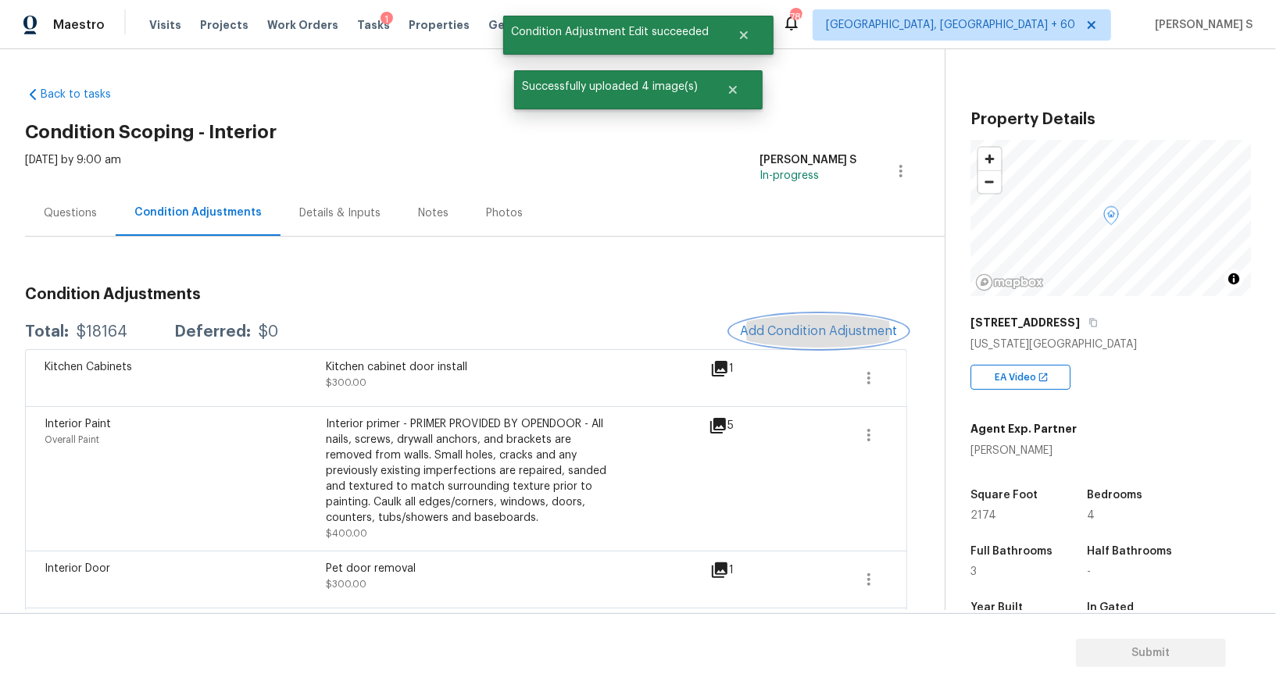
click at [840, 335] on span "Add Condition Adjustment" at bounding box center [819, 331] width 158 height 14
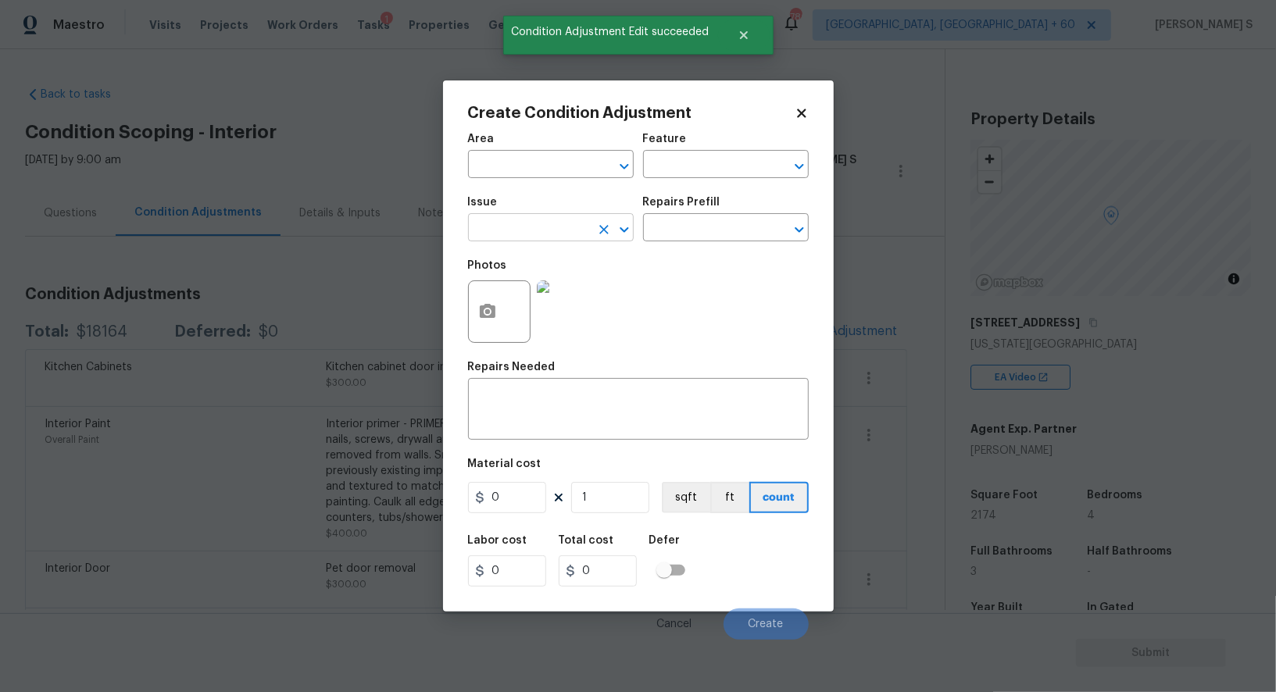
click at [541, 238] on input "text" at bounding box center [529, 229] width 122 height 24
type input "Condition charge"
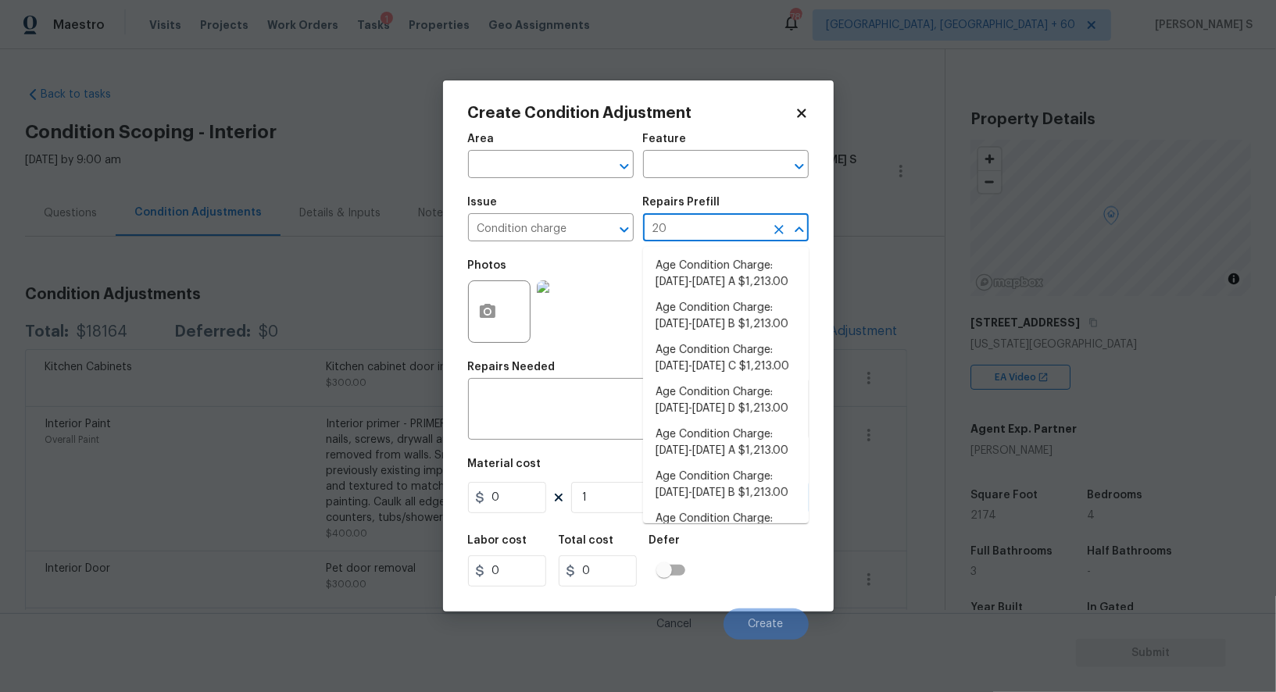
type input "200"
type input "Home Readiness Packages"
type textarea "Age Condition Charge: 1993-2008 C"
type input "1213"
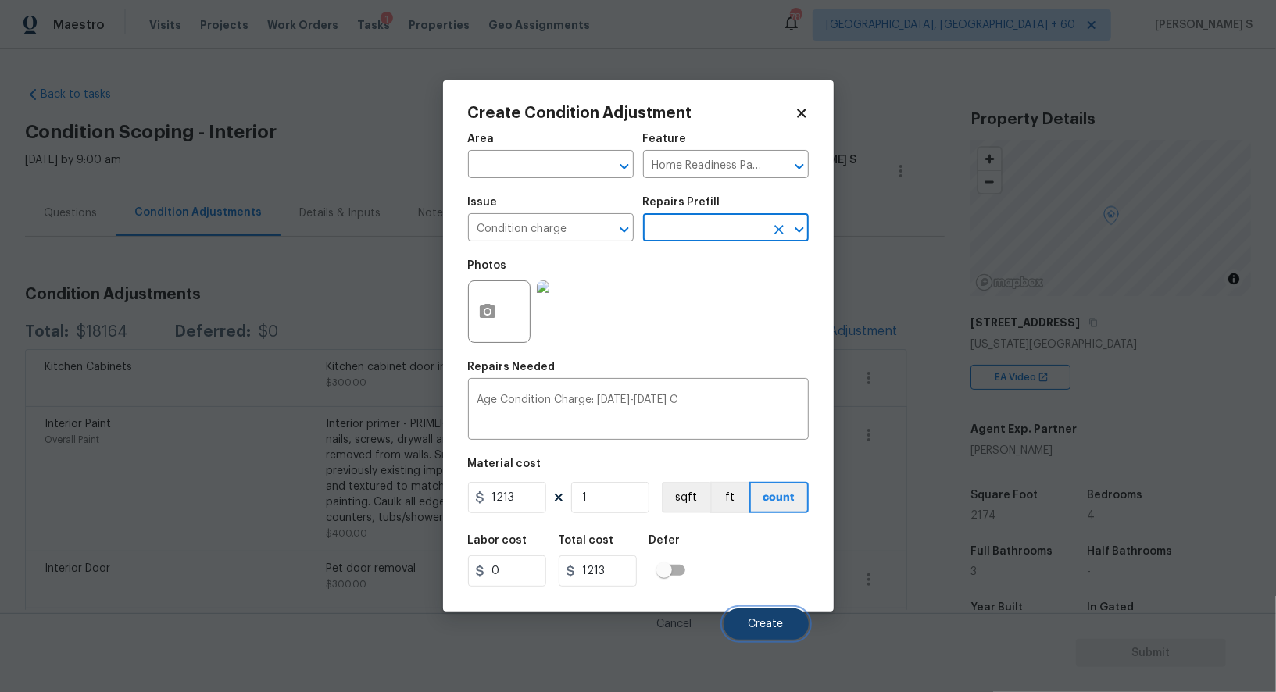
click at [741, 632] on button "Create" at bounding box center [766, 624] width 85 height 31
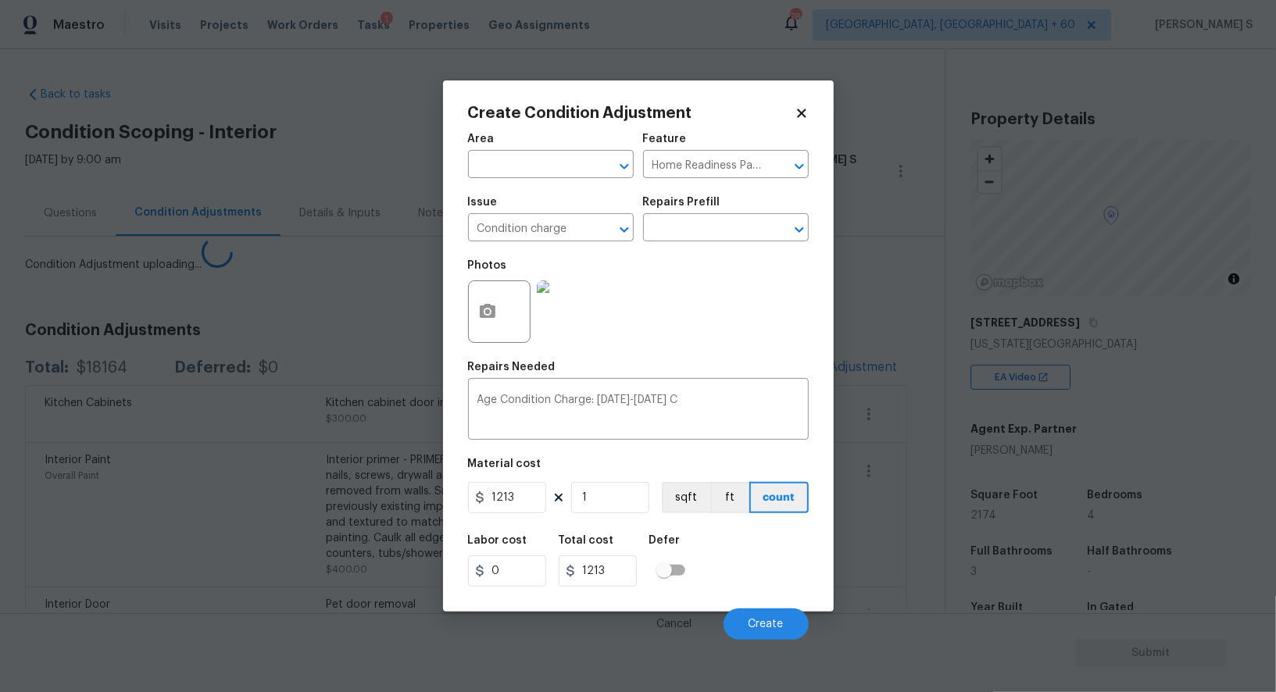
click at [239, 579] on body "Maestro Visits Projects Work Orders Tasks 1 Properties Geo Assignments 786 Albu…" at bounding box center [638, 346] width 1276 height 692
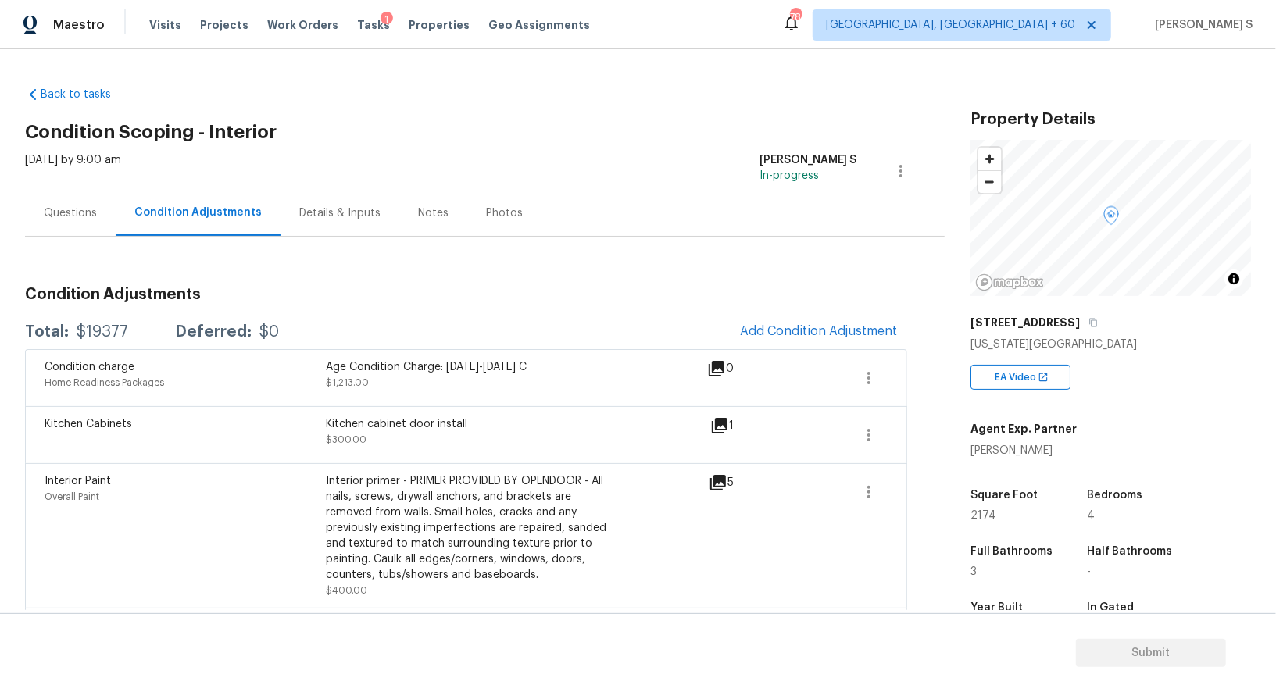
click at [105, 325] on div "$19377" at bounding box center [103, 332] width 52 height 16
copy div "19377"
click at [80, 220] on div "Questions" at bounding box center [70, 213] width 53 height 16
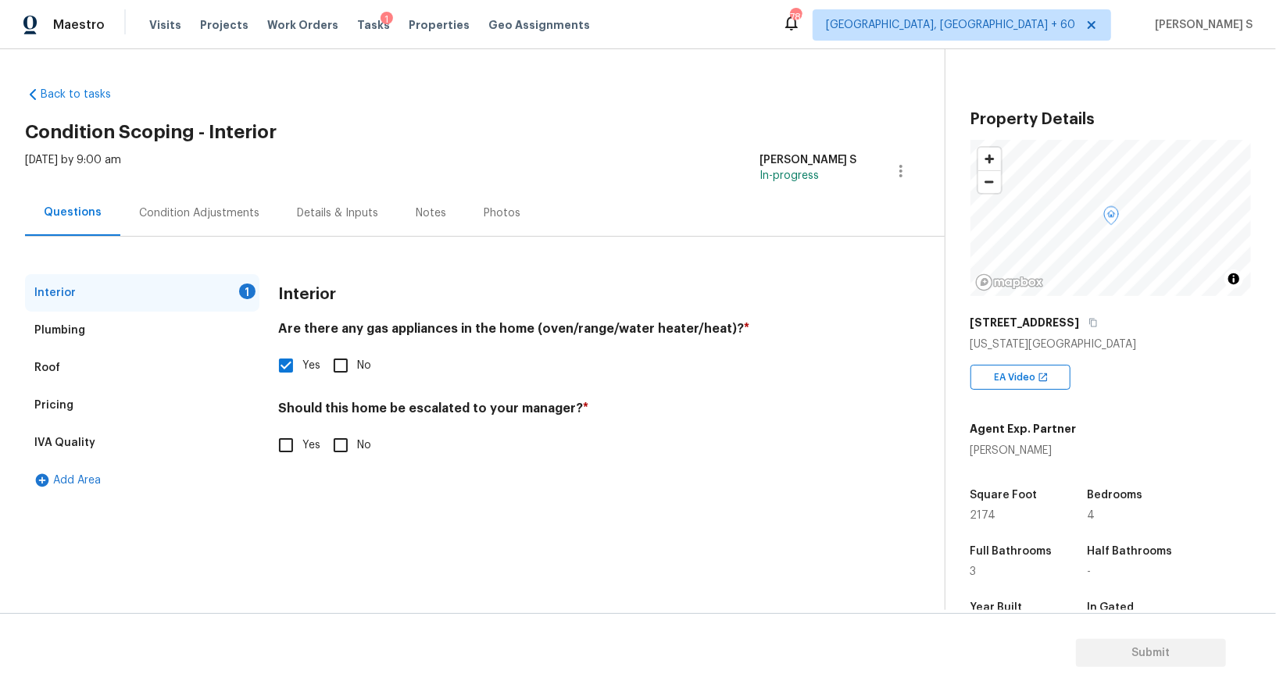
click at [334, 442] on input "No" at bounding box center [340, 445] width 33 height 33
checkbox input "true"
click at [51, 415] on div "Pricing" at bounding box center [142, 406] width 234 height 38
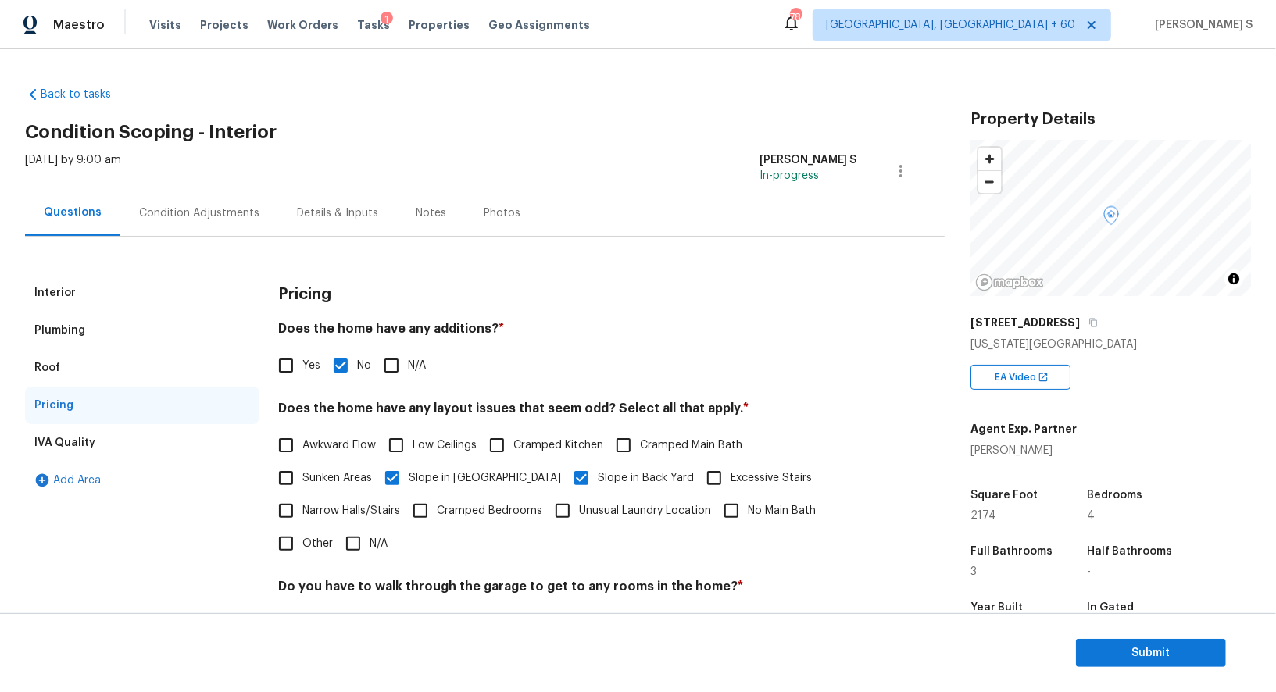
click at [69, 334] on div "Plumbing" at bounding box center [59, 331] width 51 height 16
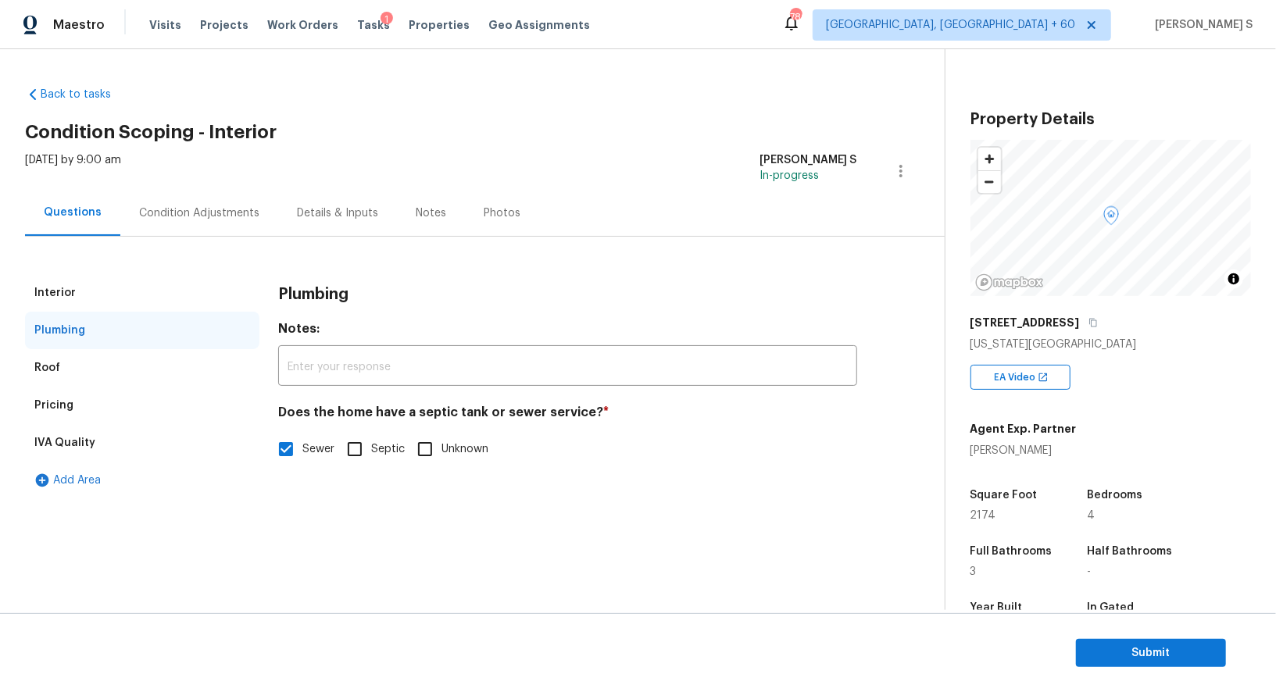
click at [198, 205] on div "Condition Adjustments" at bounding box center [199, 213] width 120 height 16
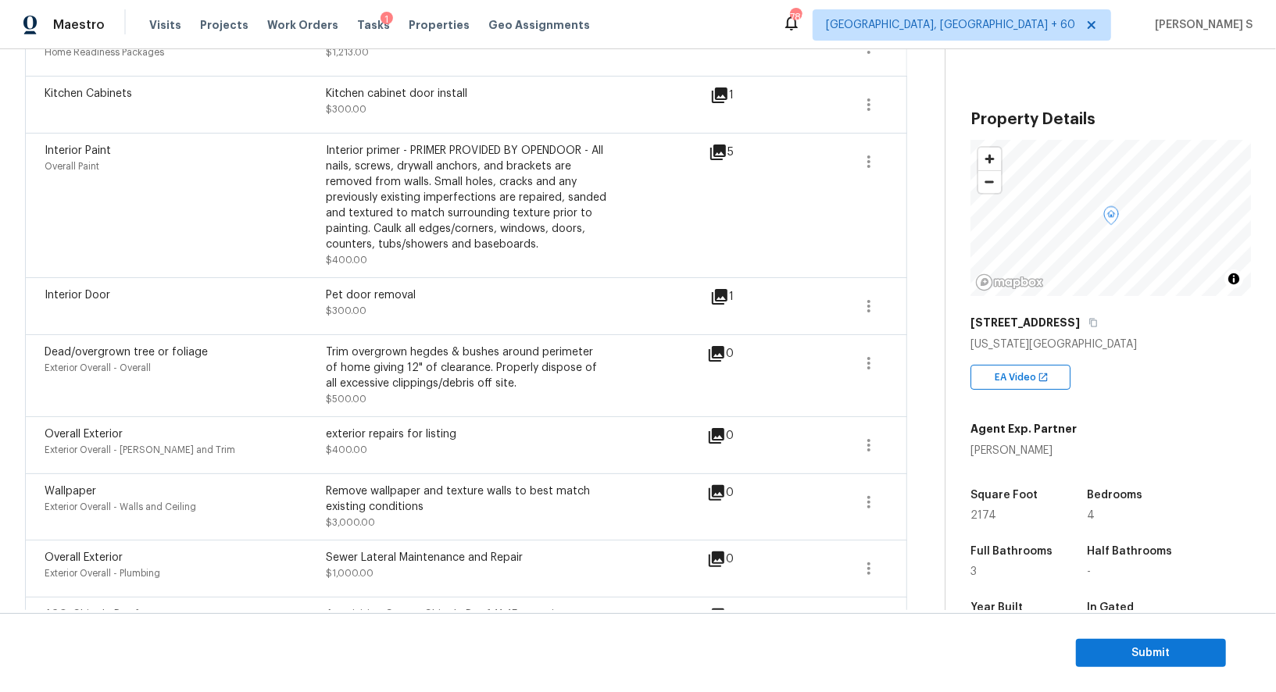
scroll to position [151, 0]
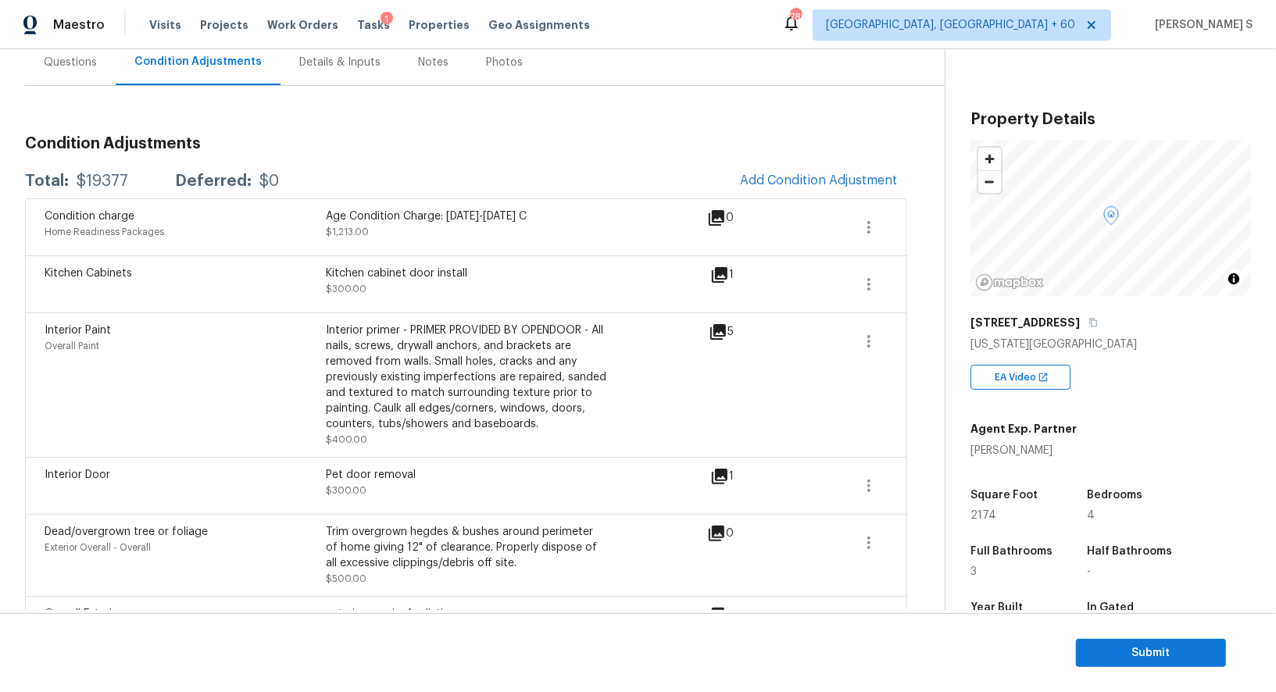
click at [338, 275] on div "Kitchen cabinet door install" at bounding box center [466, 274] width 281 height 16
click at [447, 270] on div "Kitchen cabinet door install" at bounding box center [466, 274] width 281 height 16
copy div "Kitchen cabinet door install"
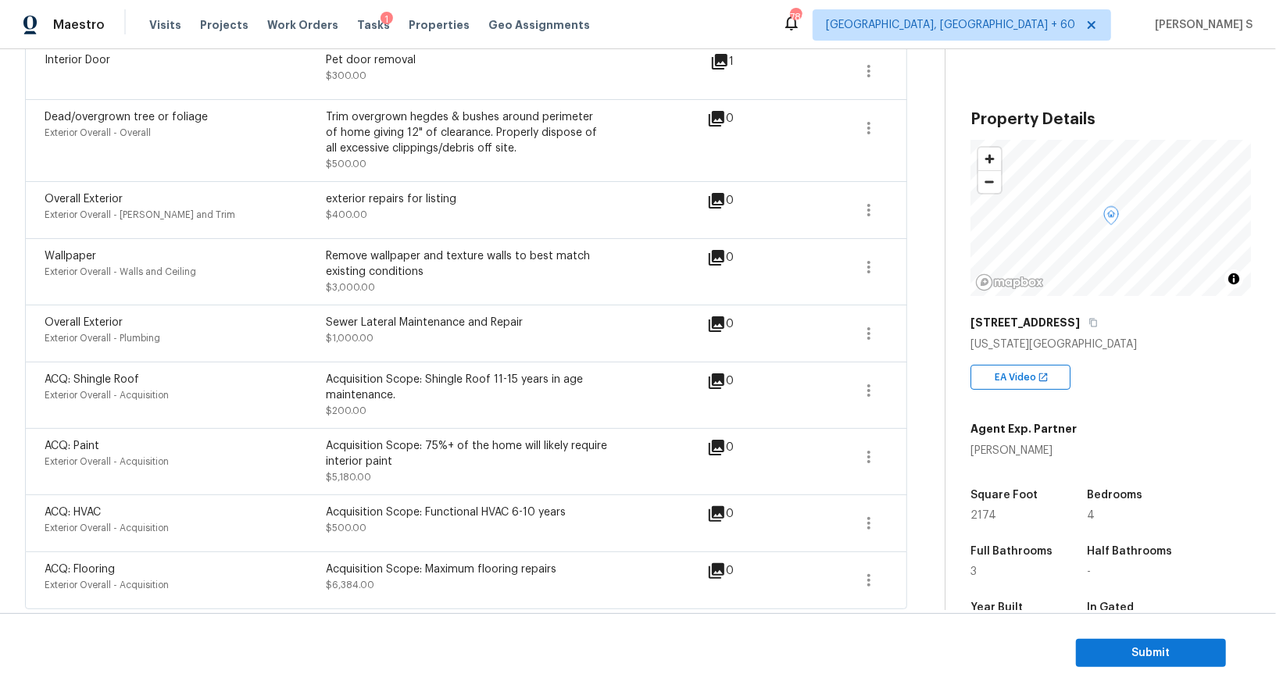
scroll to position [0, 0]
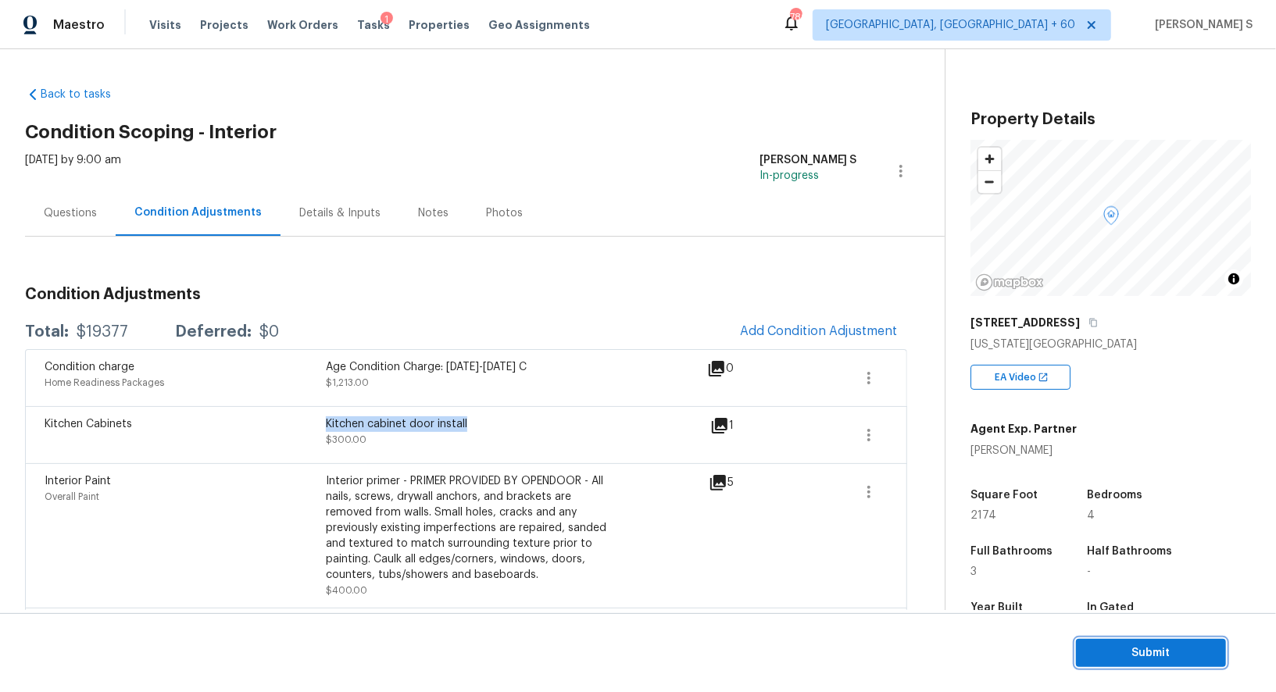
click at [1125, 656] on span "Submit" at bounding box center [1150, 654] width 125 height 20
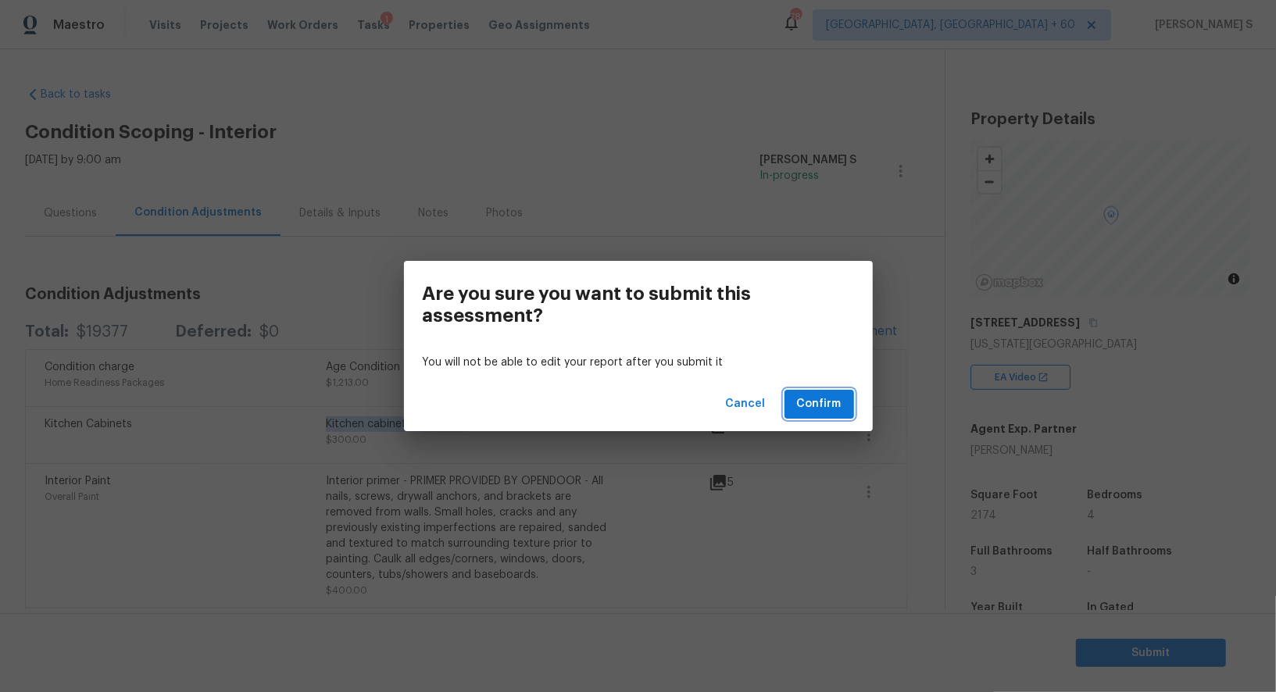
click at [841, 402] on button "Confirm" at bounding box center [819, 404] width 70 height 29
